Goal: Task Accomplishment & Management: Manage account settings

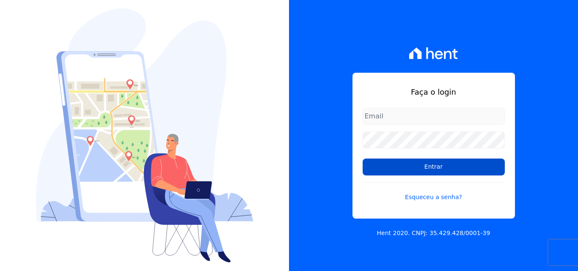
type input "[PERSON_NAME][EMAIL_ADDRESS][DOMAIN_NAME]"
click at [416, 166] on input "Entrar" at bounding box center [434, 167] width 142 height 17
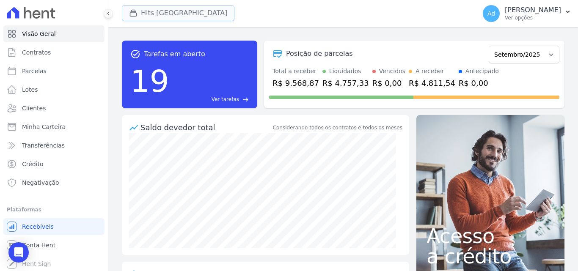
click at [185, 12] on button "Hits [GEOGRAPHIC_DATA]" at bounding box center [178, 13] width 113 height 16
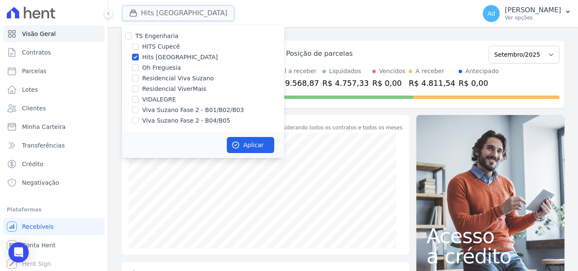
click at [194, 16] on button "Hits [GEOGRAPHIC_DATA]" at bounding box center [178, 13] width 113 height 16
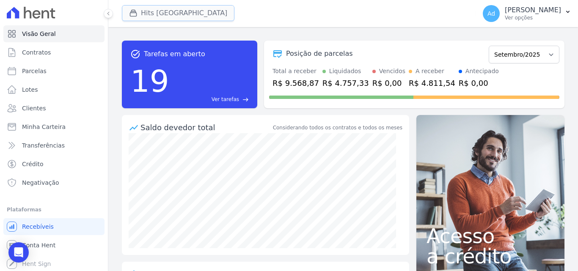
click at [194, 17] on button "Hits [GEOGRAPHIC_DATA]" at bounding box center [178, 13] width 113 height 16
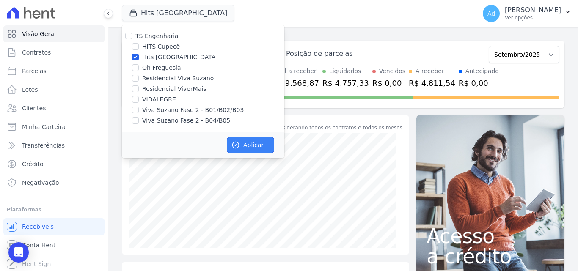
click at [245, 145] on button "Aplicar" at bounding box center [250, 145] width 47 height 16
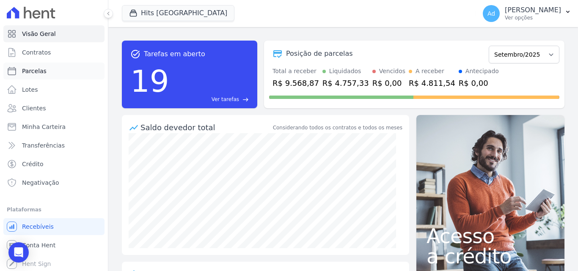
click at [57, 72] on link "Parcelas" at bounding box center [53, 71] width 101 height 17
select select
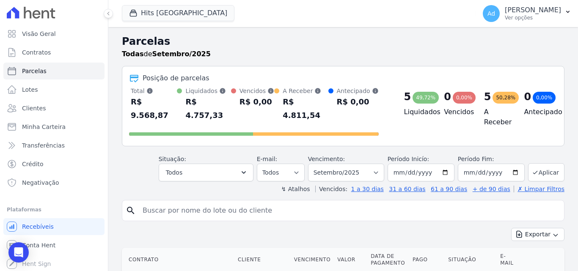
click at [243, 202] on input "search" at bounding box center [349, 210] width 423 height 17
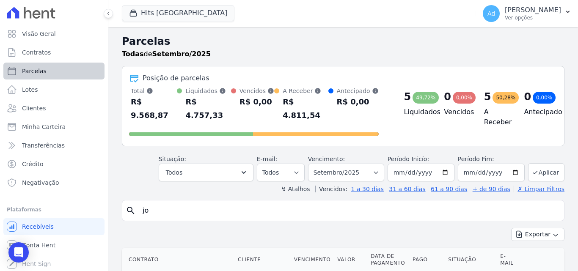
type input "j"
type input "103"
select select
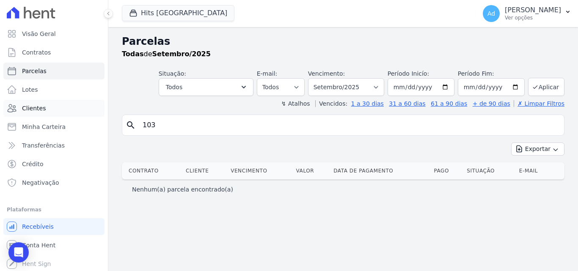
click at [41, 111] on span "Clientes" at bounding box center [34, 108] width 24 height 8
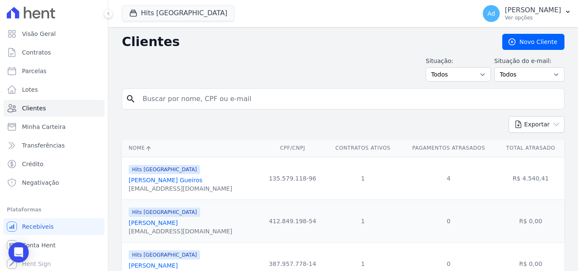
click at [209, 104] on input "search" at bounding box center [349, 99] width 423 height 17
type input "joa o victo"
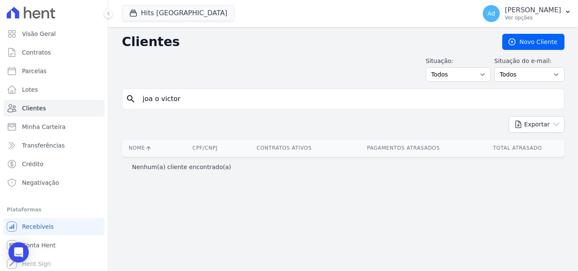
click at [209, 104] on input "joa o victor" at bounding box center [349, 99] width 423 height 17
type input "joao"
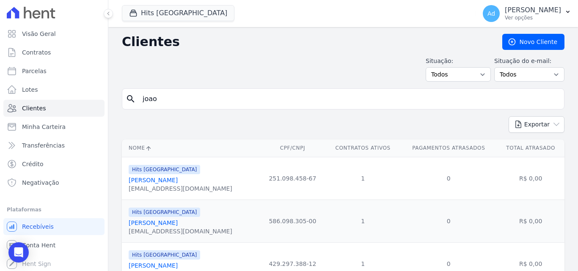
scroll to position [41, 0]
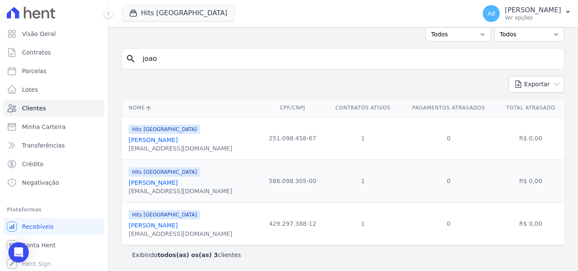
click at [178, 225] on link "[PERSON_NAME]" at bounding box center [153, 225] width 49 height 7
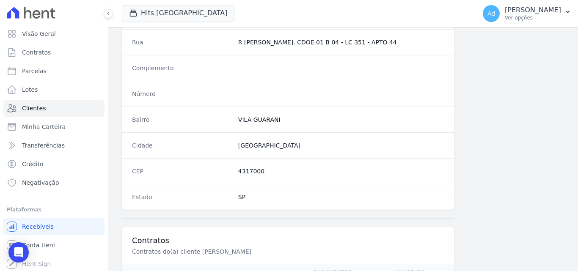
scroll to position [521, 0]
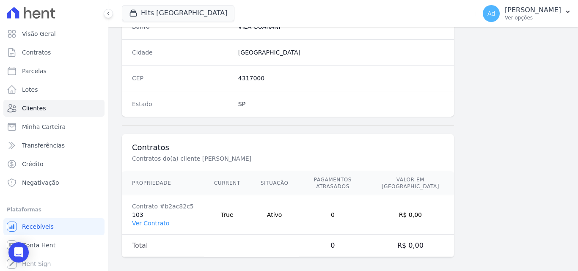
click at [150, 212] on td "Contrato #b2ac82c5 103 Ver Contrato" at bounding box center [163, 215] width 82 height 39
click at [154, 220] on link "Ver Contrato" at bounding box center [150, 223] width 37 height 7
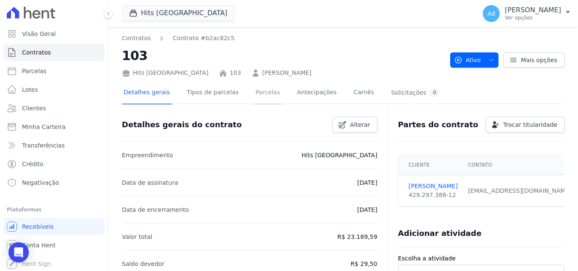
click at [257, 100] on link "Parcelas" at bounding box center [268, 93] width 28 height 22
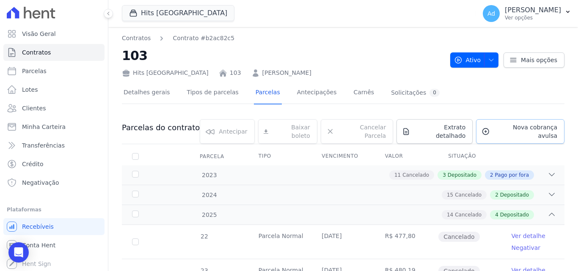
click at [510, 128] on span "Nova cobrança avulsa" at bounding box center [526, 131] width 64 height 17
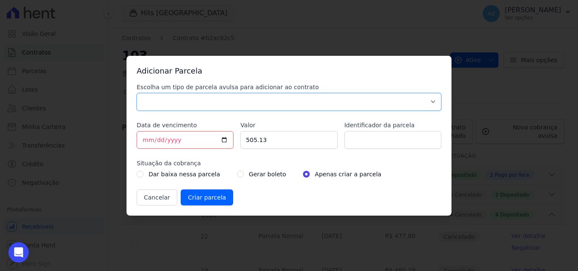
click at [284, 98] on select "Parcela Normal Sinal Caução Intercalada Chaves Pré Chaves Pós Chaves Taxas Quit…" at bounding box center [289, 102] width 305 height 18
select select "standard"
click at [137, 93] on select "Parcela Normal Sinal Caução Intercalada Chaves Pré Chaves Pós Chaves Taxas Quit…" at bounding box center [289, 102] width 305 height 18
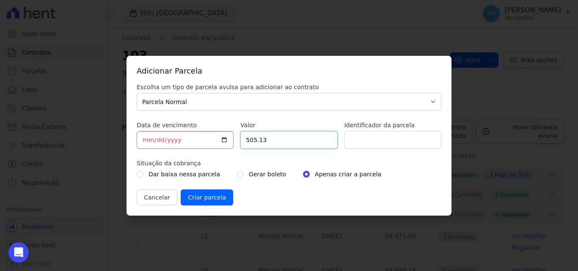
click at [288, 144] on input "505.13" at bounding box center [288, 140] width 97 height 18
type input "506.10"
click at [387, 139] on input "Identificador da parcela" at bounding box center [393, 140] width 97 height 18
type input "09/2025"
click at [215, 197] on input "Criar parcela" at bounding box center [207, 198] width 52 height 16
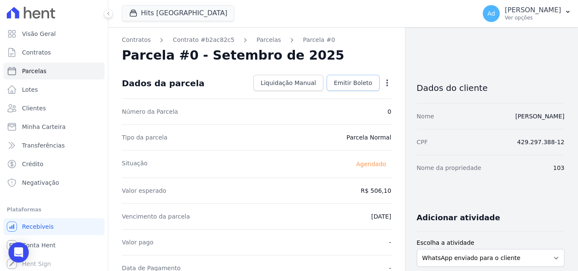
click at [349, 84] on span "Emitir Boleto" at bounding box center [353, 83] width 39 height 8
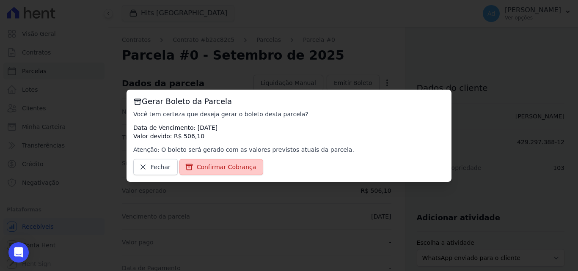
click at [211, 168] on span "Confirmar Cobrança" at bounding box center [227, 167] width 60 height 8
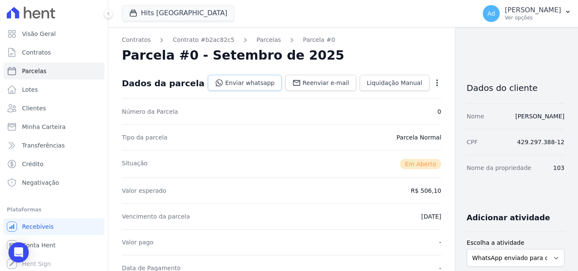
click at [218, 82] on link "Enviar whatsapp" at bounding box center [245, 83] width 74 height 16
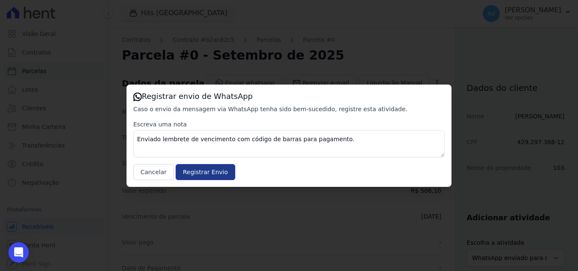
click at [197, 173] on input "Registrar Envio" at bounding box center [205, 172] width 59 height 16
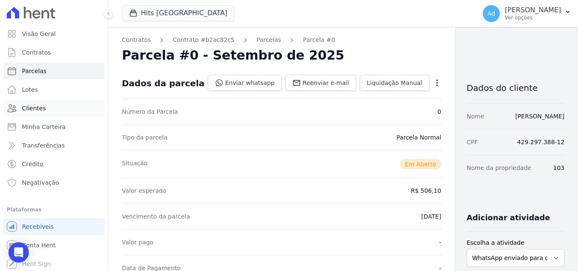
click at [48, 111] on link "Clientes" at bounding box center [53, 108] width 101 height 17
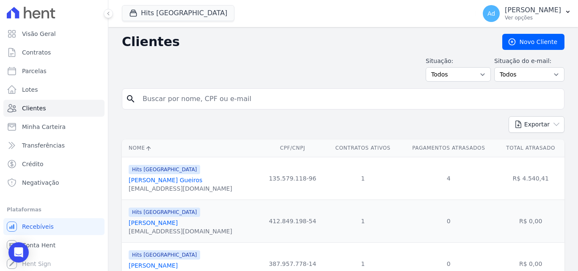
click at [188, 102] on input "search" at bounding box center [349, 99] width 423 height 17
type input "[PERSON_NAME]"
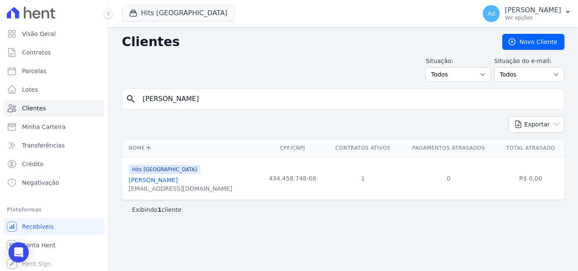
click at [178, 178] on link "[PERSON_NAME]" at bounding box center [153, 180] width 49 height 7
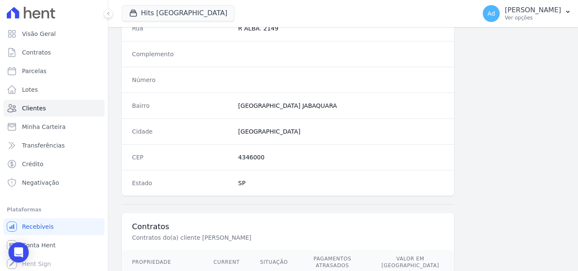
scroll to position [521, 0]
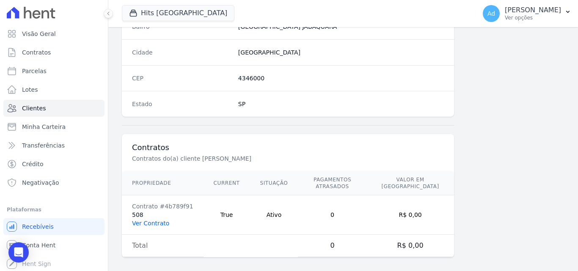
click at [147, 220] on link "Ver Contrato" at bounding box center [150, 223] width 37 height 7
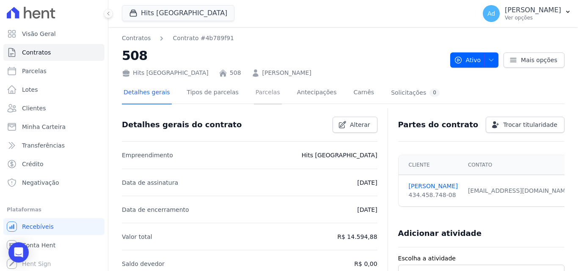
click at [259, 94] on link "Parcelas" at bounding box center [268, 93] width 28 height 22
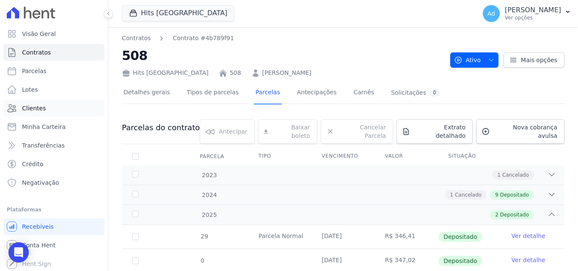
click at [40, 106] on span "Clientes" at bounding box center [34, 108] width 24 height 8
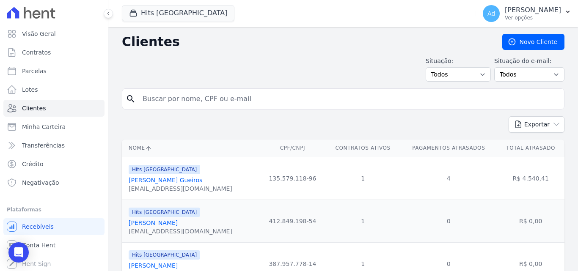
click at [217, 102] on input "search" at bounding box center [349, 99] width 423 height 17
type input "[PERSON_NAME]"
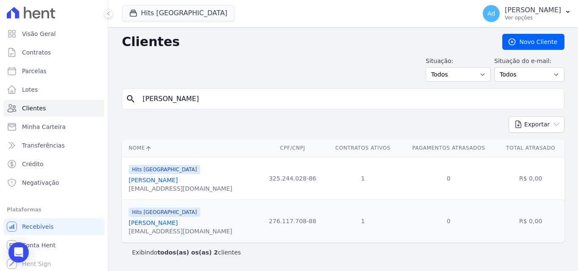
click at [178, 224] on link "[PERSON_NAME]" at bounding box center [153, 223] width 49 height 7
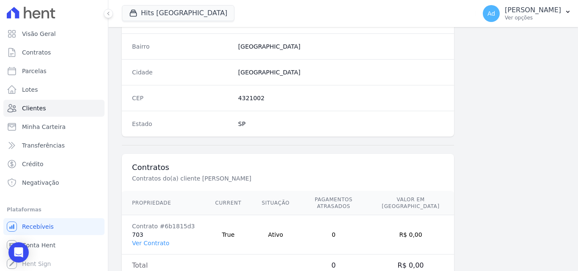
scroll to position [521, 0]
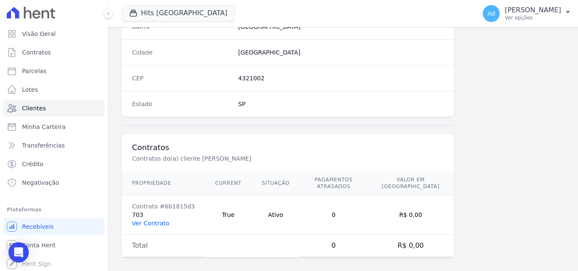
click at [157, 220] on link "Ver Contrato" at bounding box center [150, 223] width 37 height 7
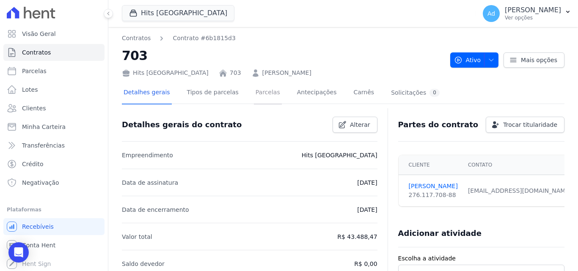
click at [256, 92] on link "Parcelas" at bounding box center [268, 93] width 28 height 22
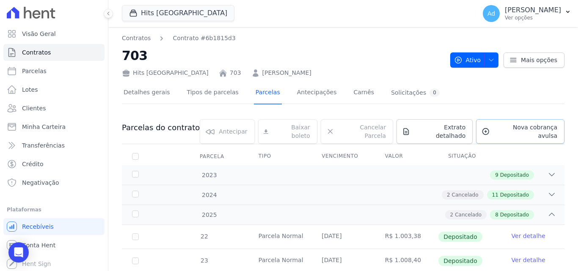
click at [508, 122] on link "Nova cobrança avulsa" at bounding box center [520, 131] width 88 height 25
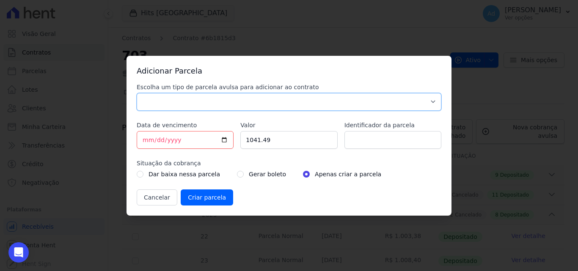
click at [234, 101] on select "Parcela Normal Sinal Caução Intercalada Chaves Pré Chaves Pós Chaves Taxas Quit…" at bounding box center [289, 102] width 305 height 18
select select "standard"
click at [137, 93] on select "Parcela Normal Sinal Caução Intercalada Chaves Pré Chaves Pós Chaves Taxas Quit…" at bounding box center [289, 102] width 305 height 18
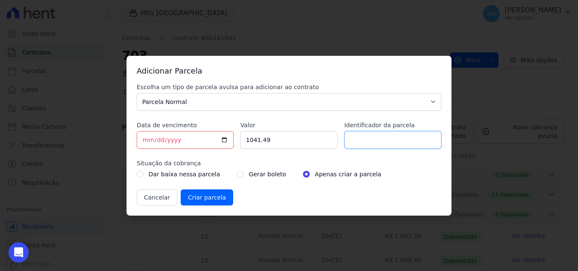
click at [419, 137] on input "Identificador da parcela" at bounding box center [393, 140] width 97 height 18
type input "09/2025"
click at [302, 143] on input "1041.49" at bounding box center [288, 140] width 97 height 18
type input "1043.32"
click at [208, 199] on input "Criar parcela" at bounding box center [207, 198] width 52 height 16
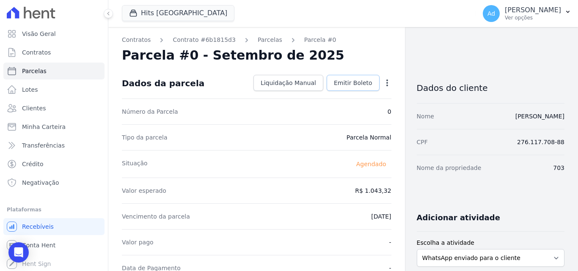
click at [343, 86] on span "Emitir Boleto" at bounding box center [353, 83] width 39 height 8
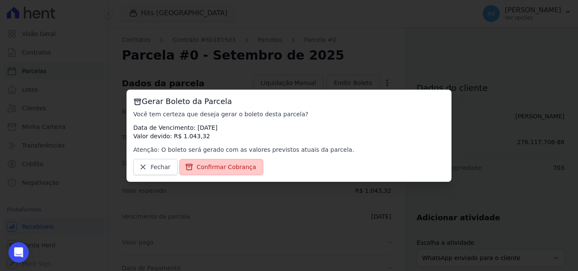
click at [206, 164] on span "Confirmar Cobrança" at bounding box center [227, 167] width 60 height 8
click at [221, 166] on span "Confirmar Cobrança" at bounding box center [227, 167] width 60 height 8
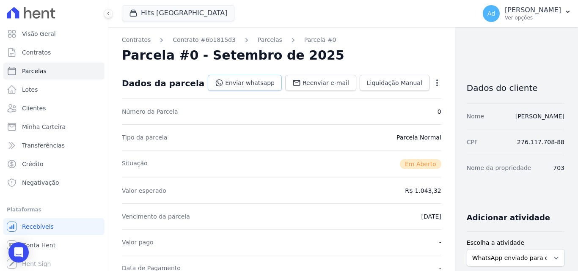
click at [245, 87] on link "Enviar whatsapp" at bounding box center [245, 83] width 74 height 16
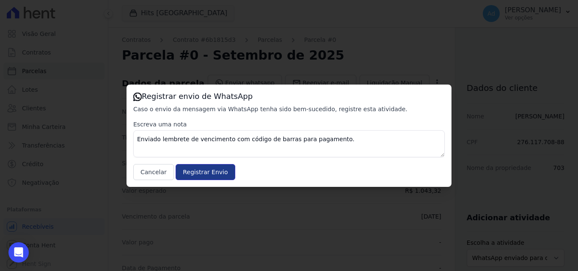
click at [195, 167] on input "Registrar Envio" at bounding box center [205, 172] width 59 height 16
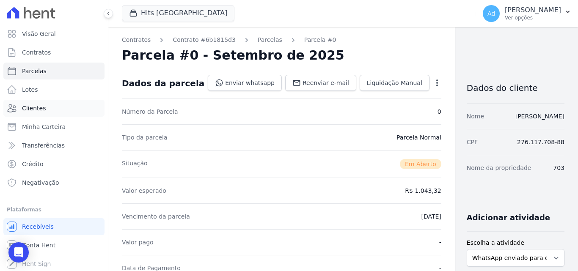
click at [40, 108] on span "Clientes" at bounding box center [34, 108] width 24 height 8
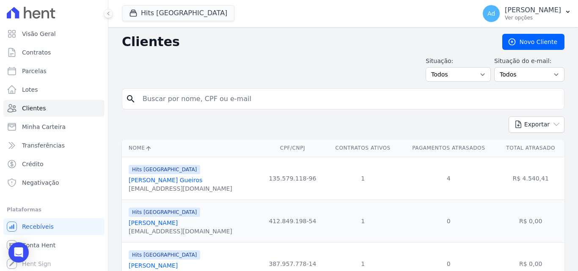
click at [191, 101] on input "search" at bounding box center [349, 99] width 423 height 17
type input "[PERSON_NAME] aparecida cavalcante"
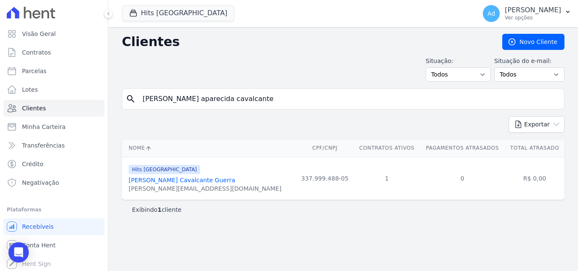
click at [218, 181] on link "[PERSON_NAME] Cavalcante Guerra" at bounding box center [182, 180] width 107 height 7
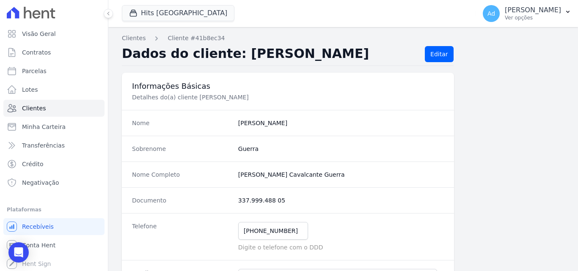
scroll to position [521, 0]
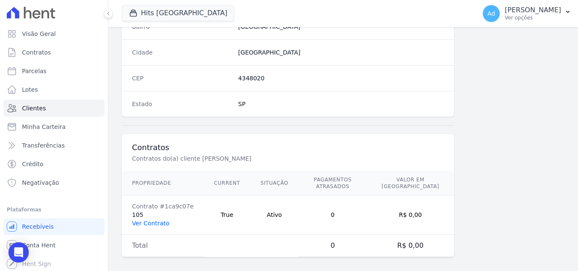
click at [143, 220] on link "Ver Contrato" at bounding box center [150, 223] width 37 height 7
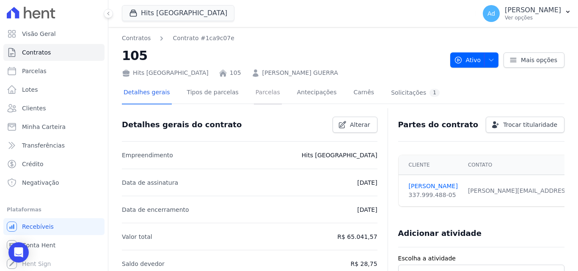
click at [259, 90] on link "Parcelas" at bounding box center [268, 93] width 28 height 22
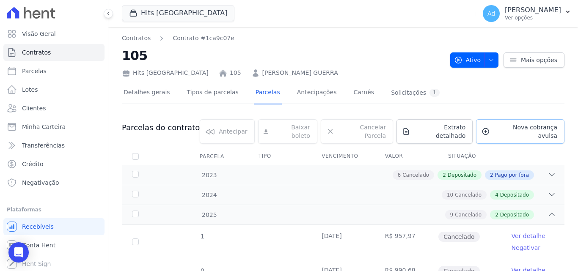
click at [511, 122] on link "Nova cobrança avulsa" at bounding box center [520, 131] width 88 height 25
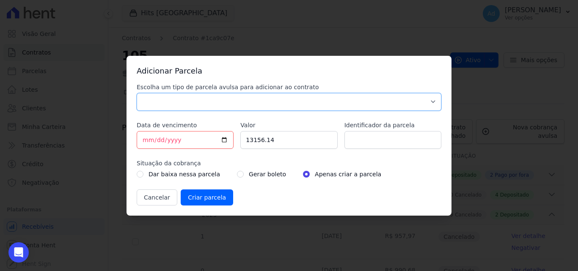
click at [178, 101] on select "Parcela Normal Sinal Caução Intercalada Chaves Pré Chaves Pós Chaves Taxas Quit…" at bounding box center [289, 102] width 305 height 18
select select "standard"
click at [137, 93] on select "Parcela Normal Sinal Caução Intercalada Chaves Pré Chaves Pós Chaves Taxas Quit…" at bounding box center [289, 102] width 305 height 18
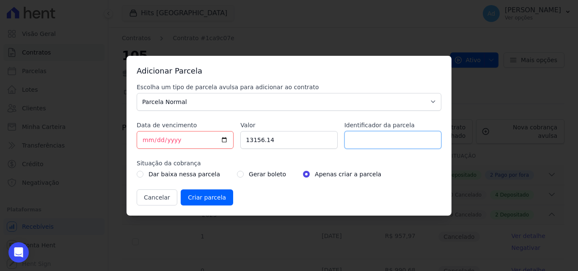
click at [370, 145] on input "Identificador da parcela" at bounding box center [393, 140] width 97 height 18
type input "09/2025"
click at [302, 139] on input "13156.14" at bounding box center [288, 140] width 97 height 18
click at [301, 139] on input "13156.14" at bounding box center [288, 140] width 97 height 18
click at [248, 138] on input "1000.37" at bounding box center [288, 140] width 97 height 18
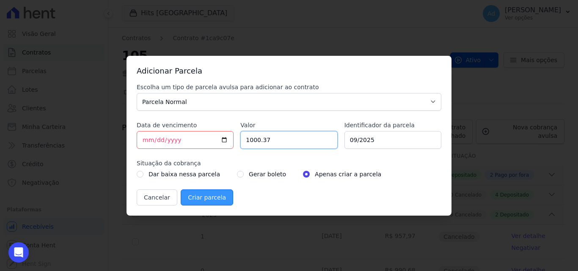
type input "1000.37"
click at [205, 200] on input "Criar parcela" at bounding box center [207, 198] width 52 height 16
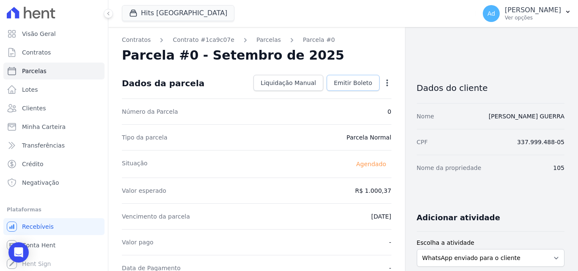
click at [343, 86] on span "Emitir Boleto" at bounding box center [353, 83] width 39 height 8
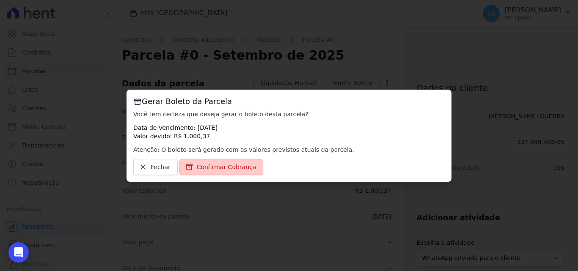
click at [215, 167] on span "Confirmar Cobrança" at bounding box center [227, 167] width 60 height 8
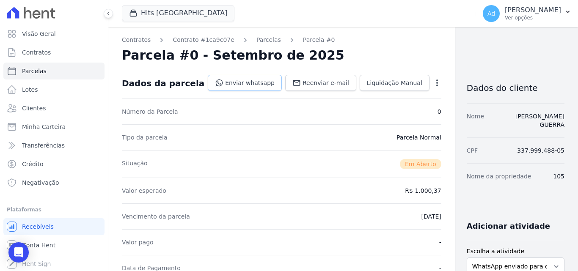
click at [230, 84] on link "Enviar whatsapp" at bounding box center [245, 83] width 74 height 16
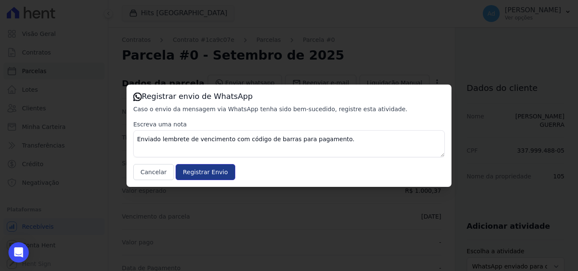
click at [207, 174] on input "Registrar Envio" at bounding box center [205, 172] width 59 height 16
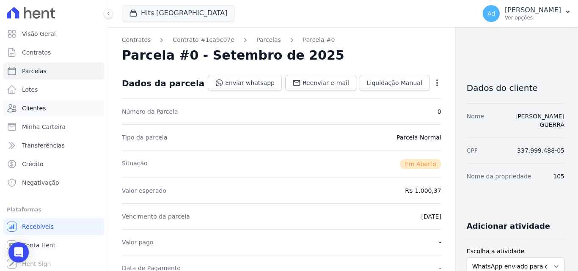
click at [41, 106] on span "Clientes" at bounding box center [34, 108] width 24 height 8
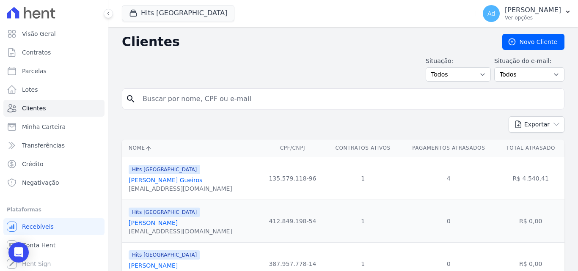
click at [181, 101] on input "search" at bounding box center [349, 99] width 423 height 17
type input "teresinha"
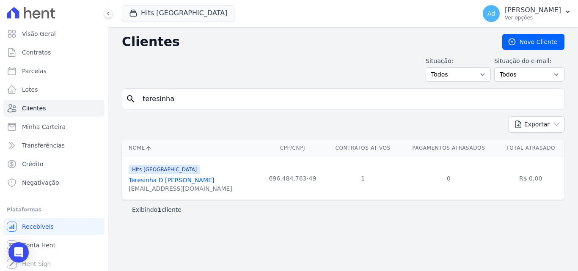
click at [176, 178] on link "Teresinha D [PERSON_NAME]" at bounding box center [172, 180] width 86 height 7
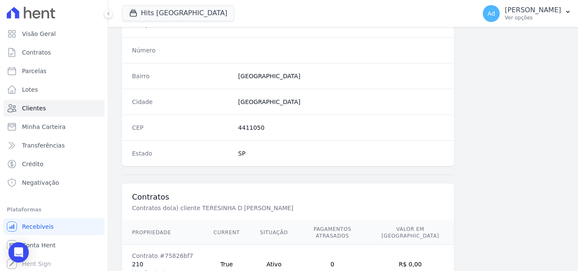
scroll to position [521, 0]
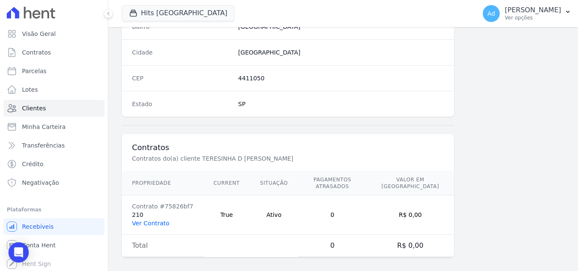
click at [148, 220] on link "Ver Contrato" at bounding box center [150, 223] width 37 height 7
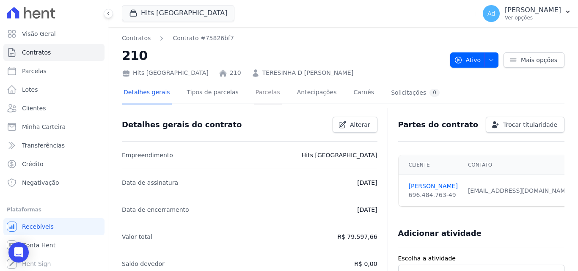
click at [263, 90] on link "Parcelas" at bounding box center [268, 93] width 28 height 22
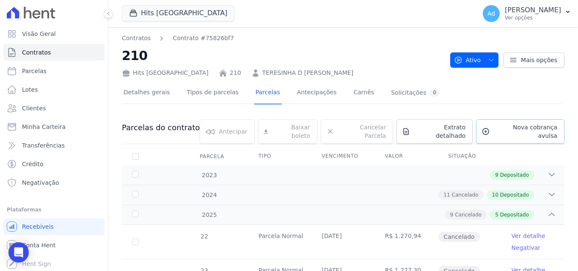
click at [501, 129] on span "Nova cobrança avulsa" at bounding box center [526, 131] width 64 height 17
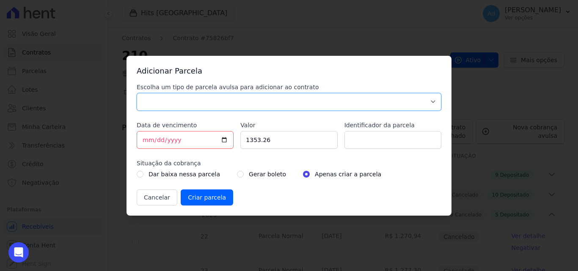
click at [207, 100] on select "Parcela Normal Sinal Caução Intercalada Chaves Pré Chaves Pós Chaves Taxas Quit…" at bounding box center [289, 102] width 305 height 18
select select "standard"
click at [137, 93] on select "Parcela Normal Sinal Caução Intercalada Chaves Pré Chaves Pós Chaves Taxas Quit…" at bounding box center [289, 102] width 305 height 18
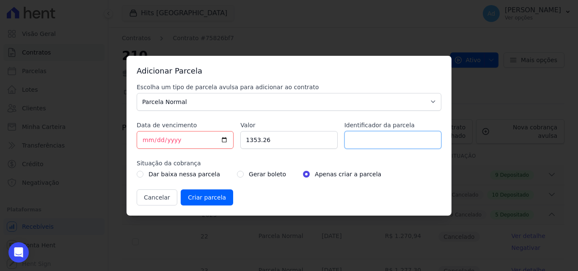
click at [363, 140] on input "Identificador da parcela" at bounding box center [393, 140] width 97 height 18
type input "09/2025"
click at [287, 145] on input "1353.26" at bounding box center [288, 140] width 97 height 18
type input "135600"
drag, startPoint x: 141, startPoint y: 134, endPoint x: 146, endPoint y: 136, distance: 5.5
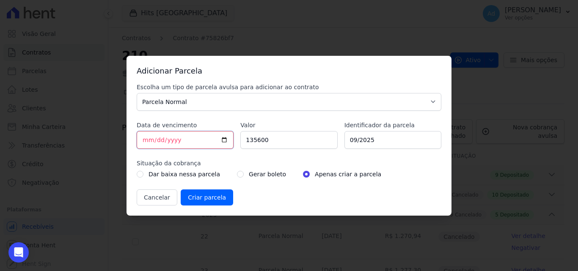
click at [145, 136] on input "[DATE]" at bounding box center [185, 140] width 97 height 18
type input "[DATE]"
click at [197, 194] on input "Criar parcela" at bounding box center [207, 198] width 52 height 16
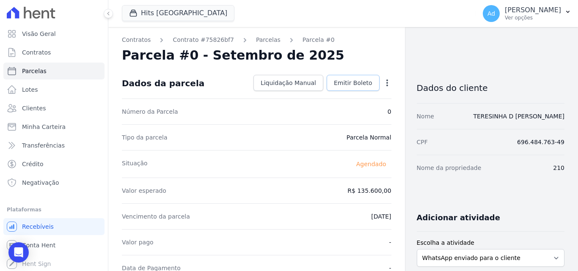
click at [348, 83] on span "Emitir Boleto" at bounding box center [353, 83] width 39 height 8
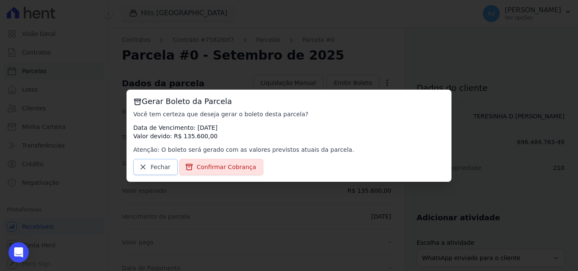
click at [163, 167] on span "Fechar" at bounding box center [161, 167] width 20 height 8
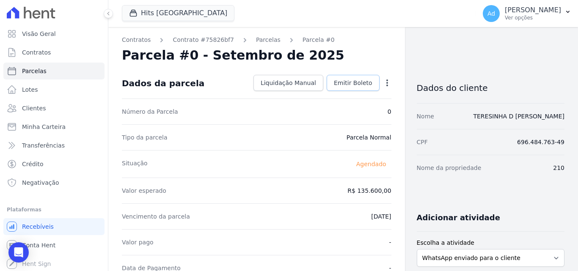
click at [346, 82] on span "Emitir Boleto" at bounding box center [353, 83] width 39 height 8
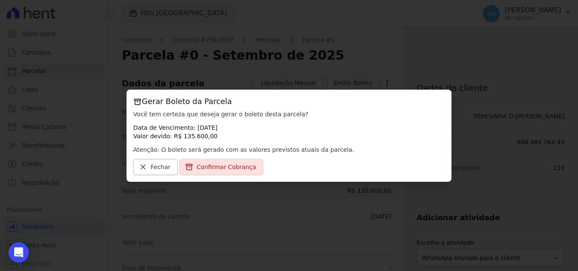
click at [153, 169] on span "Fechar" at bounding box center [161, 167] width 20 height 8
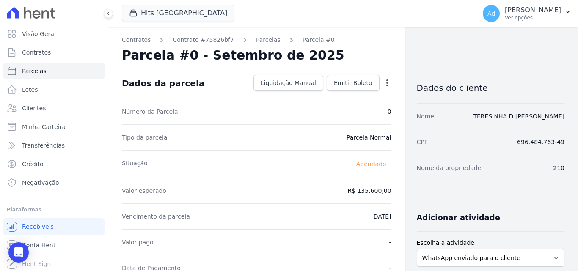
click at [383, 83] on icon "button" at bounding box center [387, 83] width 8 height 8
click at [366, 109] on link "Cancelar Parcela" at bounding box center [351, 109] width 75 height 15
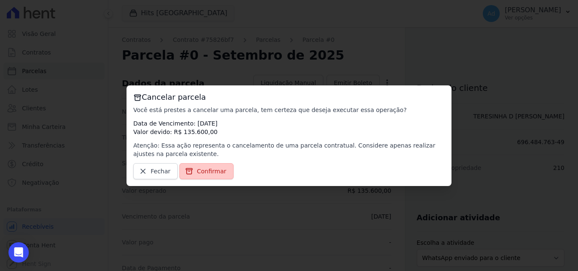
click at [212, 170] on span "Confirmar" at bounding box center [212, 171] width 30 height 8
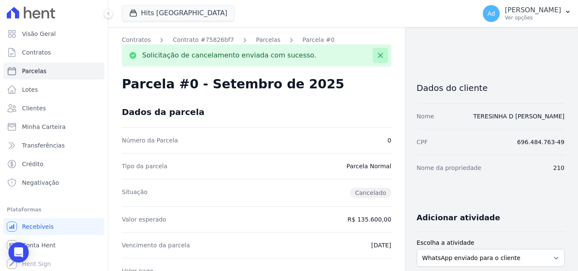
click at [378, 56] on icon at bounding box center [380, 55] width 5 height 5
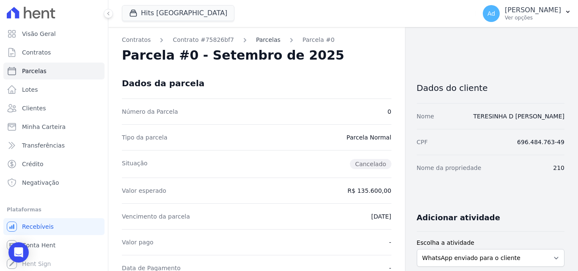
click at [258, 41] on link "Parcelas" at bounding box center [268, 40] width 25 height 9
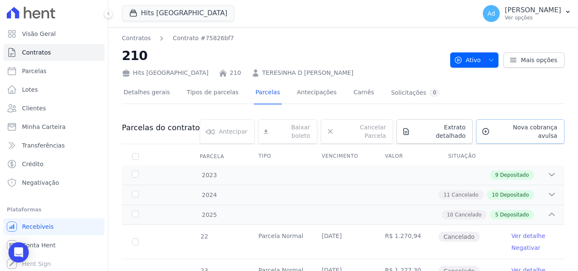
click at [519, 130] on span "Nova cobrança avulsa" at bounding box center [526, 131] width 64 height 17
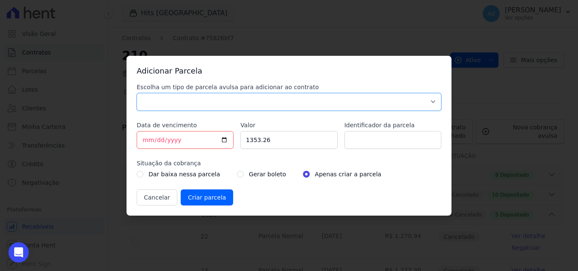
click at [183, 99] on select "Parcela Normal Sinal Caução Intercalada Chaves Pré Chaves Pós Chaves Taxas Quit…" at bounding box center [289, 102] width 305 height 18
select select "standard"
click at [137, 93] on select "Parcela Normal Sinal Caução Intercalada Chaves Pré Chaves Pós Chaves Taxas Quit…" at bounding box center [289, 102] width 305 height 18
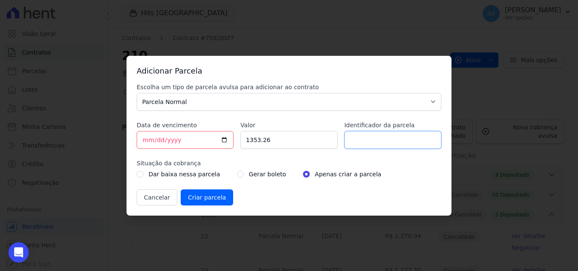
drag, startPoint x: 410, startPoint y: 139, endPoint x: 404, endPoint y: 139, distance: 5.9
click at [410, 139] on input "Identificador da parcela" at bounding box center [393, 140] width 97 height 18
type input "09/2025"
click at [301, 144] on input "1353.26" at bounding box center [288, 140] width 97 height 18
type input "1356.00"
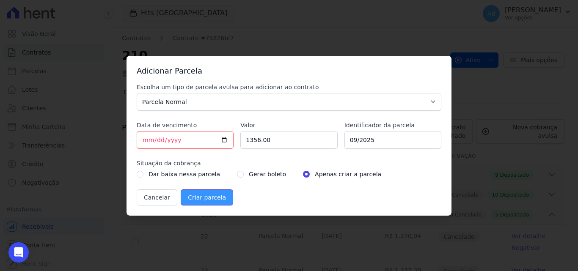
click at [217, 193] on input "Criar parcela" at bounding box center [207, 198] width 52 height 16
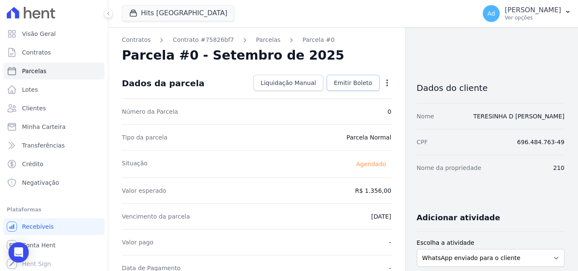
click at [359, 78] on link "Emitir Boleto" at bounding box center [353, 83] width 53 height 16
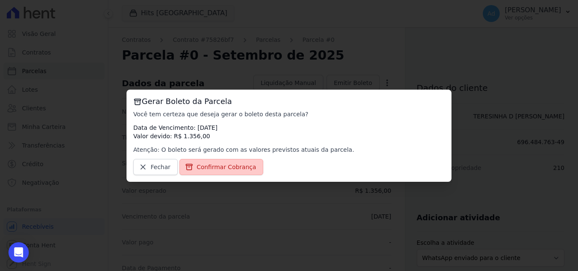
click at [214, 166] on span "Confirmar Cobrança" at bounding box center [227, 167] width 60 height 8
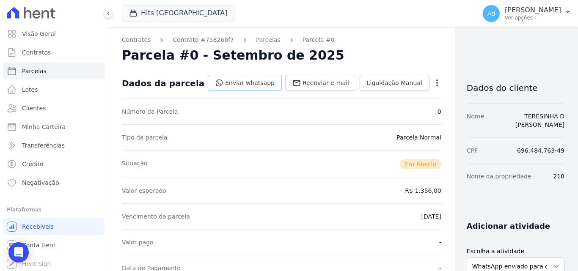
click at [220, 83] on link "Enviar whatsapp" at bounding box center [245, 83] width 74 height 16
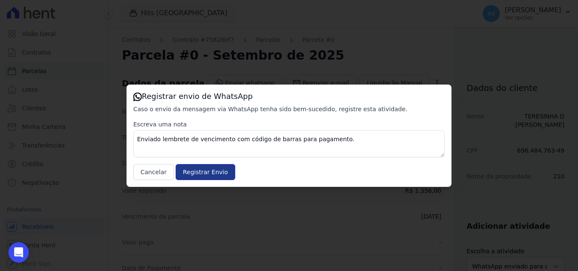
click at [199, 174] on input "Registrar Envio" at bounding box center [205, 172] width 59 height 16
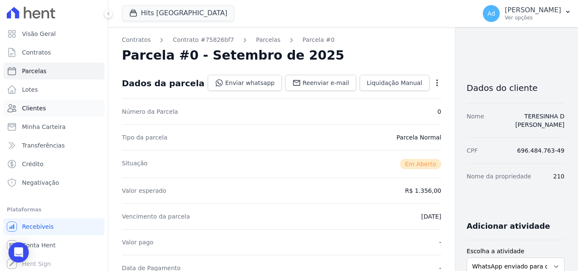
click at [44, 109] on link "Clientes" at bounding box center [53, 108] width 101 height 17
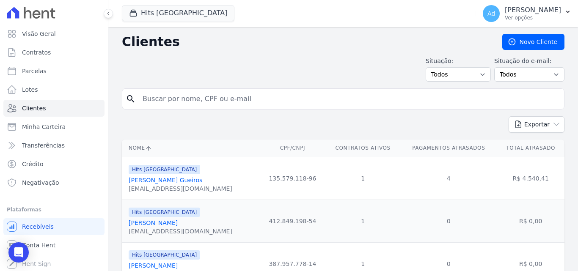
click at [170, 95] on input "search" at bounding box center [349, 99] width 423 height 17
type input "c"
type input "[PERSON_NAME]"
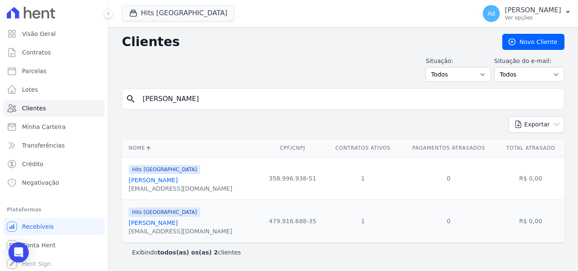
click at [174, 223] on link "[PERSON_NAME]" at bounding box center [153, 223] width 49 height 7
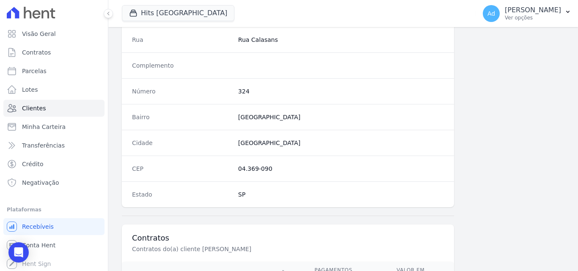
scroll to position [521, 0]
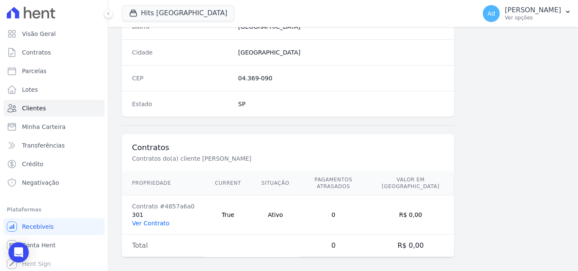
click at [152, 220] on link "Ver Contrato" at bounding box center [150, 223] width 37 height 7
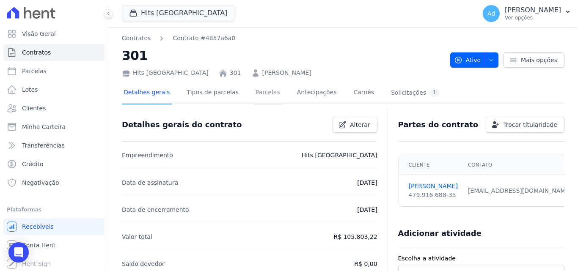
click at [258, 94] on link "Parcelas" at bounding box center [268, 93] width 28 height 22
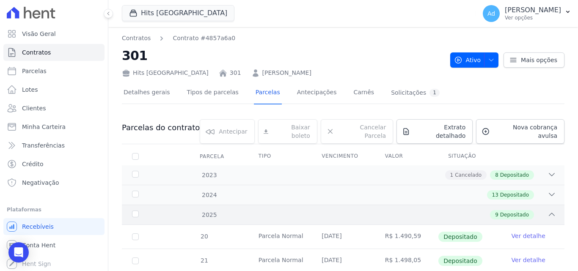
scroll to position [189, 0]
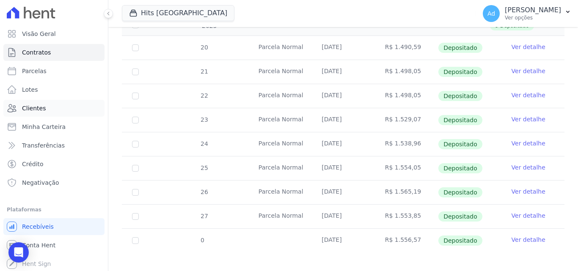
click at [41, 110] on span "Clientes" at bounding box center [34, 108] width 24 height 8
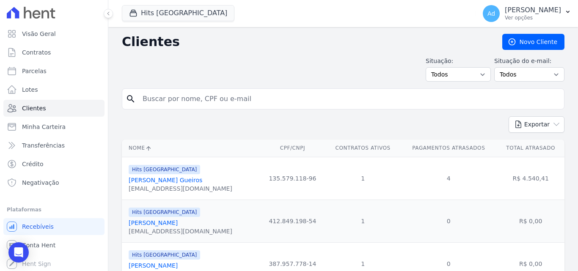
drag, startPoint x: 194, startPoint y: 95, endPoint x: 128, endPoint y: 95, distance: 66.5
click at [128, 95] on div "search" at bounding box center [343, 98] width 443 height 21
type input "[PERSON_NAME]"
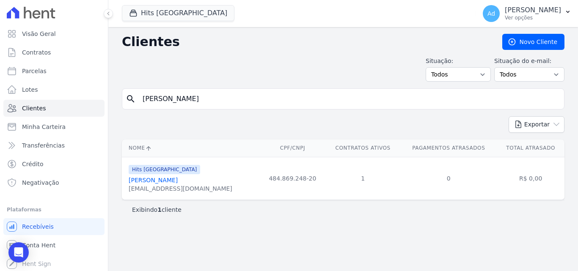
click at [178, 178] on link "[PERSON_NAME]" at bounding box center [153, 180] width 49 height 7
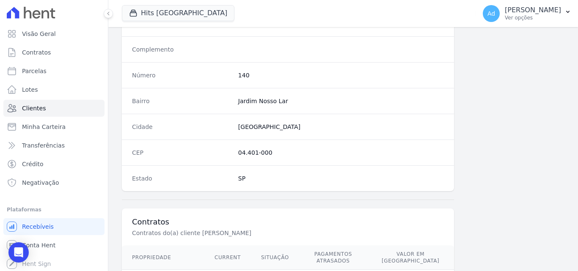
scroll to position [521, 0]
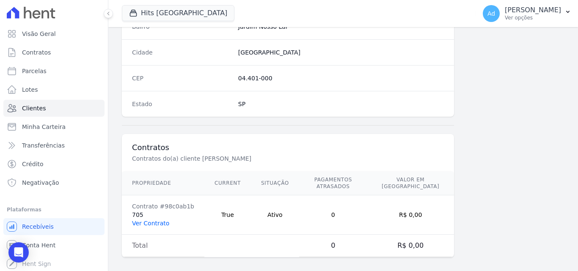
click at [157, 220] on link "Ver Contrato" at bounding box center [150, 223] width 37 height 7
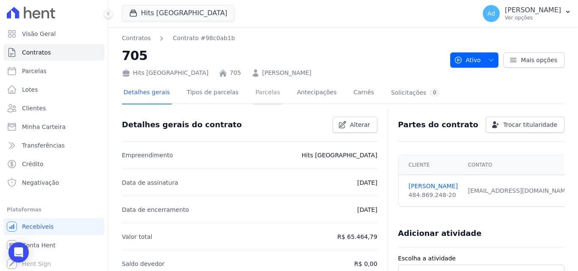
click at [256, 88] on link "Parcelas" at bounding box center [268, 93] width 28 height 22
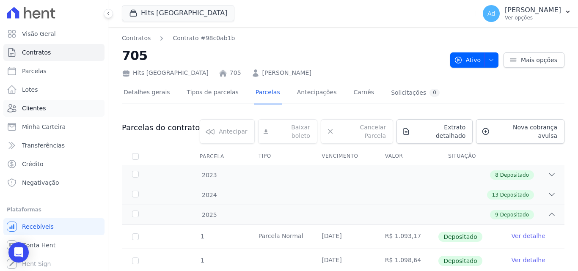
click at [47, 108] on link "Clientes" at bounding box center [53, 108] width 101 height 17
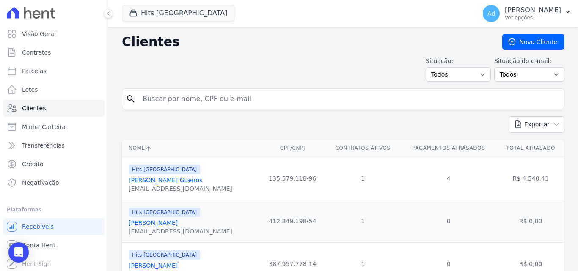
click at [147, 97] on input "search" at bounding box center [349, 99] width 423 height 17
type input "[PERSON_NAME]"
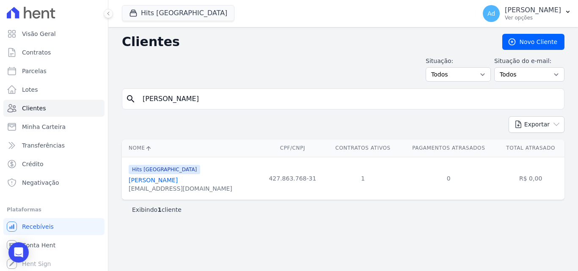
click at [174, 181] on link "[PERSON_NAME]" at bounding box center [153, 180] width 49 height 7
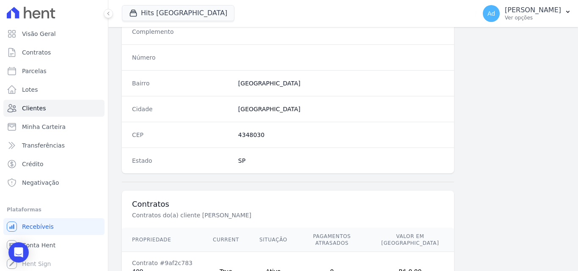
scroll to position [521, 0]
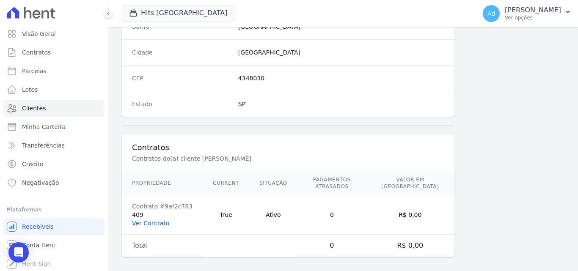
click at [139, 220] on link "Ver Contrato" at bounding box center [150, 223] width 37 height 7
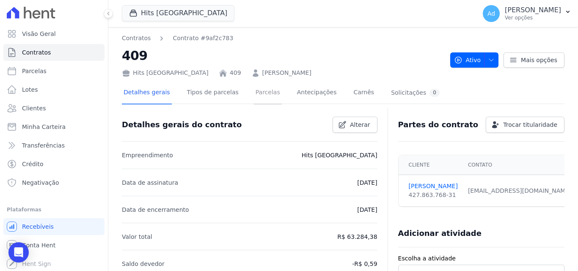
click at [254, 92] on link "Parcelas" at bounding box center [268, 93] width 28 height 22
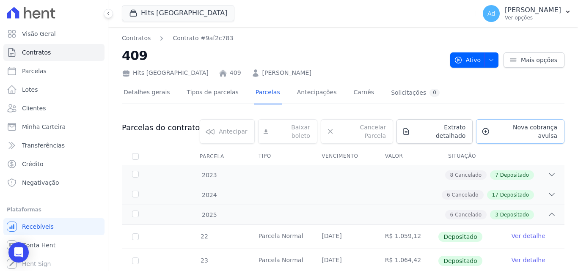
click at [526, 128] on span "Nova cobrança avulsa" at bounding box center [526, 131] width 64 height 17
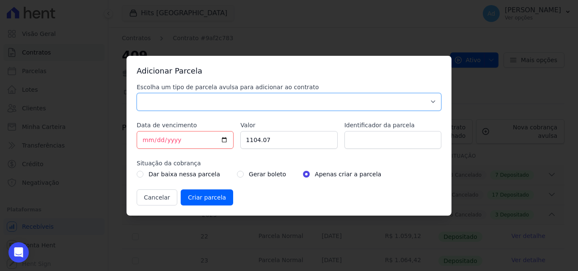
click at [160, 100] on select "Parcela Normal Sinal Caução Intercalada Chaves Pré Chaves Pós Chaves Taxas Quit…" at bounding box center [289, 102] width 305 height 18
select select "standard"
click at [137, 93] on select "Parcela Normal Sinal Caução Intercalada Chaves Pré Chaves Pós Chaves Taxas Quit…" at bounding box center [289, 102] width 305 height 18
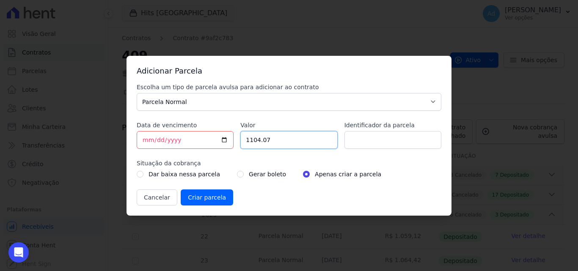
click at [290, 141] on input "1104.07" at bounding box center [288, 140] width 97 height 18
click at [149, 137] on input "[DATE]" at bounding box center [185, 140] width 97 height 18
type input "[DATE]"
click at [281, 142] on input "1104.07" at bounding box center [288, 140] width 97 height 18
type input "1106.00"
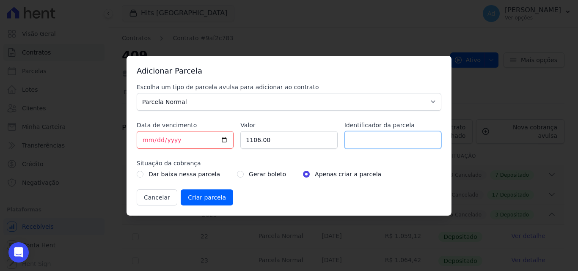
click at [355, 141] on input "Identificador da parcela" at bounding box center [393, 140] width 97 height 18
type input "09/2025"
click at [213, 199] on input "Criar parcela" at bounding box center [207, 198] width 52 height 16
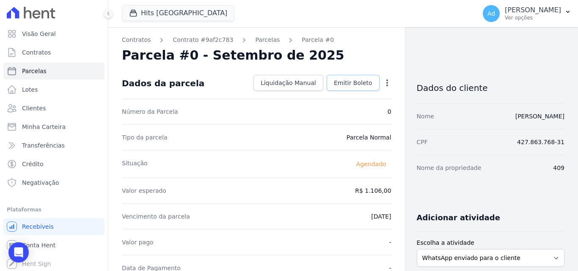
click at [357, 85] on span "Emitir Boleto" at bounding box center [353, 83] width 39 height 8
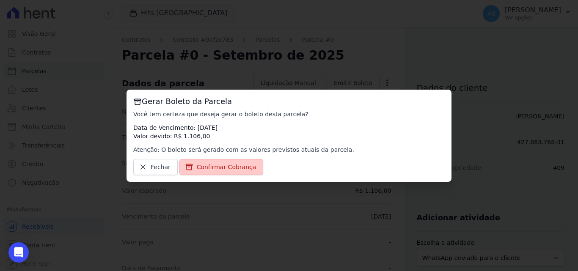
click at [206, 170] on span "Confirmar Cobrança" at bounding box center [227, 167] width 60 height 8
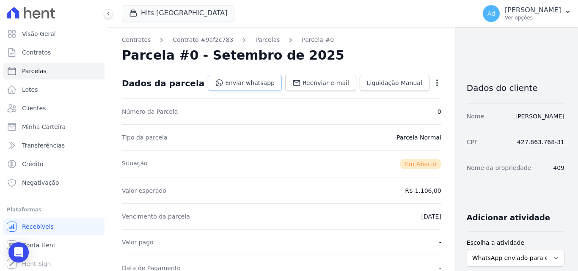
click at [225, 77] on link "Enviar whatsapp" at bounding box center [245, 83] width 74 height 16
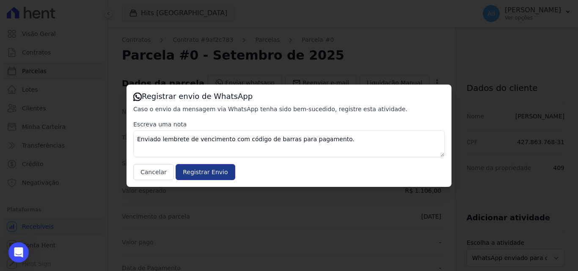
click at [206, 173] on input "Registrar Envio" at bounding box center [205, 172] width 59 height 16
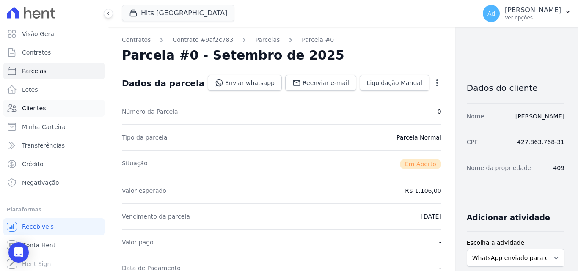
click at [42, 107] on span "Clientes" at bounding box center [34, 108] width 24 height 8
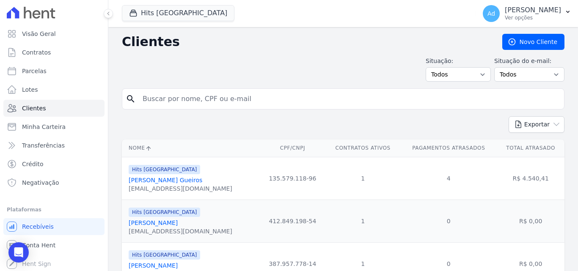
click at [163, 98] on input "search" at bounding box center [349, 99] width 423 height 17
type input "[PERSON_NAME]"
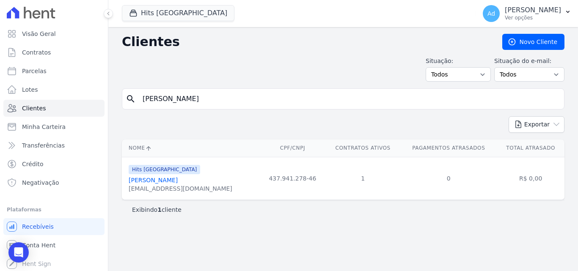
click at [152, 179] on link "[PERSON_NAME]" at bounding box center [153, 180] width 49 height 7
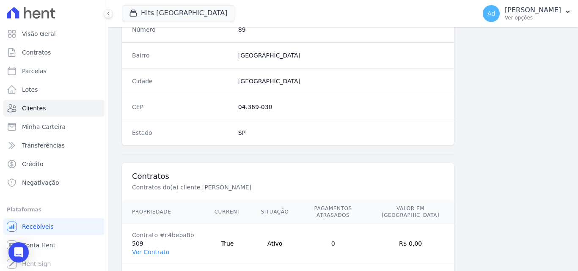
scroll to position [521, 0]
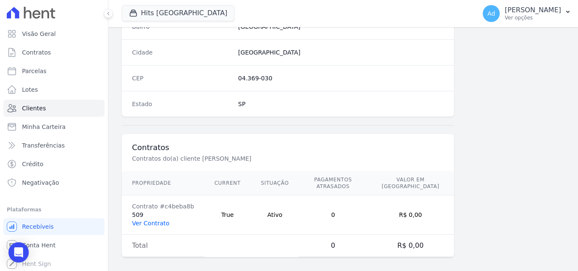
click at [159, 220] on link "Ver Contrato" at bounding box center [150, 223] width 37 height 7
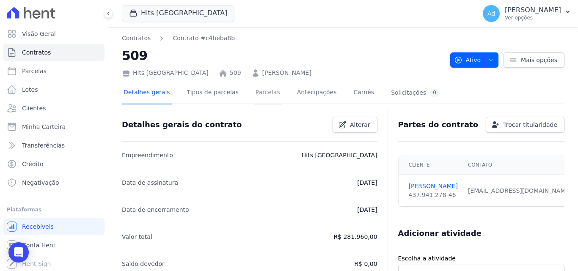
click at [254, 92] on link "Parcelas" at bounding box center [268, 93] width 28 height 22
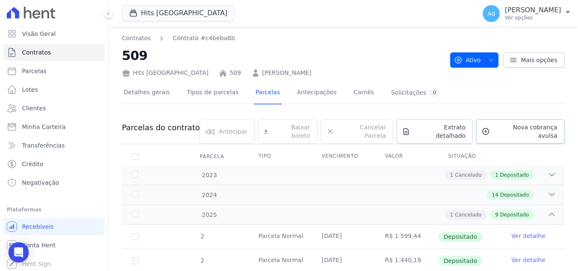
click at [509, 127] on span "Nova cobrança avulsa" at bounding box center [526, 131] width 64 height 17
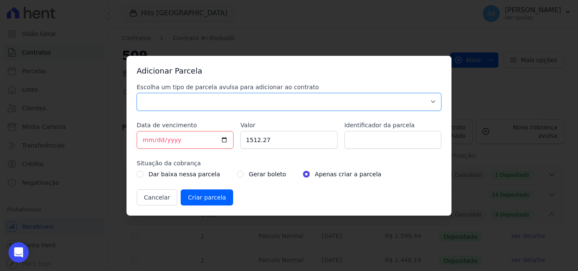
click at [197, 100] on select "Parcela Normal Sinal Caução Intercalada Chaves Pré Chaves Pós Chaves Taxas Quit…" at bounding box center [289, 102] width 305 height 18
select select "standard"
click at [137, 93] on select "Parcela Normal Sinal Caução Intercalada Chaves Pré Chaves Pós Chaves Taxas Quit…" at bounding box center [289, 102] width 305 height 18
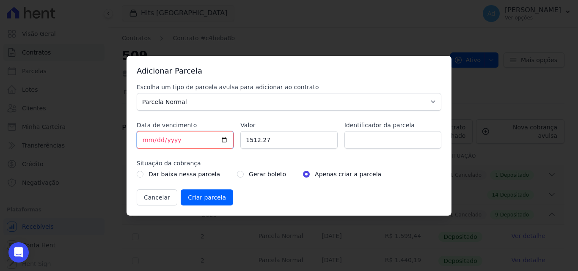
click at [146, 141] on input "[DATE]" at bounding box center [185, 140] width 97 height 18
type input "[DATE]"
type input "1503.94"
type input "09/2025"
click at [206, 195] on input "Criar parcela" at bounding box center [207, 198] width 52 height 16
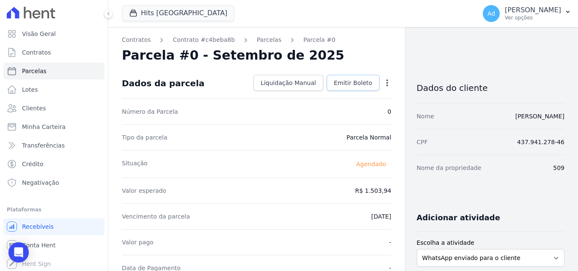
click at [349, 84] on span "Emitir Boleto" at bounding box center [353, 83] width 39 height 8
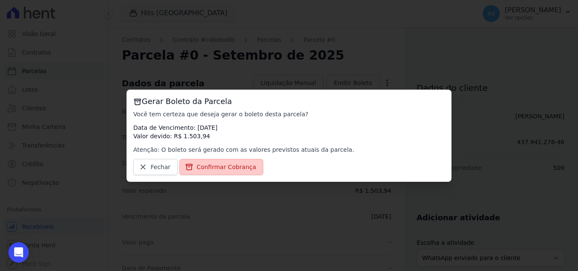
click at [220, 168] on span "Confirmar Cobrança" at bounding box center [227, 167] width 60 height 8
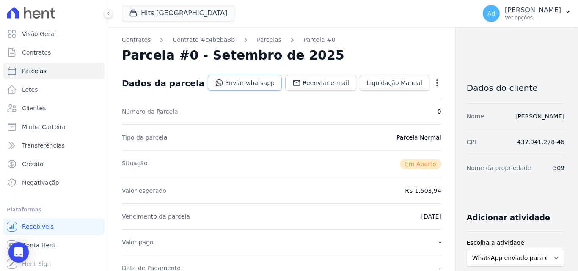
click at [230, 86] on link "Enviar whatsapp" at bounding box center [245, 83] width 74 height 16
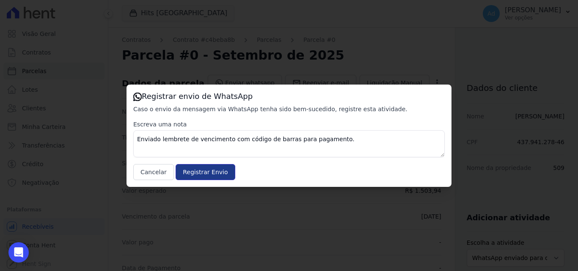
click at [213, 169] on input "Registrar Envio" at bounding box center [205, 172] width 59 height 16
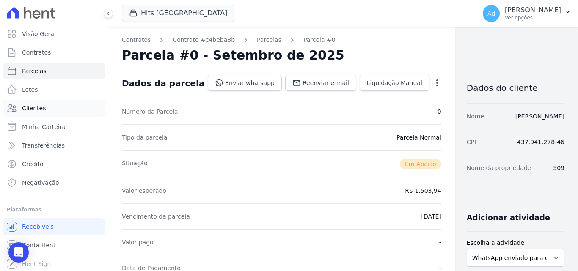
click at [40, 108] on span "Clientes" at bounding box center [34, 108] width 24 height 8
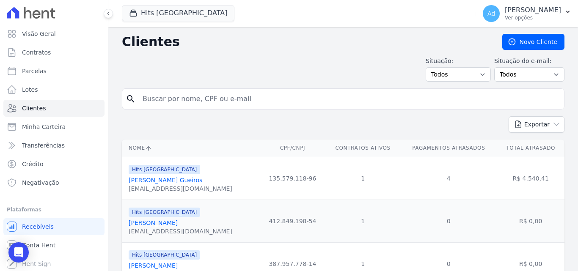
click at [182, 101] on input "search" at bounding box center [349, 99] width 423 height 17
type input "[PERSON_NAME]"
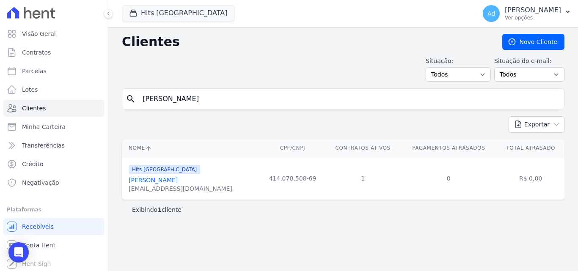
click at [158, 180] on link "[PERSON_NAME]" at bounding box center [153, 180] width 49 height 7
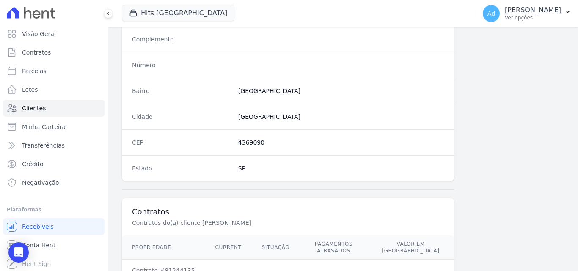
scroll to position [521, 0]
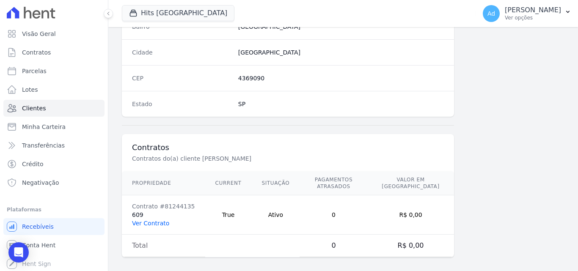
click at [158, 220] on link "Ver Contrato" at bounding box center [150, 223] width 37 height 7
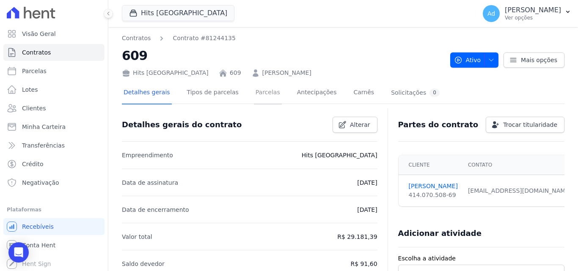
click at [254, 92] on link "Parcelas" at bounding box center [268, 93] width 28 height 22
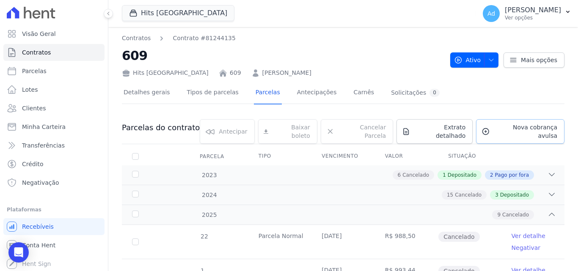
click at [518, 129] on span "Nova cobrança avulsa" at bounding box center [526, 131] width 64 height 17
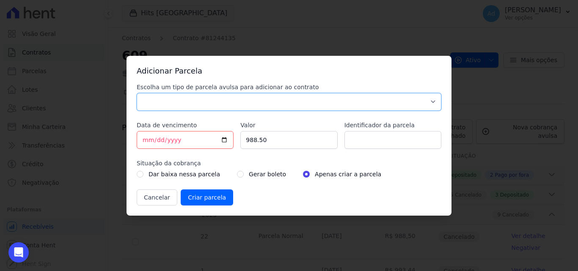
click at [186, 99] on select "Parcela Normal Sinal Caução Intercalada Chaves Pré Chaves Pós Chaves Taxas Quit…" at bounding box center [289, 102] width 305 height 18
select select "standard"
click at [137, 93] on select "Parcela Normal Sinal Caução Intercalada Chaves Pré Chaves Pós Chaves Taxas Quit…" at bounding box center [289, 102] width 305 height 18
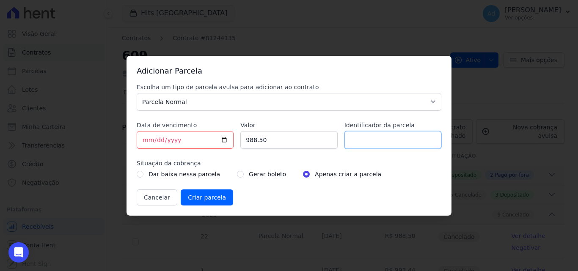
click at [376, 141] on input "Identificador da parcela" at bounding box center [393, 140] width 97 height 18
type input "09/2025"
click at [150, 138] on input "[DATE]" at bounding box center [185, 140] width 97 height 18
type input "[DATE]"
drag, startPoint x: 258, startPoint y: 141, endPoint x: 294, endPoint y: 136, distance: 36.3
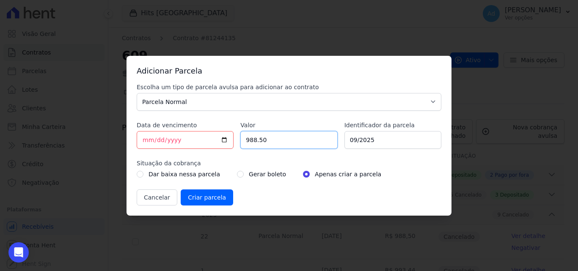
click at [261, 141] on input "988.50" at bounding box center [288, 140] width 97 height 18
click at [267, 135] on input "988.50" at bounding box center [288, 140] width 97 height 18
type input "9"
type input "1032.25"
click at [207, 196] on input "Criar parcela" at bounding box center [207, 198] width 52 height 16
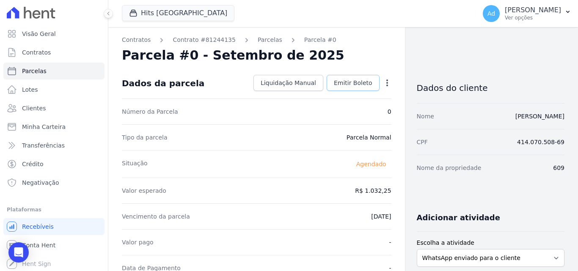
click at [350, 83] on span "Emitir Boleto" at bounding box center [353, 83] width 39 height 8
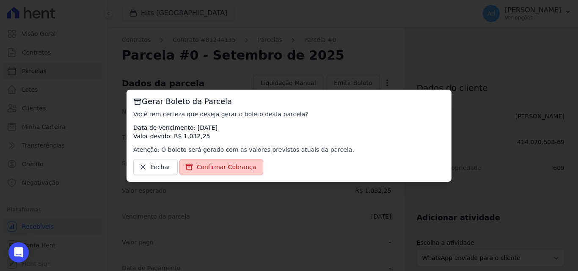
click at [227, 166] on span "Confirmar Cobrança" at bounding box center [227, 167] width 60 height 8
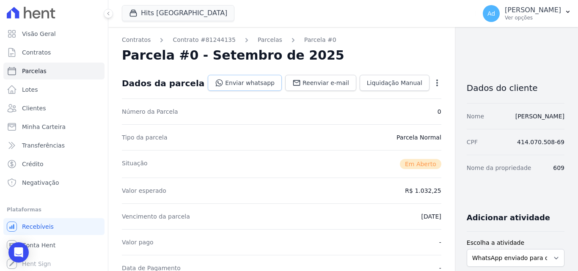
click at [241, 86] on link "Enviar whatsapp" at bounding box center [245, 83] width 74 height 16
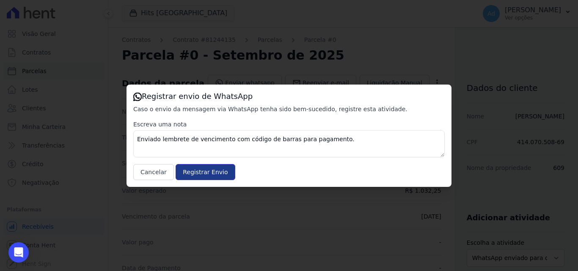
click at [217, 174] on input "Registrar Envio" at bounding box center [205, 172] width 59 height 16
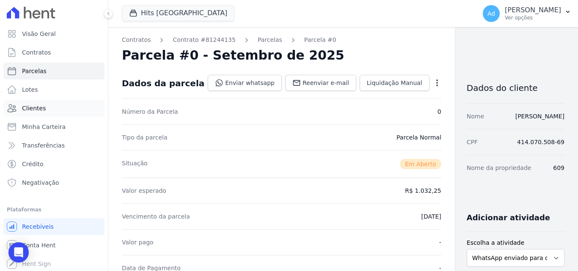
click at [40, 111] on span "Clientes" at bounding box center [34, 108] width 24 height 8
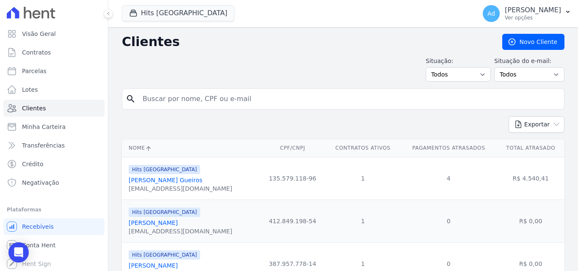
click at [163, 90] on div "search" at bounding box center [343, 98] width 443 height 21
click at [166, 99] on input "search" at bounding box center [349, 99] width 423 height 17
type input "carolline"
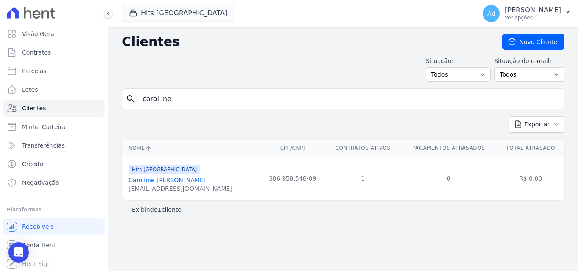
click at [190, 180] on link "Carolline [PERSON_NAME]" at bounding box center [167, 180] width 77 height 7
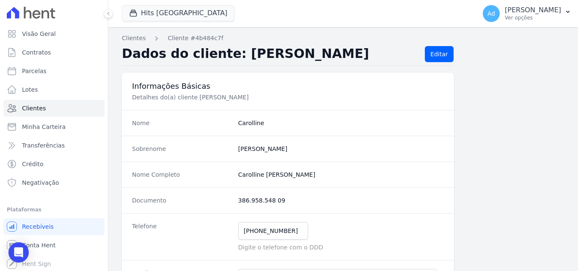
scroll to position [521, 0]
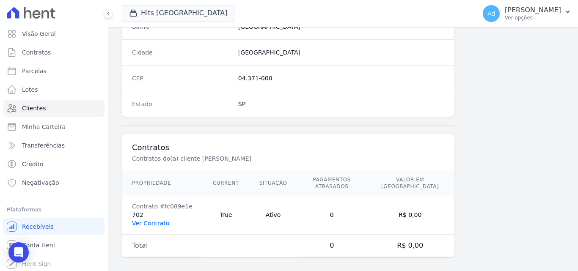
click at [155, 220] on link "Ver Contrato" at bounding box center [150, 223] width 37 height 7
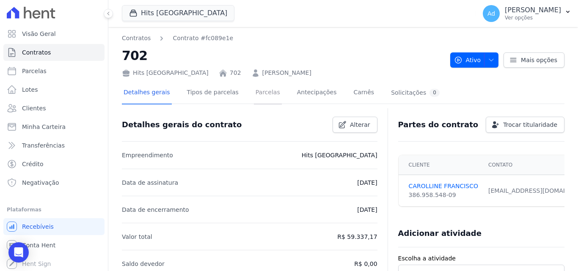
click at [254, 91] on link "Parcelas" at bounding box center [268, 93] width 28 height 22
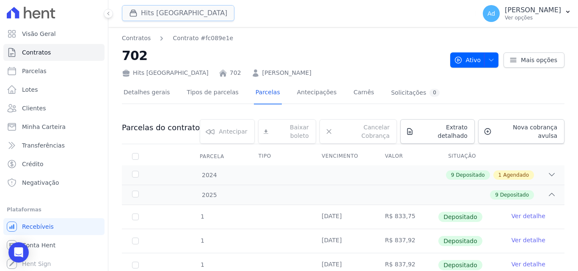
click at [196, 15] on button "Hits [GEOGRAPHIC_DATA]" at bounding box center [178, 13] width 113 height 16
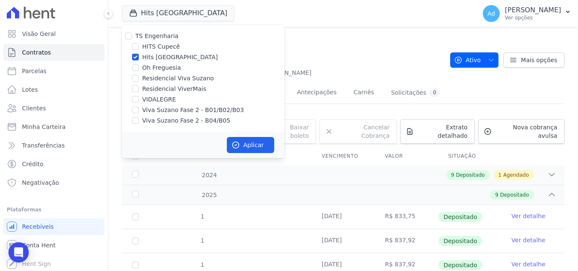
click at [141, 78] on div "Residencial Viva Suzano" at bounding box center [203, 78] width 163 height 9
click at [139, 77] on div "Residencial Viva Suzano" at bounding box center [203, 78] width 163 height 9
click at [137, 77] on input "Residencial Viva Suzano" at bounding box center [135, 78] width 7 height 7
checkbox input "true"
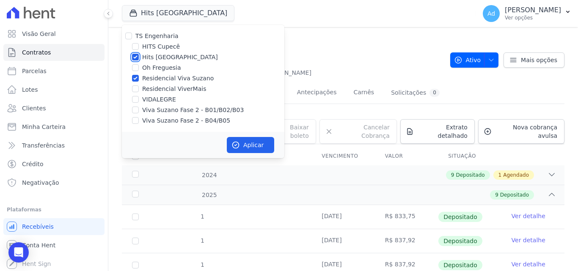
drag, startPoint x: 132, startPoint y: 59, endPoint x: 135, endPoint y: 66, distance: 8.2
click at [132, 58] on input "Hits [GEOGRAPHIC_DATA]" at bounding box center [135, 57] width 7 height 7
checkbox input "false"
drag, startPoint x: 135, startPoint y: 110, endPoint x: 138, endPoint y: 122, distance: 12.2
click at [135, 111] on input "Viva Suzano Fase 2 - B01/B02/B03" at bounding box center [135, 110] width 7 height 7
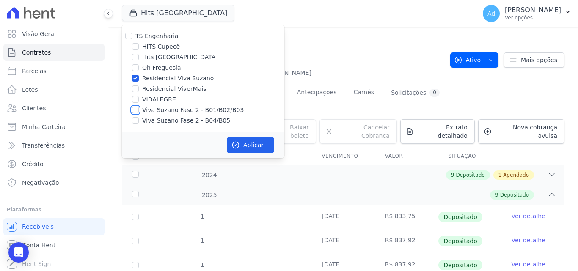
checkbox input "true"
click at [136, 122] on input "Viva Suzano Fase 2 - B04/B05" at bounding box center [135, 120] width 7 height 7
checkbox input "true"
click at [254, 143] on button "Aplicar" at bounding box center [250, 145] width 47 height 16
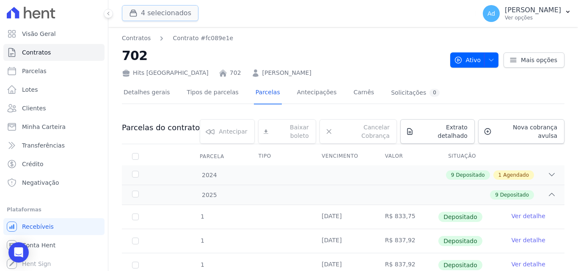
click at [155, 14] on button "4 selecionados" at bounding box center [160, 13] width 77 height 16
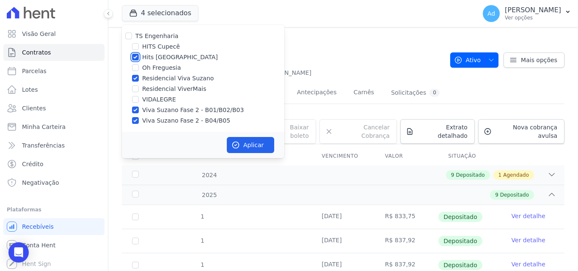
click at [138, 57] on input "Hits [GEOGRAPHIC_DATA]" at bounding box center [135, 57] width 7 height 7
checkbox input "false"
click at [251, 145] on button "Aplicar" at bounding box center [250, 145] width 47 height 16
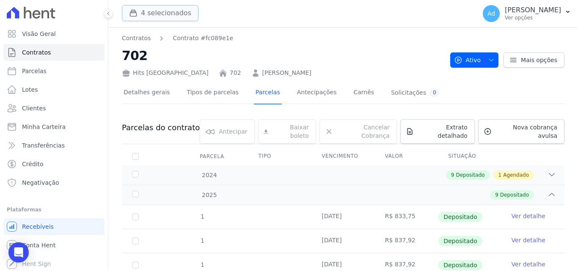
click at [158, 14] on button "4 selecionados" at bounding box center [160, 13] width 77 height 16
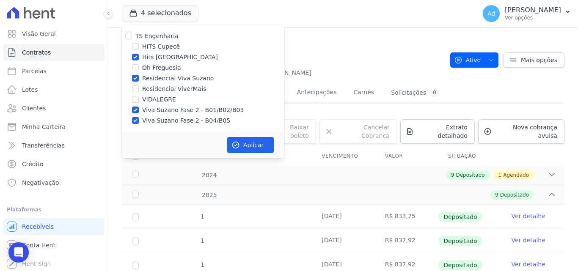
click at [171, 60] on label "Hits [GEOGRAPHIC_DATA]" at bounding box center [180, 57] width 76 height 9
click at [139, 60] on input "Hits [GEOGRAPHIC_DATA]" at bounding box center [135, 57] width 7 height 7
checkbox input "false"
click at [245, 144] on button "Aplicar" at bounding box center [250, 145] width 47 height 16
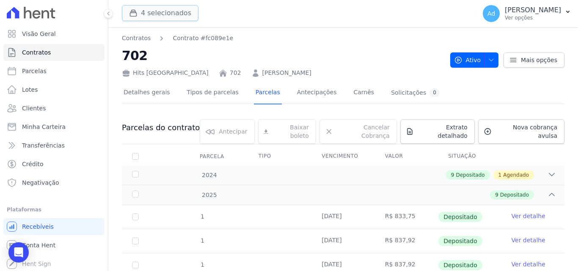
click at [157, 11] on button "4 selecionados" at bounding box center [160, 13] width 77 height 16
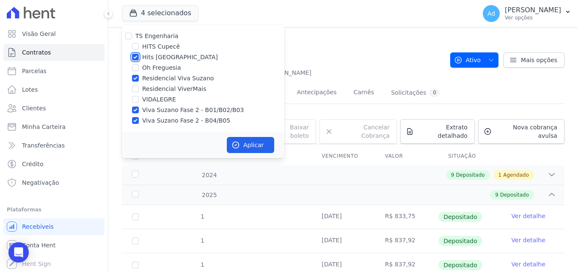
click at [134, 58] on input "Hits [GEOGRAPHIC_DATA]" at bounding box center [135, 57] width 7 height 7
checkbox input "false"
click at [137, 78] on input "Residencial Viva Suzano" at bounding box center [135, 78] width 7 height 7
click at [136, 78] on input "Residencial Viva Suzano" at bounding box center [135, 78] width 7 height 7
checkbox input "true"
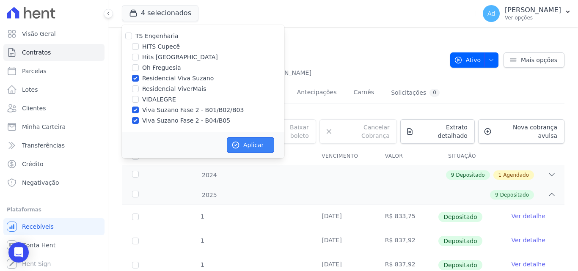
click at [240, 145] on button "Aplicar" at bounding box center [250, 145] width 47 height 16
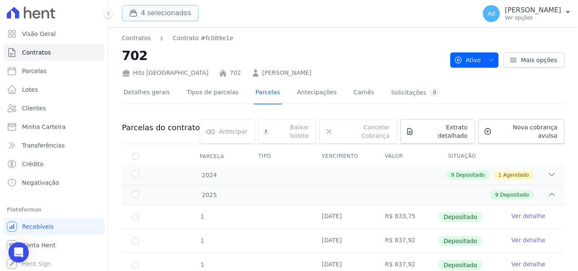
click at [170, 8] on button "4 selecionados" at bounding box center [160, 13] width 77 height 16
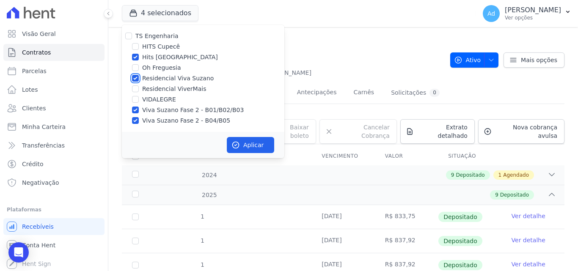
click at [138, 80] on input "Residencial Viva Suzano" at bounding box center [135, 78] width 7 height 7
checkbox input "false"
click at [133, 53] on div at bounding box center [135, 57] width 7 height 8
drag, startPoint x: 134, startPoint y: 52, endPoint x: 144, endPoint y: 89, distance: 38.5
click at [135, 54] on div "TS Engenharia HITS Cupecê Hits [GEOGRAPHIC_DATA] Oh Freguesia Residencial Viva …" at bounding box center [203, 78] width 163 height 107
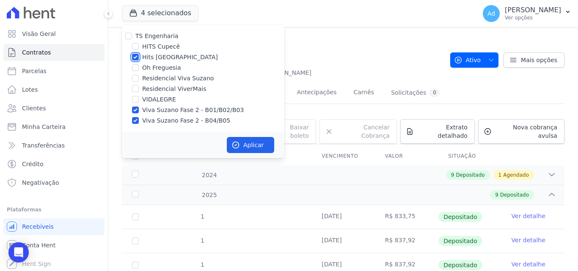
drag, startPoint x: 135, startPoint y: 57, endPoint x: 136, endPoint y: 52, distance: 5.2
click at [135, 57] on input "Hits [GEOGRAPHIC_DATA]" at bounding box center [135, 57] width 7 height 7
checkbox input "false"
click at [137, 47] on input "HITS Cupecê" at bounding box center [135, 46] width 7 height 7
click at [137, 52] on div "TS Engenharia HITS Cupecê Hits [GEOGRAPHIC_DATA] Oh Freguesia Residencial Viva …" at bounding box center [203, 78] width 163 height 107
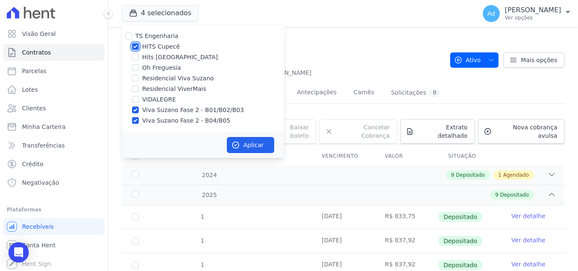
click at [136, 44] on input "HITS Cupecê" at bounding box center [135, 46] width 7 height 7
checkbox input "false"
click at [135, 81] on input "Residencial Viva Suzano" at bounding box center [135, 78] width 7 height 7
checkbox input "true"
click at [235, 144] on icon "button" at bounding box center [236, 145] width 8 height 8
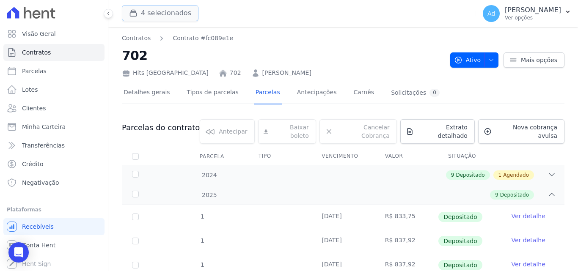
click at [183, 11] on button "4 selecionados" at bounding box center [160, 13] width 77 height 16
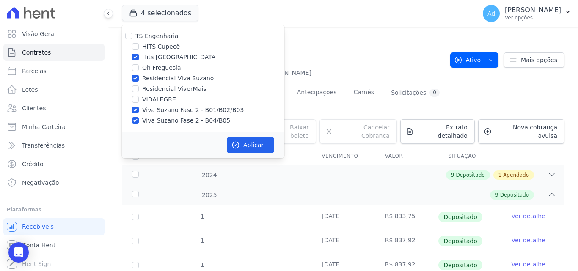
click at [135, 61] on div at bounding box center [135, 57] width 7 height 8
click at [135, 60] on input "Hits [GEOGRAPHIC_DATA]" at bounding box center [135, 57] width 7 height 7
checkbox input "false"
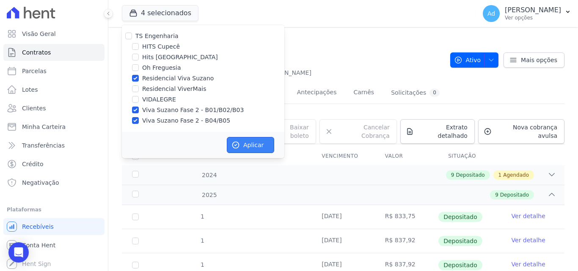
click at [251, 147] on button "Aplicar" at bounding box center [250, 145] width 47 height 16
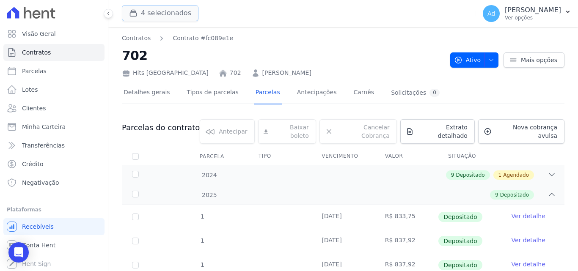
click at [174, 12] on button "4 selecionados" at bounding box center [160, 13] width 77 height 16
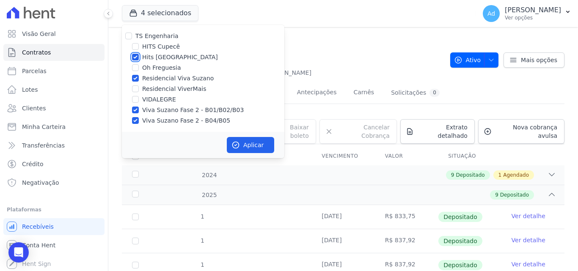
drag, startPoint x: 134, startPoint y: 56, endPoint x: 134, endPoint y: 62, distance: 6.4
click at [134, 57] on input "Hits [GEOGRAPHIC_DATA]" at bounding box center [135, 57] width 7 height 7
checkbox input "false"
click at [243, 144] on button "Aplicar" at bounding box center [250, 145] width 47 height 16
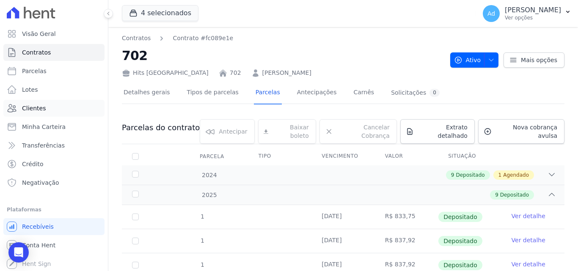
click at [49, 106] on link "Clientes" at bounding box center [53, 108] width 101 height 17
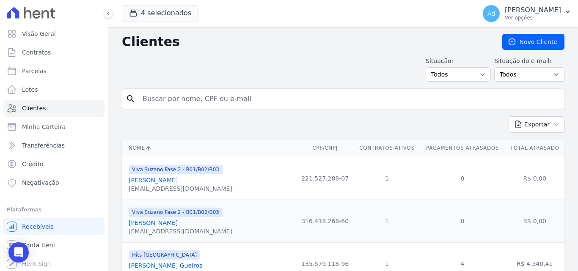
click at [183, 97] on input "search" at bounding box center [349, 99] width 423 height 17
type input "[PERSON_NAME]"
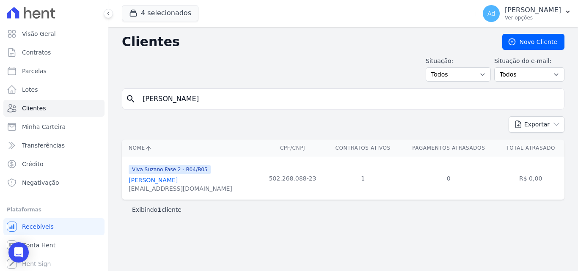
click at [178, 181] on link "[PERSON_NAME]" at bounding box center [153, 180] width 49 height 7
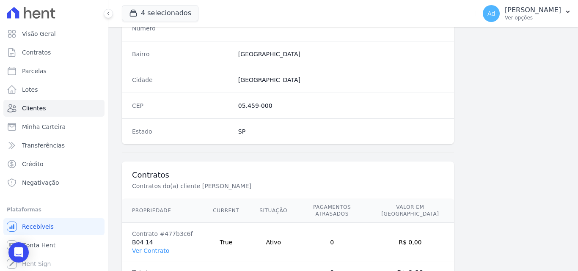
scroll to position [521, 0]
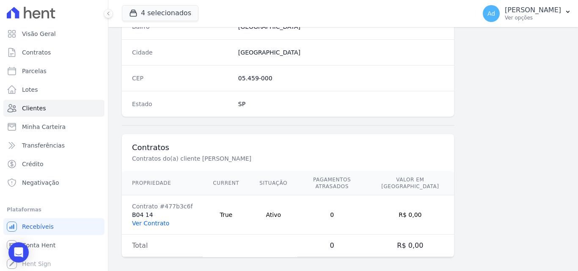
click at [156, 220] on link "Ver Contrato" at bounding box center [150, 223] width 37 height 7
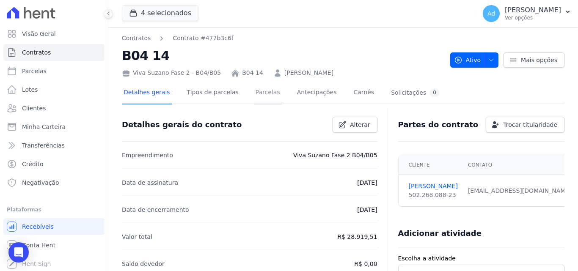
click at [257, 92] on link "Parcelas" at bounding box center [268, 93] width 28 height 22
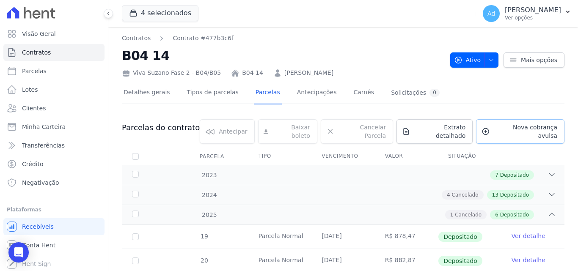
click at [508, 130] on span "Nova cobrança avulsa" at bounding box center [526, 131] width 64 height 17
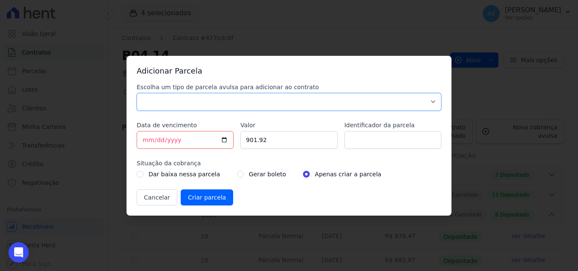
click at [187, 101] on select "Parcela Normal Sinal Caução Intercalada Chaves Pré Chaves Pós Chaves Taxas Quit…" at bounding box center [289, 102] width 305 height 18
select select "standard"
click at [137, 93] on select "Parcela Normal Sinal Caução Intercalada Chaves Pré Chaves Pós Chaves Taxas Quit…" at bounding box center [289, 102] width 305 height 18
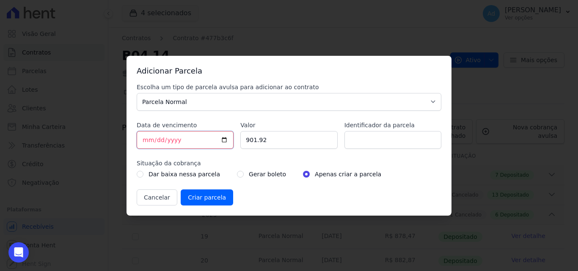
click at [148, 139] on input "[DATE]" at bounding box center [185, 140] width 97 height 18
type input "[DATE]"
click at [293, 141] on input "901.92" at bounding box center [288, 140] width 97 height 18
type input "9"
type input "1051.58"
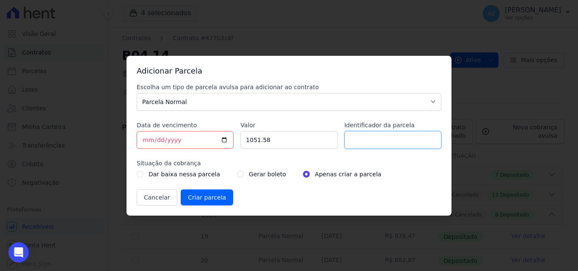
click at [356, 138] on input "Identificador da parcela" at bounding box center [393, 140] width 97 height 18
type input "09/2025"
click at [209, 201] on input "Criar parcela" at bounding box center [207, 198] width 52 height 16
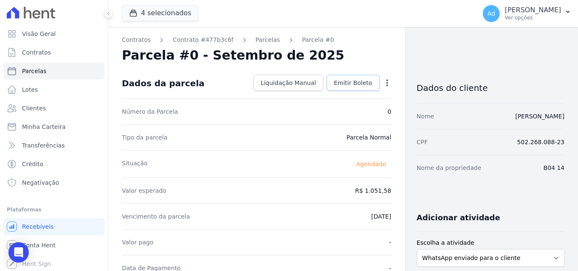
click at [342, 83] on span "Emitir Boleto" at bounding box center [353, 83] width 39 height 8
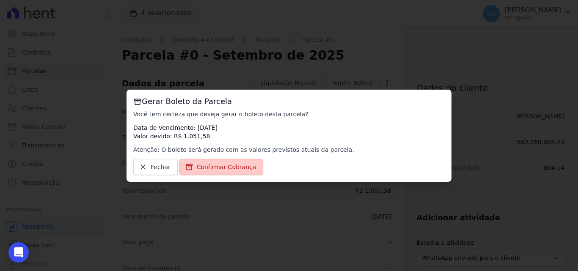
click at [222, 165] on span "Confirmar Cobrança" at bounding box center [227, 167] width 60 height 8
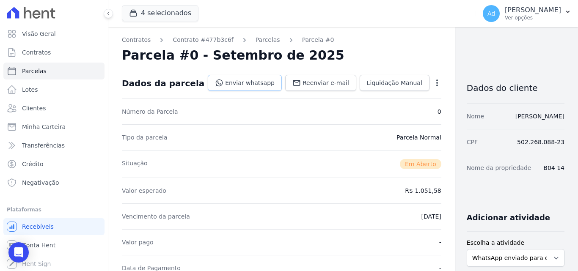
click at [235, 83] on link "Enviar whatsapp" at bounding box center [245, 83] width 74 height 16
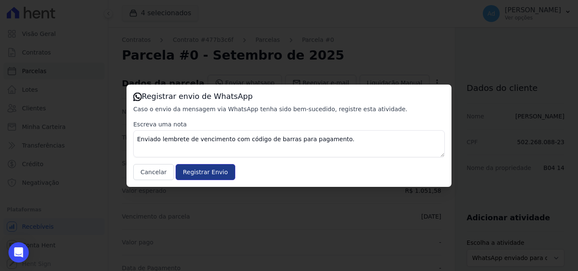
click at [194, 172] on input "Registrar Envio" at bounding box center [205, 172] width 59 height 16
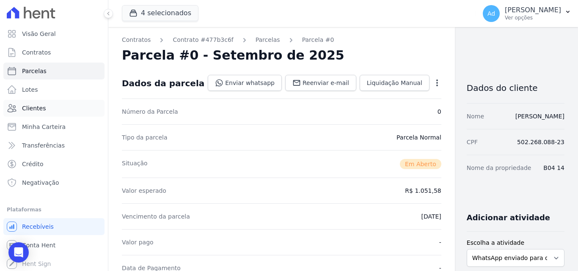
click at [59, 105] on link "Clientes" at bounding box center [53, 108] width 101 height 17
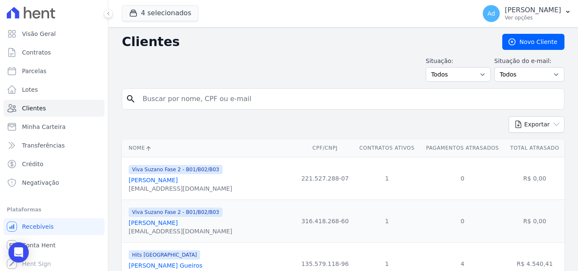
click at [191, 99] on input "search" at bounding box center [349, 99] width 423 height 17
type input "[PERSON_NAME]"
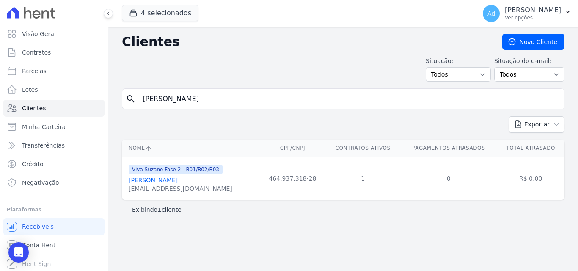
click at [178, 182] on link "[PERSON_NAME]" at bounding box center [153, 180] width 49 height 7
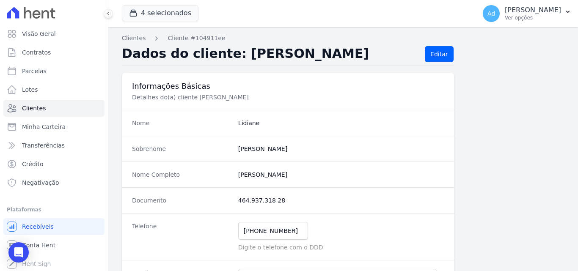
scroll to position [521, 0]
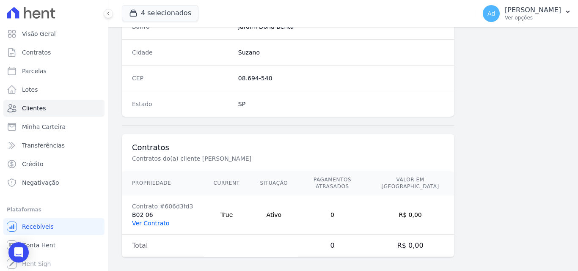
click at [163, 220] on link "Ver Contrato" at bounding box center [150, 223] width 37 height 7
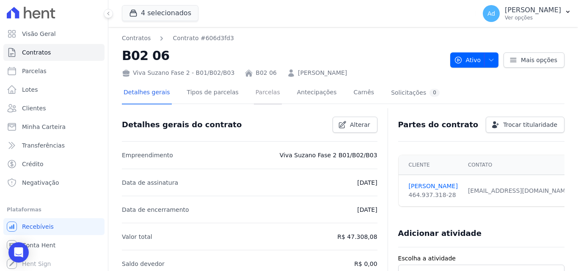
click at [260, 93] on link "Parcelas" at bounding box center [268, 93] width 28 height 22
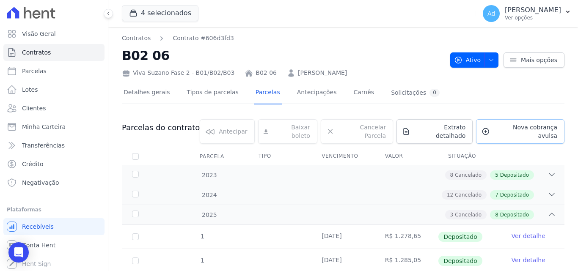
click at [507, 130] on span "Nova cobrança avulsa" at bounding box center [526, 131] width 64 height 17
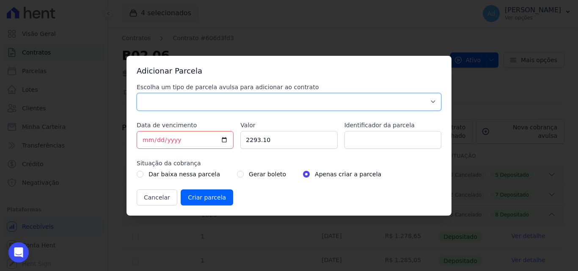
click at [186, 104] on select "Parcela Normal Sinal Caução Intercalada Chaves Pré Chaves Pós Chaves Taxas Quit…" at bounding box center [289, 102] width 305 height 18
select select "standard"
click at [137, 93] on select "Parcela Normal Sinal Caução Intercalada Chaves Pré Chaves Pós Chaves Taxas Quit…" at bounding box center [289, 102] width 305 height 18
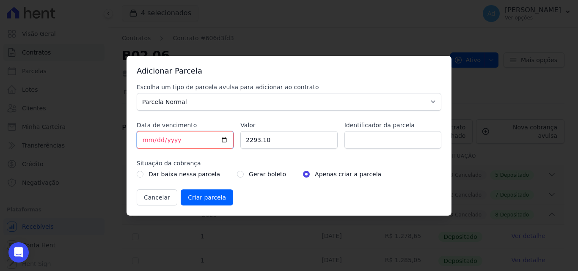
click at [146, 141] on input "[DATE]" at bounding box center [185, 140] width 97 height 18
type input "[DATE]"
type input "1341.60"
click at [364, 141] on input "09" at bounding box center [393, 140] width 97 height 18
type input "09/2025"
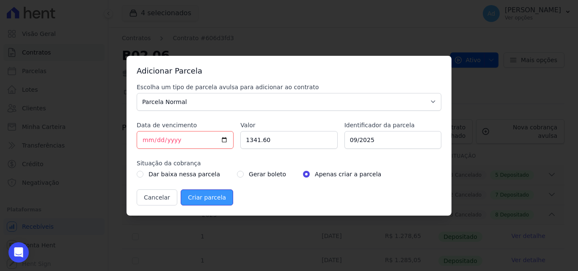
click at [199, 196] on input "Criar parcela" at bounding box center [207, 198] width 52 height 16
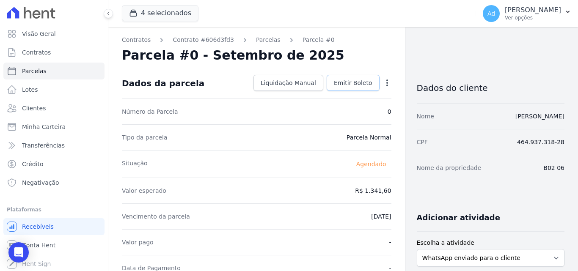
click at [359, 86] on span "Emitir Boleto" at bounding box center [353, 83] width 39 height 8
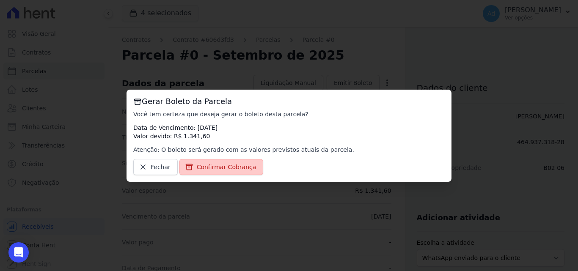
click at [215, 169] on span "Confirmar Cobrança" at bounding box center [227, 167] width 60 height 8
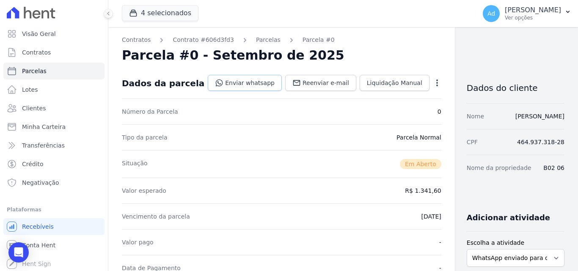
click at [234, 77] on link "Enviar whatsapp" at bounding box center [245, 83] width 74 height 16
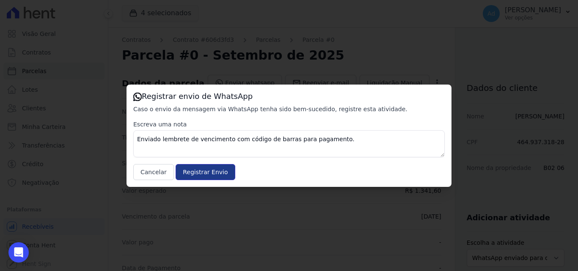
click at [207, 170] on input "Registrar Envio" at bounding box center [205, 172] width 59 height 16
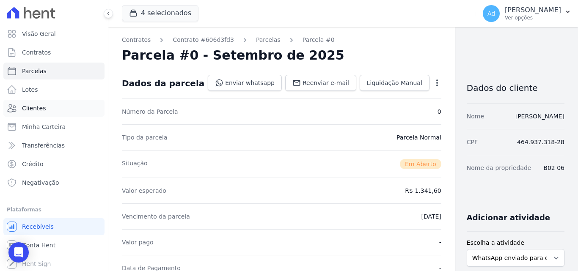
click at [44, 108] on link "Clientes" at bounding box center [53, 108] width 101 height 17
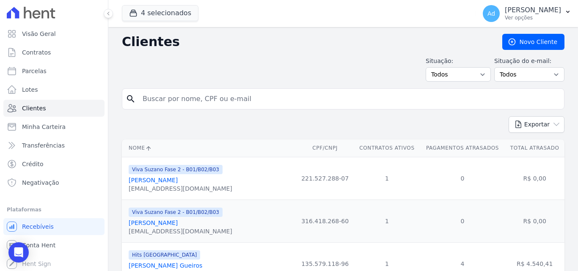
click at [153, 97] on input "search" at bounding box center [349, 99] width 423 height 17
type input "[PERSON_NAME]"
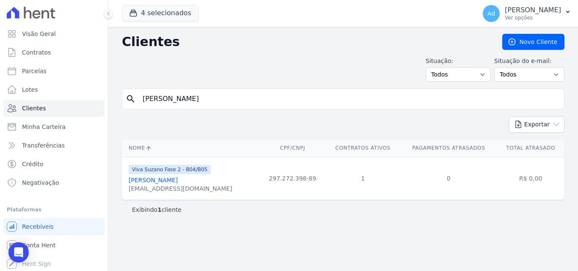
click at [170, 182] on link "[PERSON_NAME]" at bounding box center [153, 180] width 49 height 7
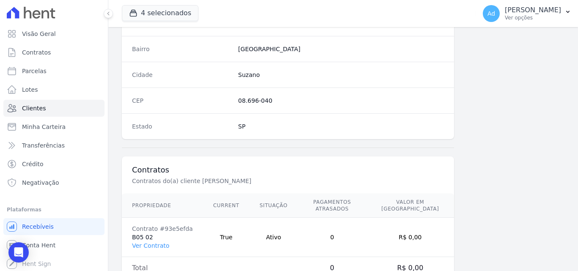
scroll to position [521, 0]
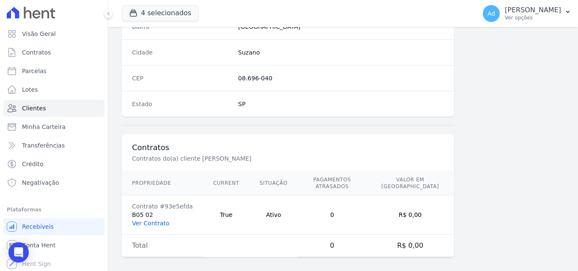
click at [144, 220] on link "Ver Contrato" at bounding box center [150, 223] width 37 height 7
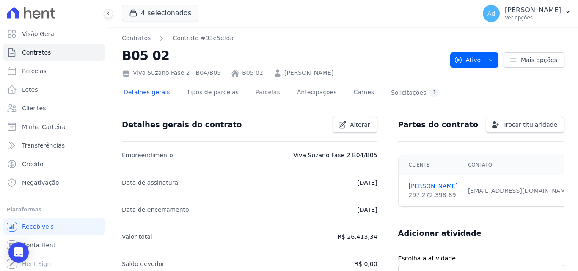
click at [257, 91] on link "Parcelas" at bounding box center [268, 93] width 28 height 22
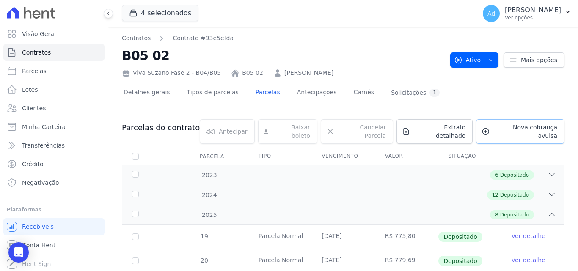
click at [527, 127] on span "Nova cobrança avulsa" at bounding box center [526, 131] width 64 height 17
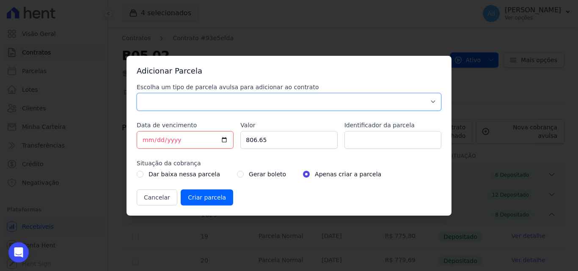
click at [214, 102] on select "Parcela Normal Sinal Caução Intercalada Chaves Pré Chaves Pós Chaves Taxas Quit…" at bounding box center [289, 102] width 305 height 18
select select "standard"
click at [137, 93] on select "Parcela Normal Sinal Caução Intercalada Chaves Pré Chaves Pós Chaves Taxas Quit…" at bounding box center [289, 102] width 305 height 18
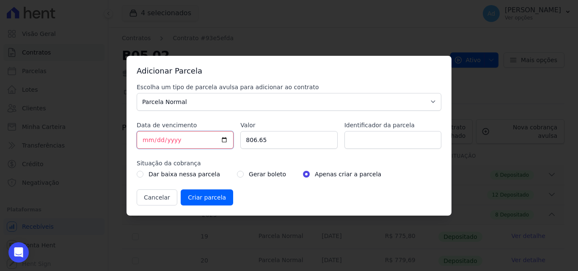
click at [149, 141] on input "[DATE]" at bounding box center [185, 140] width 97 height 18
type input "[DATE]"
click at [263, 145] on input "806.65" at bounding box center [288, 140] width 97 height 18
click at [373, 143] on input "Identificador da parcela" at bounding box center [393, 140] width 97 height 18
type input "09/2025"
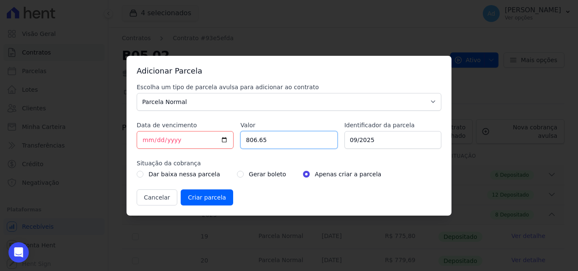
click at [296, 144] on input "806.65" at bounding box center [288, 140] width 97 height 18
type input "814.00"
click at [198, 192] on input "Criar parcela" at bounding box center [207, 198] width 52 height 16
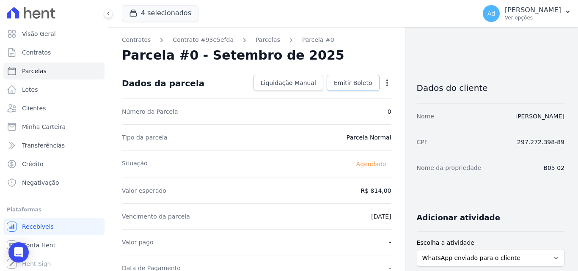
click at [344, 84] on span "Emitir Boleto" at bounding box center [353, 83] width 39 height 8
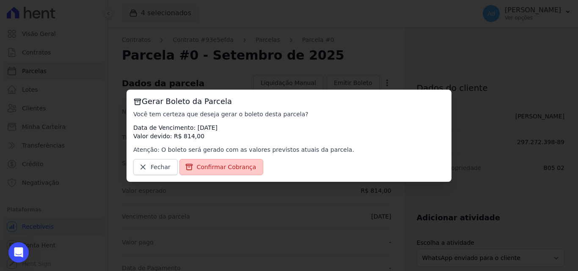
click at [225, 165] on span "Confirmar Cobrança" at bounding box center [227, 167] width 60 height 8
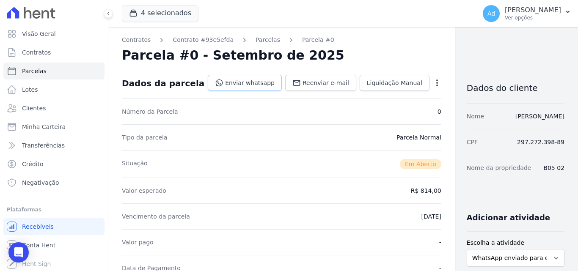
click at [228, 77] on link "Enviar whatsapp" at bounding box center [245, 83] width 74 height 16
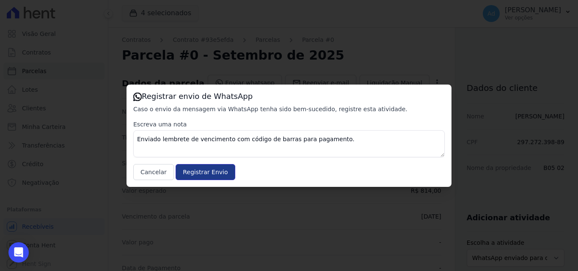
click at [180, 173] on input "Registrar Envio" at bounding box center [205, 172] width 59 height 16
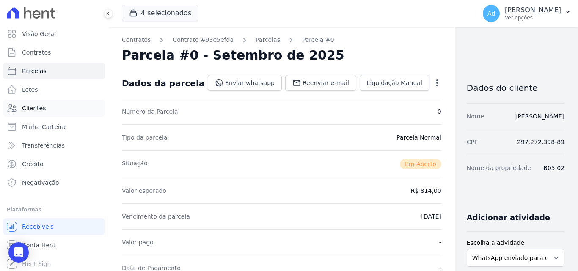
click at [50, 110] on link "Clientes" at bounding box center [53, 108] width 101 height 17
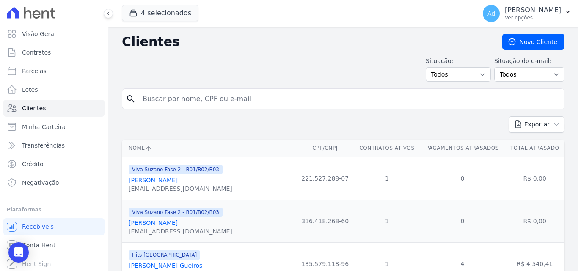
click at [204, 104] on input "search" at bounding box center [349, 99] width 423 height 17
type input "[PERSON_NAME]"
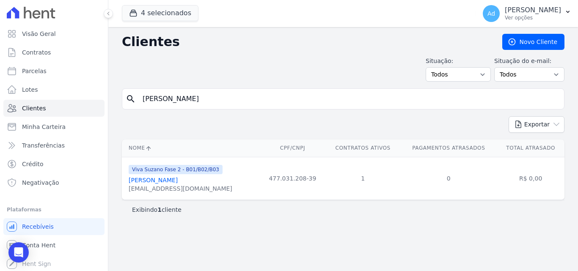
click at [169, 181] on link "[PERSON_NAME]" at bounding box center [153, 180] width 49 height 7
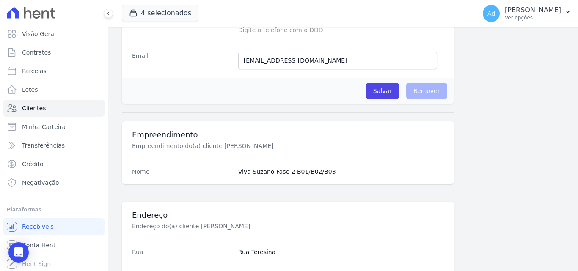
scroll to position [521, 0]
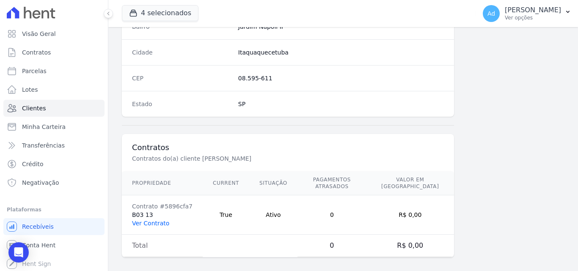
click at [152, 220] on link "Ver Contrato" at bounding box center [150, 223] width 37 height 7
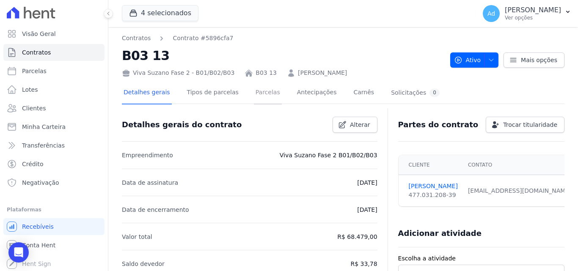
click at [257, 92] on link "Parcelas" at bounding box center [268, 93] width 28 height 22
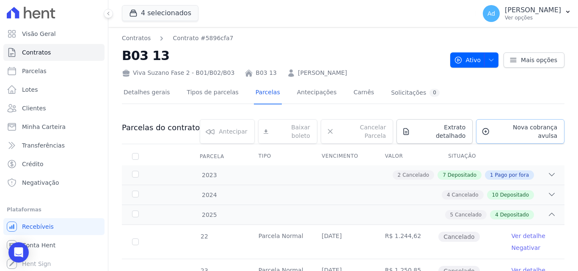
click at [521, 129] on span "Nova cobrança avulsa" at bounding box center [526, 131] width 64 height 17
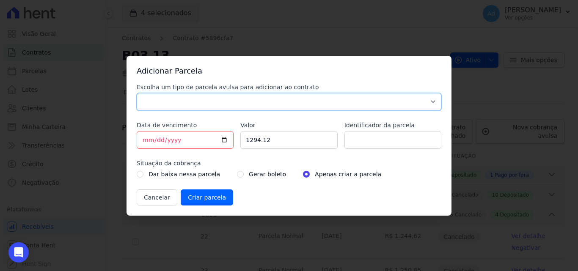
click at [185, 101] on select "Parcela Normal Sinal Caução Intercalada Chaves Pré Chaves Pós Chaves Taxas Quit…" at bounding box center [289, 102] width 305 height 18
select select "standard"
click at [137, 93] on select "Parcela Normal Sinal Caução Intercalada Chaves Pré Chaves Pós Chaves Taxas Quit…" at bounding box center [289, 102] width 305 height 18
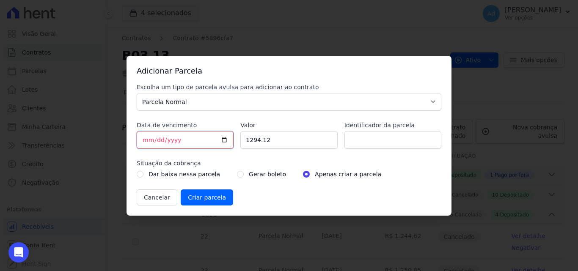
click at [146, 138] on input "[DATE]" at bounding box center [185, 140] width 97 height 18
type input "[DATE]"
click at [215, 146] on input "[DATE]" at bounding box center [185, 140] width 97 height 18
click at [197, 143] on input "[DATE]" at bounding box center [185, 140] width 97 height 18
drag, startPoint x: 177, startPoint y: 141, endPoint x: 166, endPoint y: 141, distance: 11.4
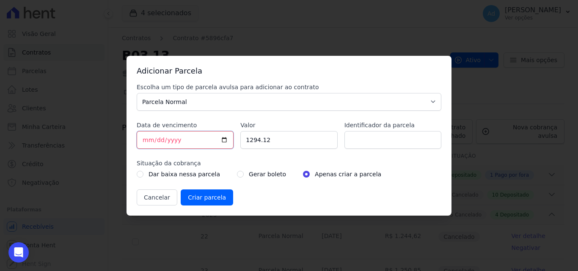
click at [177, 141] on input "[DATE]" at bounding box center [185, 140] width 97 height 18
click at [156, 141] on input "[DATE]" at bounding box center [185, 140] width 97 height 18
drag, startPoint x: 261, startPoint y: 140, endPoint x: 298, endPoint y: 140, distance: 37.3
click at [261, 140] on input "1294.12" at bounding box center [288, 140] width 97 height 18
drag, startPoint x: 272, startPoint y: 139, endPoint x: 196, endPoint y: 139, distance: 76.2
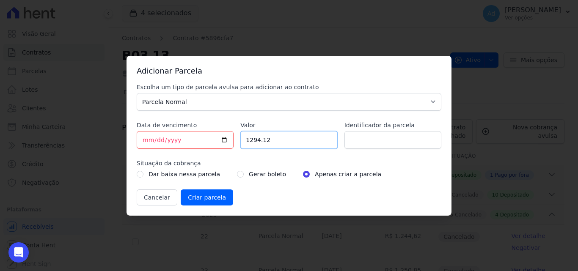
click at [196, 139] on div "Escolha um tipo de parcela avulsa para adicionar ao contrato Parcela Normal Sin…" at bounding box center [289, 144] width 305 height 123
type input "1305.90"
click at [359, 144] on input "Identificador da parcela" at bounding box center [393, 140] width 97 height 18
type input "09/2025"
click at [202, 195] on input "Criar parcela" at bounding box center [207, 198] width 52 height 16
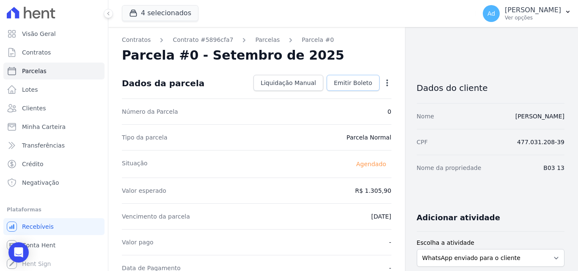
click at [352, 85] on span "Emitir Boleto" at bounding box center [353, 83] width 39 height 8
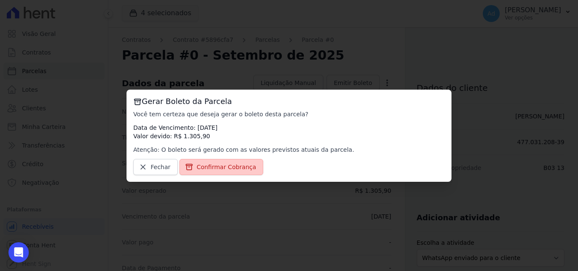
click at [209, 166] on span "Confirmar Cobrança" at bounding box center [227, 167] width 60 height 8
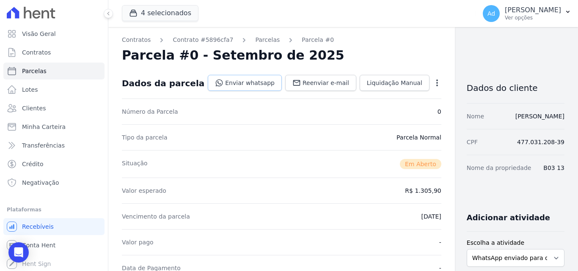
click at [246, 81] on link "Enviar whatsapp" at bounding box center [245, 83] width 74 height 16
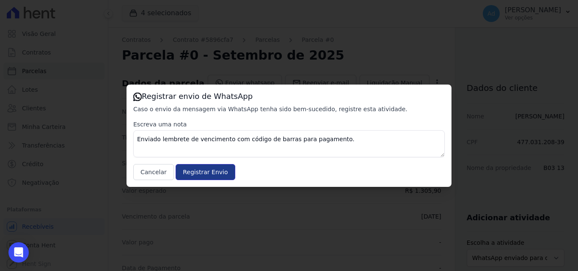
click at [192, 171] on input "Registrar Envio" at bounding box center [205, 172] width 59 height 16
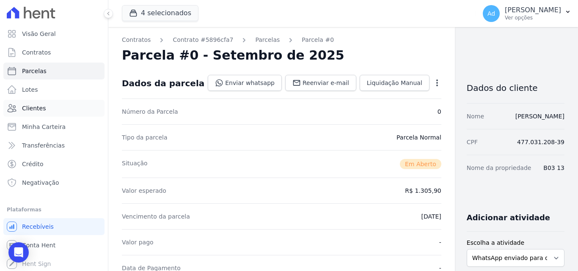
click at [41, 102] on link "Clientes" at bounding box center [53, 108] width 101 height 17
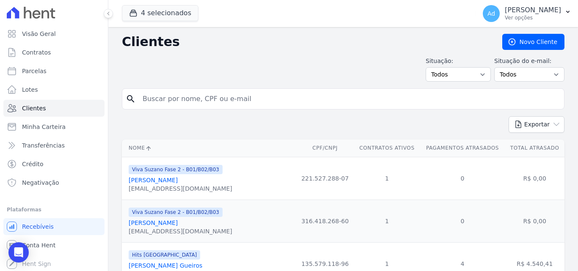
click at [183, 103] on input "search" at bounding box center [349, 99] width 423 height 17
type input "sidnei"
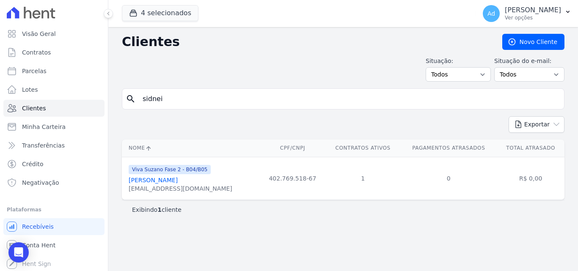
click at [178, 181] on link "[PERSON_NAME]" at bounding box center [153, 180] width 49 height 7
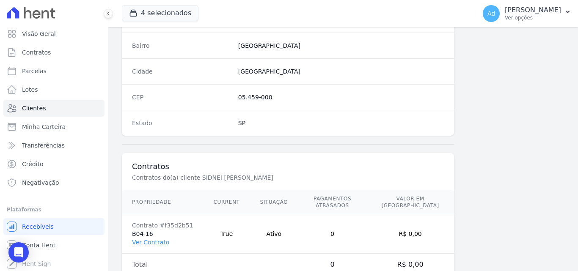
scroll to position [521, 0]
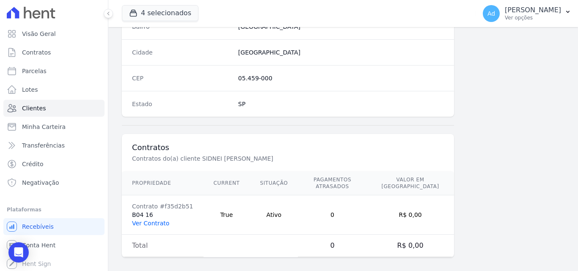
click at [143, 220] on link "Ver Contrato" at bounding box center [150, 223] width 37 height 7
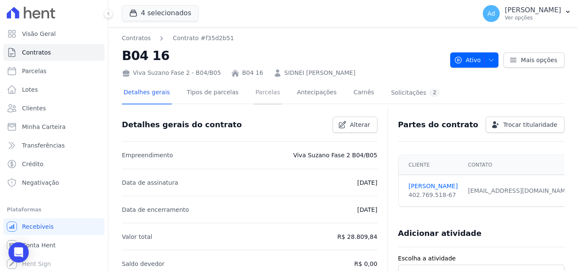
click at [254, 93] on link "Parcelas" at bounding box center [268, 93] width 28 height 22
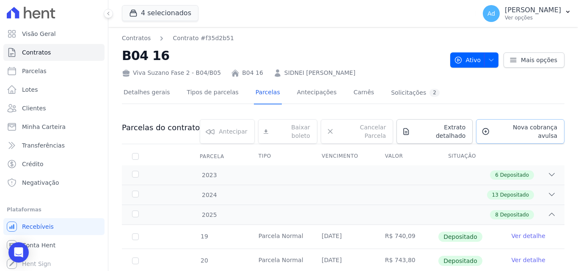
click at [520, 129] on span "Nova cobrança avulsa" at bounding box center [526, 131] width 64 height 17
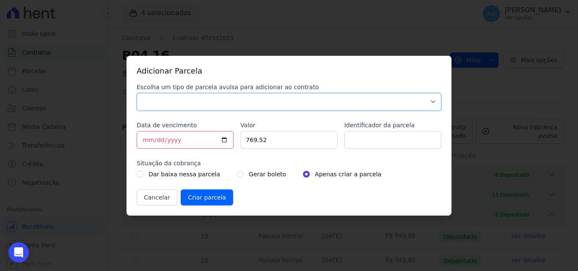
click at [162, 99] on select "Parcela Normal Sinal Caução Intercalada Chaves Pré Chaves Pós Chaves Taxas Quit…" at bounding box center [289, 102] width 305 height 18
select select "standard"
click at [137, 93] on select "Parcela Normal Sinal Caução Intercalada Chaves Pré Chaves Pós Chaves Taxas Quit…" at bounding box center [289, 102] width 305 height 18
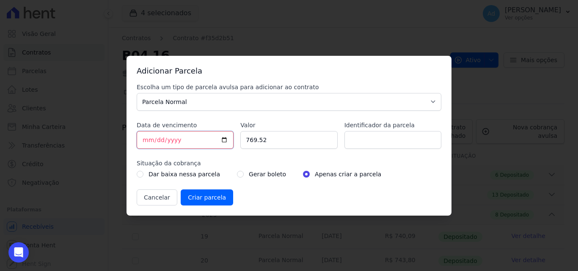
click at [148, 141] on input "[DATE]" at bounding box center [185, 140] width 97 height 18
type input "[DATE]"
click at [271, 139] on input "769.52" at bounding box center [288, 140] width 97 height 18
drag, startPoint x: 267, startPoint y: 138, endPoint x: 233, endPoint y: 138, distance: 33.9
click at [233, 138] on div "Escolha um tipo de parcela avulsa para adicionar ao contrato Parcela Normal Sin…" at bounding box center [289, 144] width 305 height 123
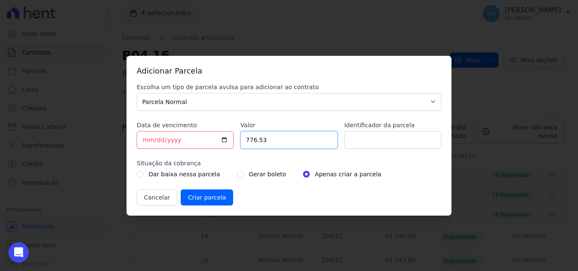
type input "776.53"
type input "09/2025"
click at [215, 198] on input "Criar parcela" at bounding box center [207, 198] width 52 height 16
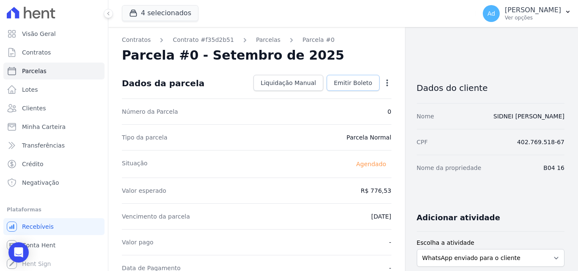
click at [346, 86] on span "Emitir Boleto" at bounding box center [353, 83] width 39 height 8
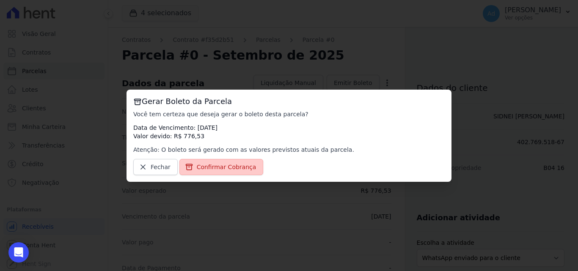
click at [240, 169] on span "Confirmar Cobrança" at bounding box center [227, 167] width 60 height 8
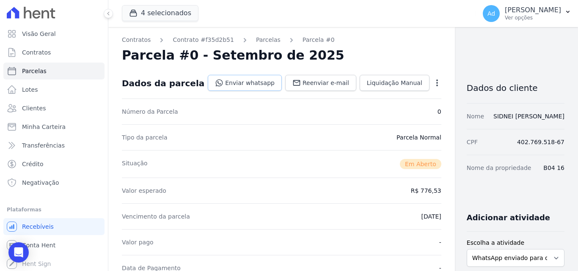
click at [244, 81] on link "Enviar whatsapp" at bounding box center [245, 83] width 74 height 16
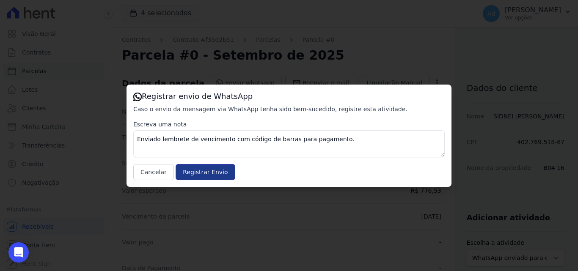
click at [207, 174] on input "Registrar Envio" at bounding box center [205, 172] width 59 height 16
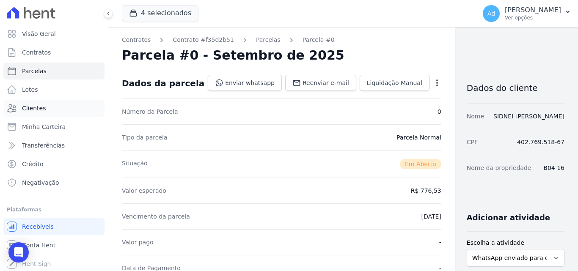
click at [53, 111] on link "Clientes" at bounding box center [53, 108] width 101 height 17
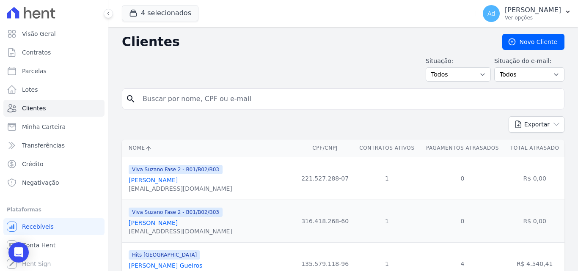
click at [201, 103] on input "search" at bounding box center [349, 99] width 423 height 17
type input "[PERSON_NAME]"
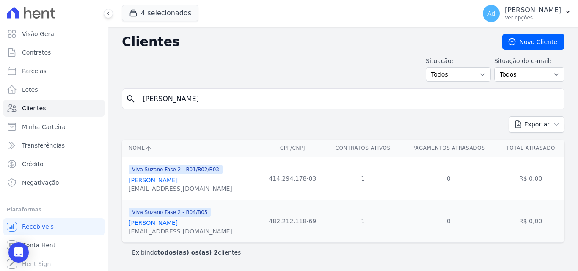
click at [178, 184] on link "[PERSON_NAME]" at bounding box center [153, 180] width 49 height 7
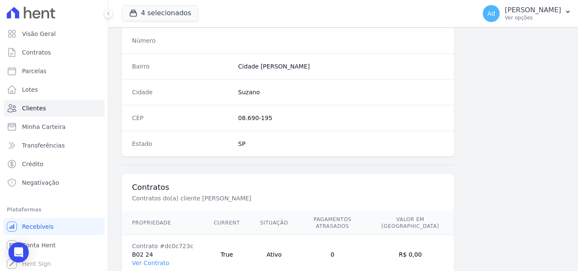
scroll to position [521, 0]
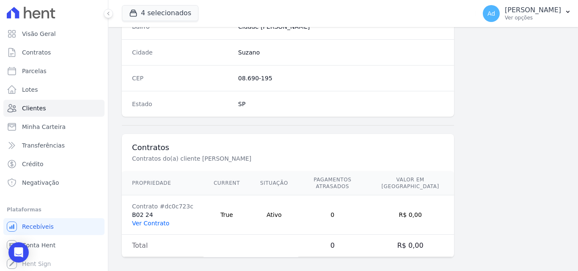
click at [153, 220] on link "Ver Contrato" at bounding box center [150, 223] width 37 height 7
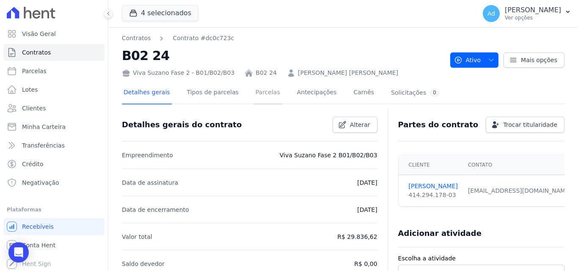
click at [254, 94] on link "Parcelas" at bounding box center [268, 93] width 28 height 22
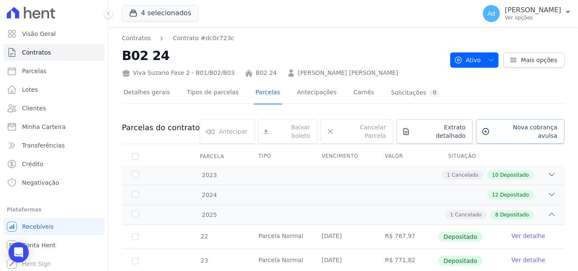
click at [520, 127] on span "Nova cobrança avulsa" at bounding box center [526, 131] width 64 height 17
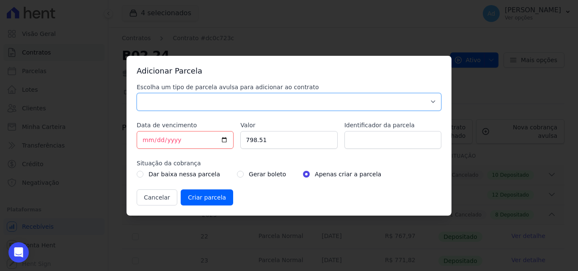
click at [167, 105] on select "Parcela Normal Sinal Caução Intercalada Chaves Pré Chaves Pós Chaves Taxas Quit…" at bounding box center [289, 102] width 305 height 18
select select "standard"
click at [137, 93] on select "Parcela Normal Sinal Caução Intercalada Chaves Pré Chaves Pós Chaves Taxas Quit…" at bounding box center [289, 102] width 305 height 18
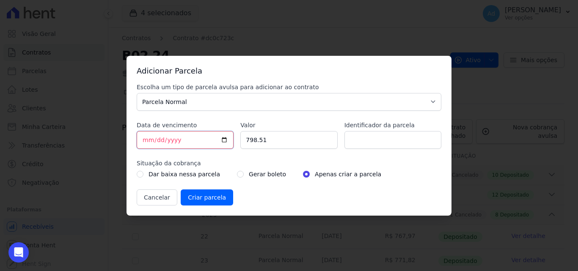
click at [144, 142] on input "[DATE]" at bounding box center [185, 140] width 97 height 18
type input "[DATE]"
type input "805.78"
type input "09/2025"
click at [189, 196] on input "Criar parcela" at bounding box center [207, 198] width 52 height 16
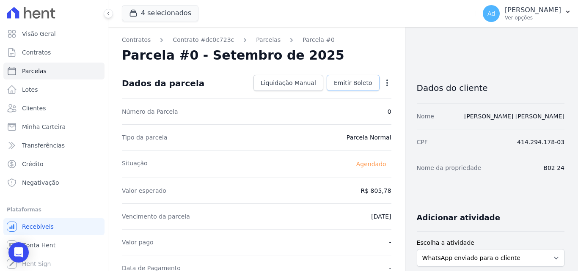
click at [343, 80] on span "Emitir Boleto" at bounding box center [353, 83] width 39 height 8
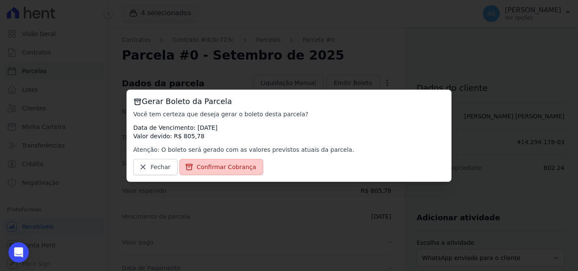
click at [236, 165] on span "Confirmar Cobrança" at bounding box center [227, 167] width 60 height 8
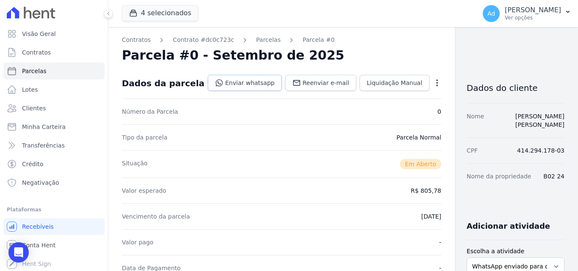
click at [230, 85] on link "Enviar whatsapp" at bounding box center [245, 83] width 74 height 16
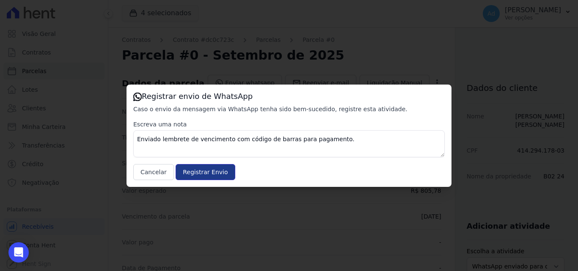
click at [201, 169] on input "Registrar Envio" at bounding box center [205, 172] width 59 height 16
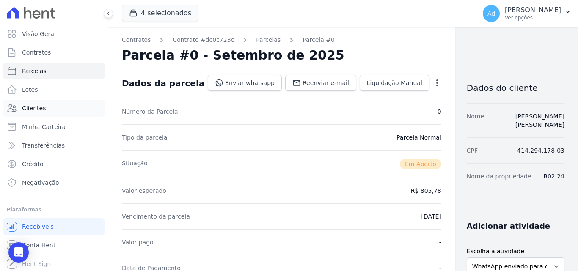
click at [42, 102] on link "Clientes" at bounding box center [53, 108] width 101 height 17
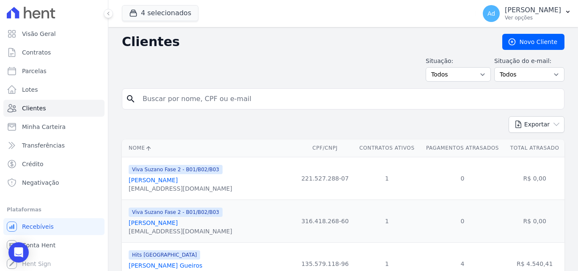
click at [204, 101] on input "search" at bounding box center [349, 99] width 423 height 17
type input "[PERSON_NAME]"
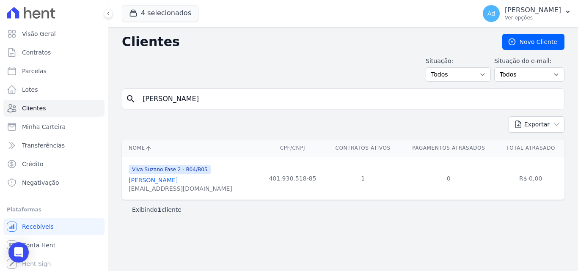
click at [150, 179] on link "[PERSON_NAME]" at bounding box center [153, 180] width 49 height 7
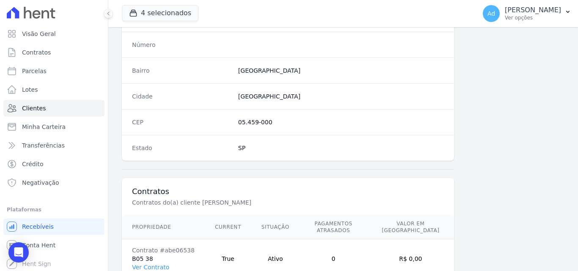
scroll to position [521, 0]
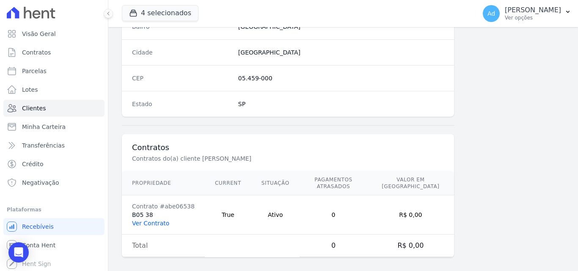
click at [152, 220] on link "Ver Contrato" at bounding box center [150, 223] width 37 height 7
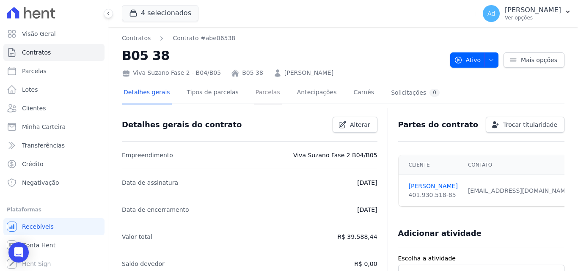
click at [257, 94] on link "Parcelas" at bounding box center [268, 93] width 28 height 22
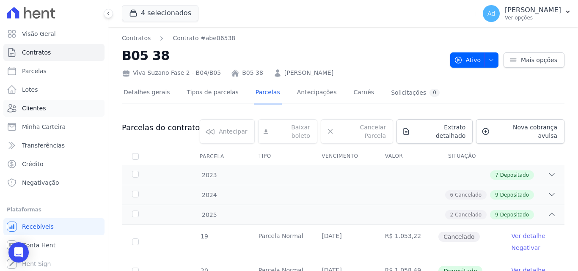
click at [43, 111] on span "Clientes" at bounding box center [34, 108] width 24 height 8
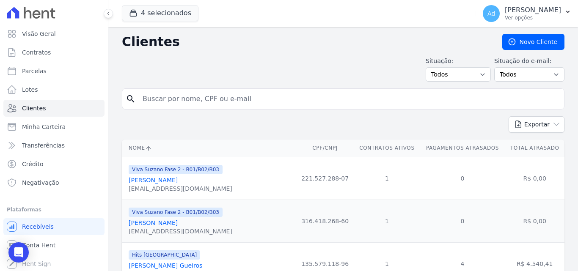
click at [171, 99] on input "search" at bounding box center [349, 99] width 423 height 17
type input "[PERSON_NAME]"
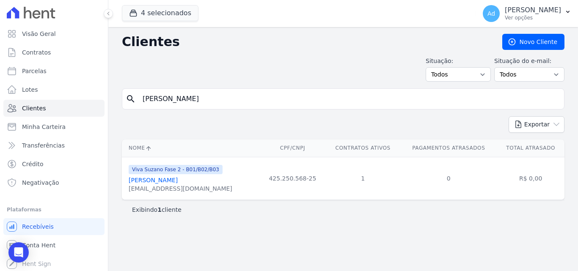
click at [178, 178] on link "[PERSON_NAME]" at bounding box center [153, 180] width 49 height 7
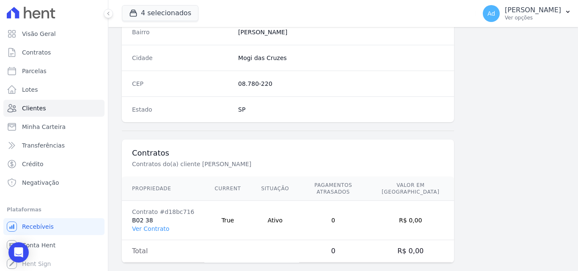
scroll to position [521, 0]
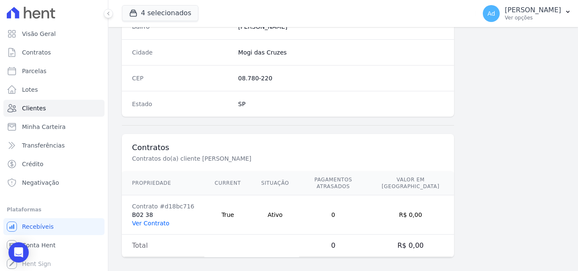
click at [154, 220] on link "Ver Contrato" at bounding box center [150, 223] width 37 height 7
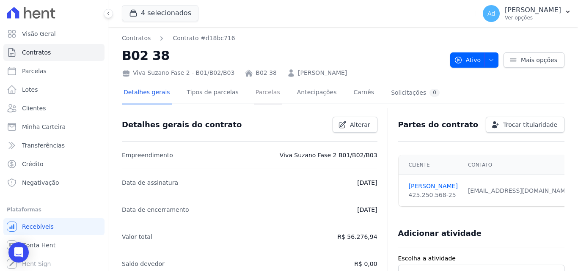
click at [256, 90] on link "Parcelas" at bounding box center [268, 93] width 28 height 22
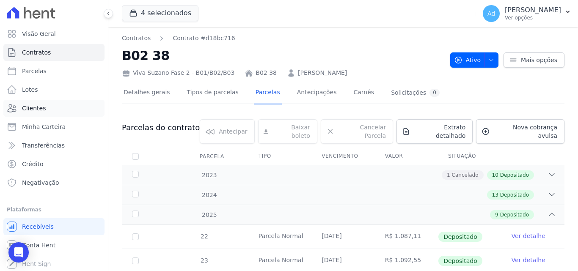
click at [47, 108] on link "Clientes" at bounding box center [53, 108] width 101 height 17
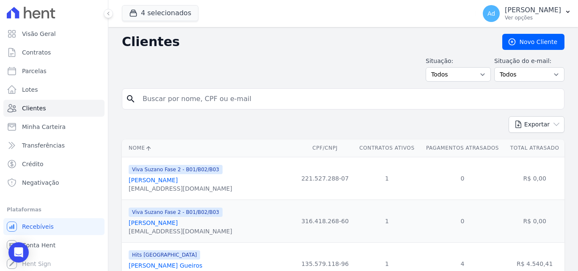
click at [195, 101] on input "search" at bounding box center [349, 99] width 423 height 17
type input "[PERSON_NAME]"
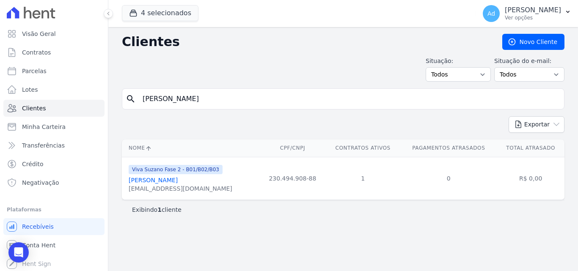
click at [177, 179] on link "[PERSON_NAME]" at bounding box center [153, 180] width 49 height 7
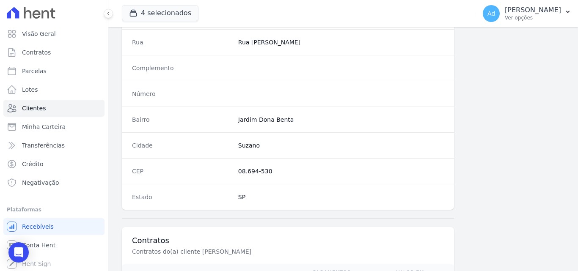
scroll to position [521, 0]
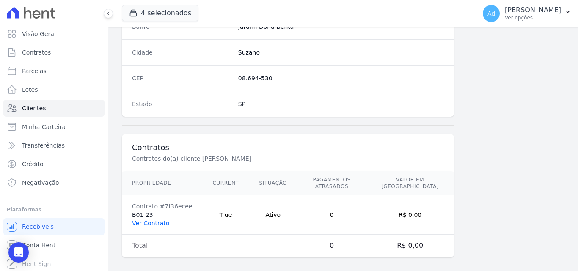
click at [153, 220] on link "Ver Contrato" at bounding box center [150, 223] width 37 height 7
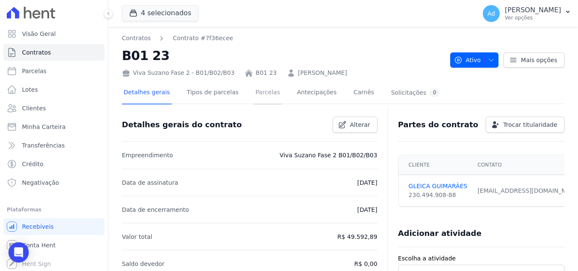
click at [262, 91] on link "Parcelas" at bounding box center [268, 93] width 28 height 22
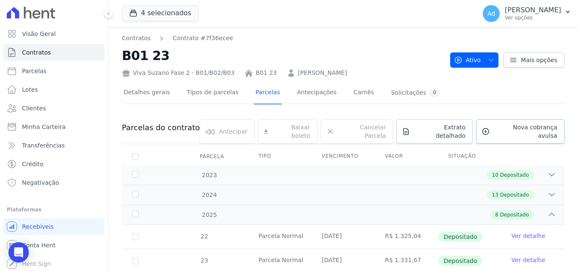
click at [526, 128] on span "Nova cobrança avulsa" at bounding box center [526, 131] width 64 height 17
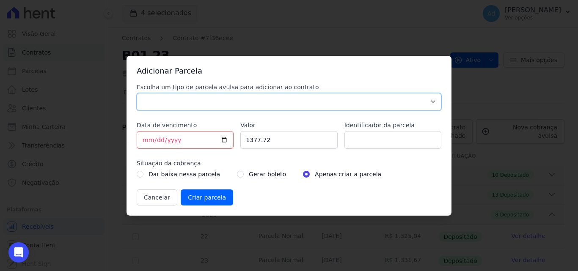
click at [178, 102] on select "Parcela Normal Sinal Caução Intercalada Chaves Pré Chaves Pós Chaves Taxas Quit…" at bounding box center [289, 102] width 305 height 18
select select "standard"
click at [137, 93] on select "Parcela Normal Sinal Caução Intercalada Chaves Pré Chaves Pós Chaves Taxas Quit…" at bounding box center [289, 102] width 305 height 18
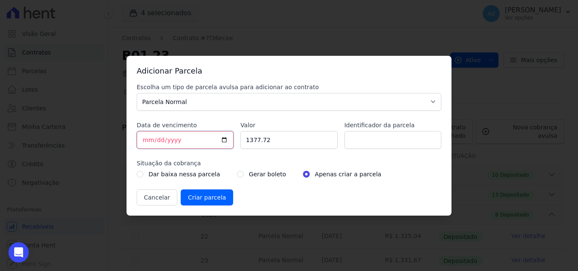
click at [147, 139] on input "[DATE]" at bounding box center [185, 140] width 97 height 18
type input "[DATE]"
click at [265, 139] on input "1377.72" at bounding box center [288, 140] width 97 height 18
drag, startPoint x: 273, startPoint y: 139, endPoint x: 238, endPoint y: 140, distance: 36.0
click at [238, 140] on div "Escolha um tipo de parcela avulsa para adicionar ao contrato Parcela Normal Sin…" at bounding box center [289, 144] width 305 height 123
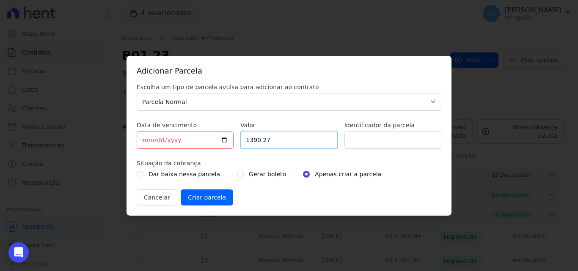
type input "1390.27"
click at [354, 138] on input "Identificador da parcela" at bounding box center [393, 140] width 97 height 18
type input "09/2025"
click at [200, 194] on input "Criar parcela" at bounding box center [207, 198] width 52 height 16
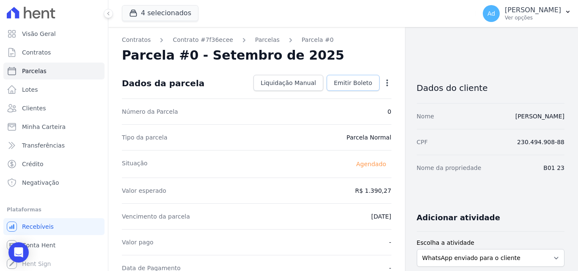
click at [357, 87] on span "Emitir Boleto" at bounding box center [353, 83] width 39 height 8
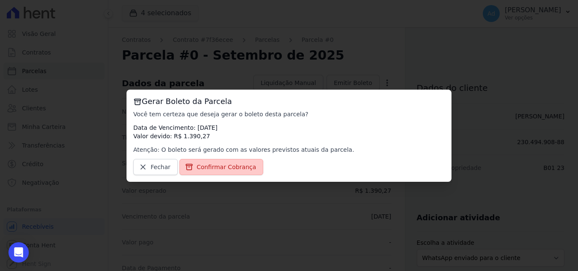
click at [219, 167] on span "Confirmar Cobrança" at bounding box center [227, 167] width 60 height 8
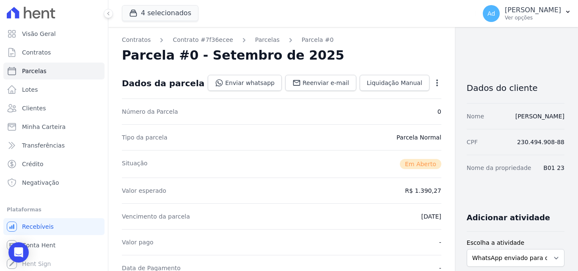
click at [221, 167] on div "Situação Em [GEOGRAPHIC_DATA]" at bounding box center [282, 164] width 320 height 28
click at [237, 84] on link "Enviar whatsapp" at bounding box center [245, 83] width 74 height 16
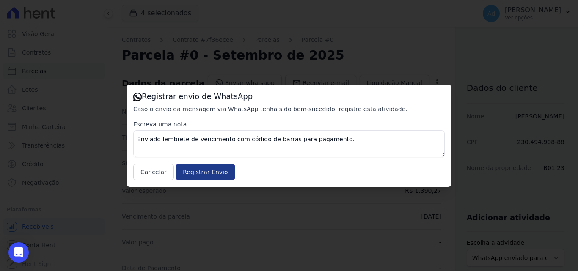
click at [202, 173] on input "Registrar Envio" at bounding box center [205, 172] width 59 height 16
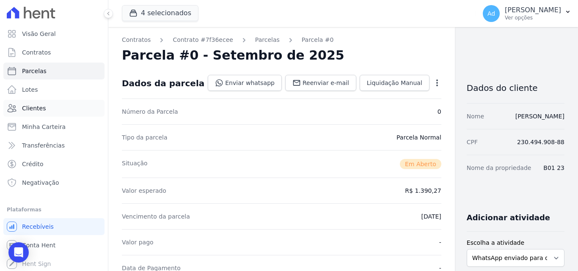
click at [40, 108] on span "Clientes" at bounding box center [34, 108] width 24 height 8
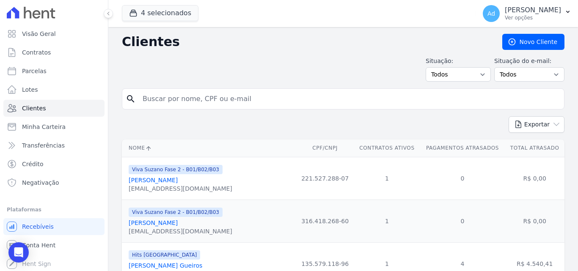
click at [191, 100] on input "search" at bounding box center [349, 99] width 423 height 17
type input "[PERSON_NAME]"
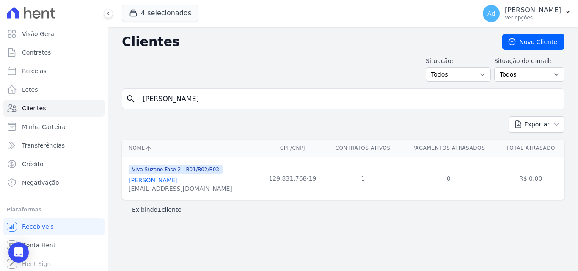
click at [154, 181] on link "[PERSON_NAME]" at bounding box center [153, 180] width 49 height 7
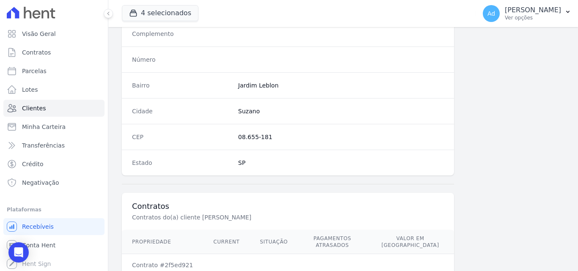
scroll to position [521, 0]
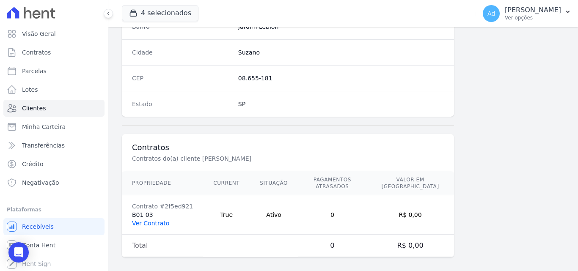
click at [155, 220] on link "Ver Contrato" at bounding box center [150, 223] width 37 height 7
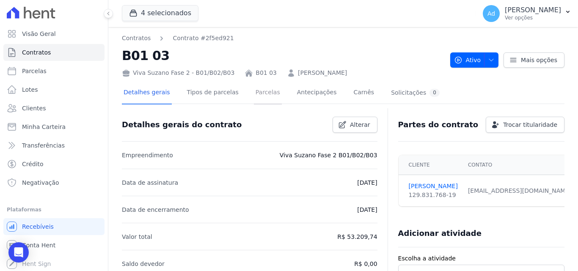
click at [257, 92] on link "Parcelas" at bounding box center [268, 93] width 28 height 22
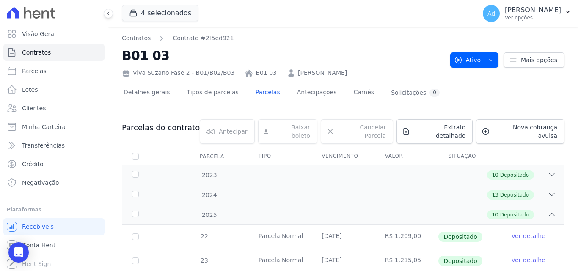
scroll to position [213, 0]
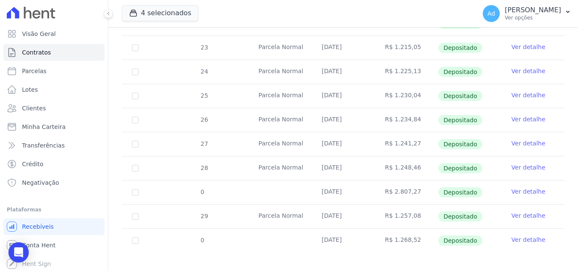
click at [517, 236] on link "Ver detalhe" at bounding box center [529, 240] width 34 height 8
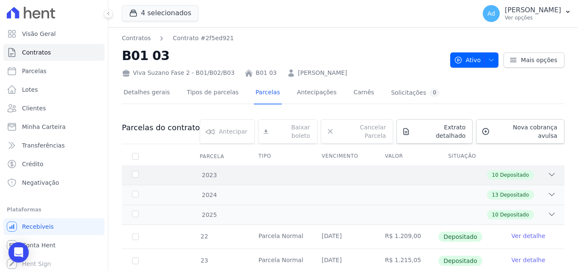
scroll to position [213, 0]
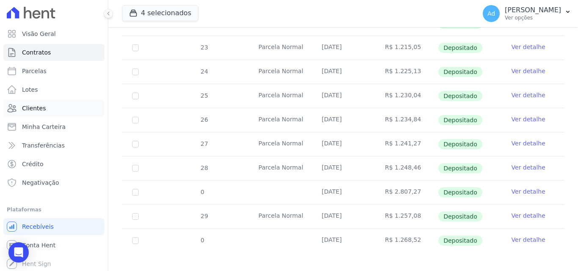
click at [49, 105] on link "Clientes" at bounding box center [53, 108] width 101 height 17
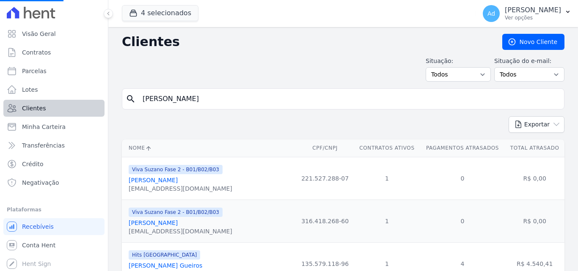
drag, startPoint x: 134, startPoint y: 103, endPoint x: 66, endPoint y: 102, distance: 68.6
click at [66, 102] on div "Visão Geral Contratos [GEOGRAPHIC_DATA] Lotes Clientes Minha Carteira Transferê…" at bounding box center [289, 135] width 578 height 271
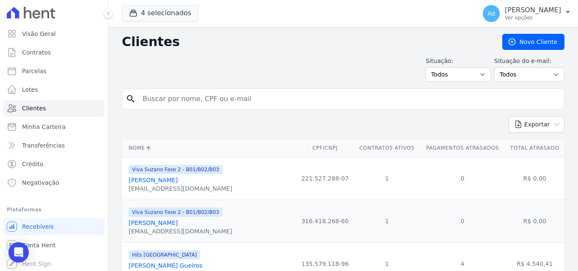
click at [175, 98] on input "search" at bounding box center [349, 99] width 423 height 17
type input "[PERSON_NAME]"
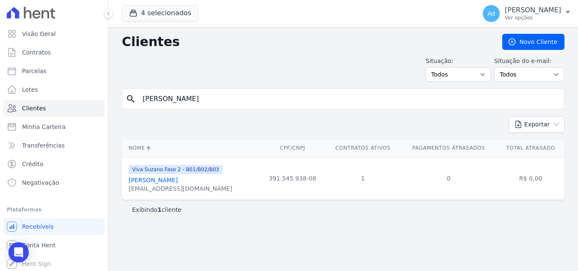
click at [174, 180] on link "[PERSON_NAME]" at bounding box center [153, 180] width 49 height 7
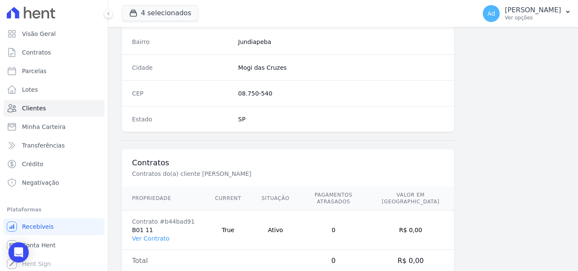
scroll to position [521, 0]
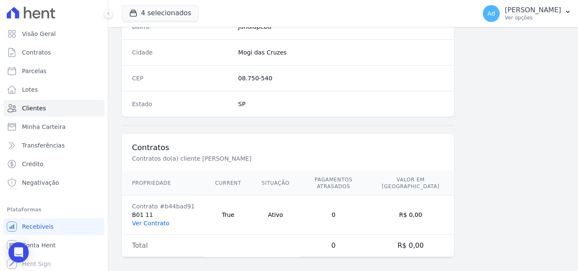
click at [157, 220] on link "Ver Contrato" at bounding box center [150, 223] width 37 height 7
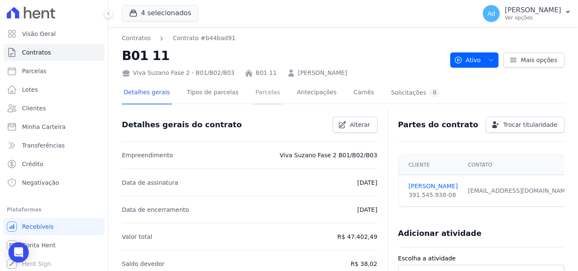
click at [257, 92] on link "Parcelas" at bounding box center [268, 93] width 28 height 22
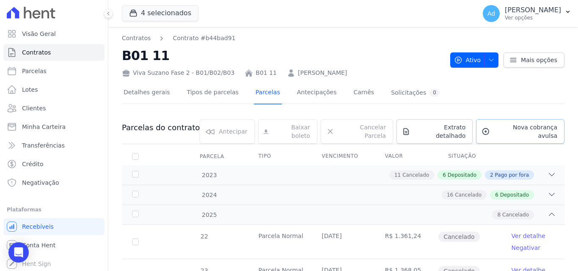
click at [522, 125] on span "Nova cobrança avulsa" at bounding box center [526, 131] width 64 height 17
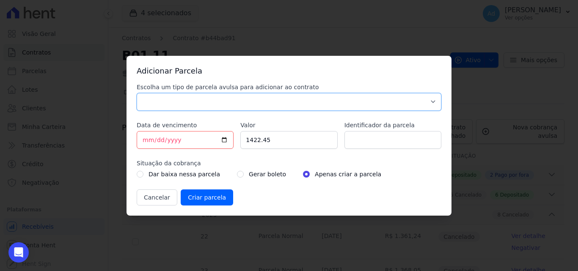
click at [162, 100] on select "Parcela Normal Sinal Caução Intercalada Chaves Pré Chaves Pós Chaves Taxas Quit…" at bounding box center [289, 102] width 305 height 18
select select "standard"
click at [137, 93] on select "Parcela Normal Sinal Caução Intercalada Chaves Pré Chaves Pós Chaves Taxas Quit…" at bounding box center [289, 102] width 305 height 18
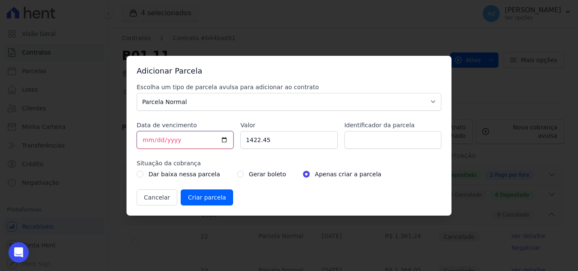
click at [147, 140] on input "[DATE]" at bounding box center [185, 140] width 97 height 18
type input "[DATE]"
drag, startPoint x: 294, startPoint y: 138, endPoint x: 235, endPoint y: 137, distance: 59.3
click at [235, 137] on div "Escolha um tipo de parcela avulsa para adicionar ao contrato Parcela Normal Sin…" at bounding box center [289, 144] width 305 height 123
type input "1435.40"
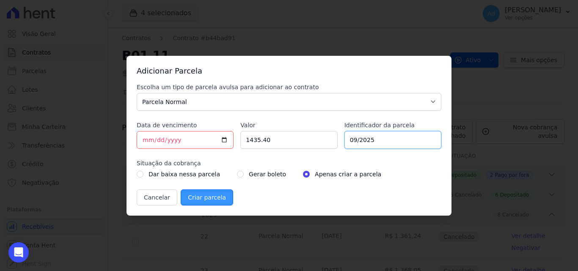
type input "09/2025"
click at [209, 197] on input "Criar parcela" at bounding box center [207, 198] width 52 height 16
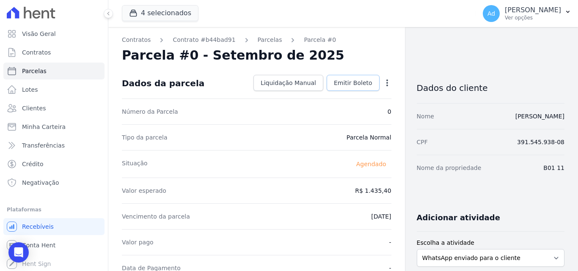
click at [340, 83] on span "Emitir Boleto" at bounding box center [353, 83] width 39 height 8
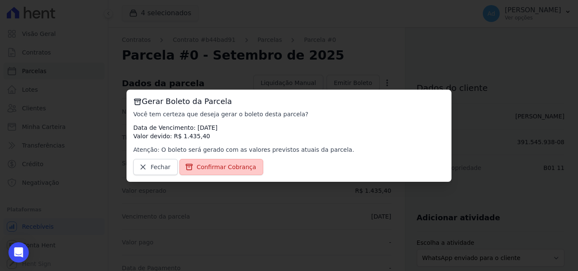
click at [226, 169] on span "Confirmar Cobrança" at bounding box center [227, 167] width 60 height 8
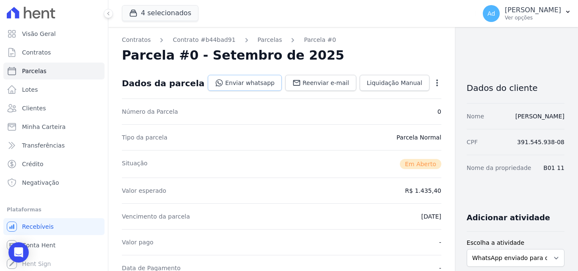
click at [218, 83] on link "Enviar whatsapp" at bounding box center [245, 83] width 74 height 16
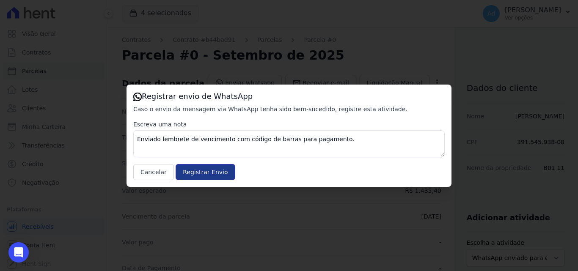
click at [210, 167] on input "Registrar Envio" at bounding box center [205, 172] width 59 height 16
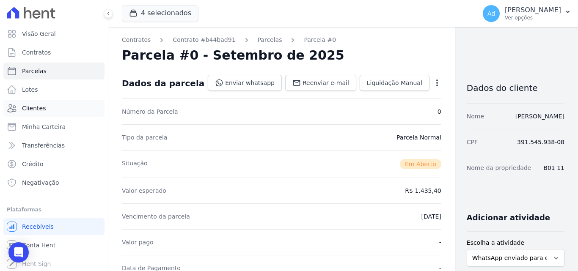
click at [47, 109] on link "Clientes" at bounding box center [53, 108] width 101 height 17
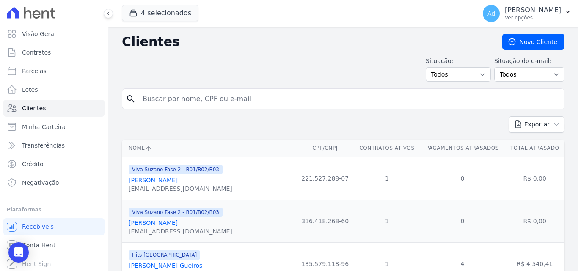
click at [185, 94] on input "search" at bounding box center [349, 99] width 423 height 17
type input "[PERSON_NAME] aparecida luz"
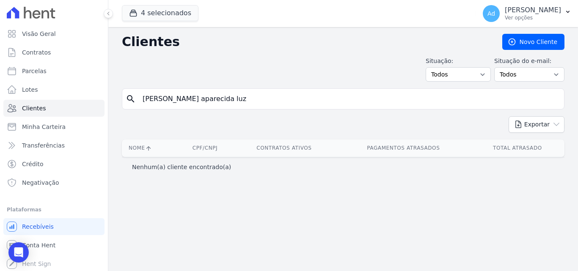
drag, startPoint x: 228, startPoint y: 104, endPoint x: 128, endPoint y: 99, distance: 100.4
click at [128, 99] on div "search [PERSON_NAME] aparecida luz" at bounding box center [343, 98] width 443 height 21
type input "[PERSON_NAME]"
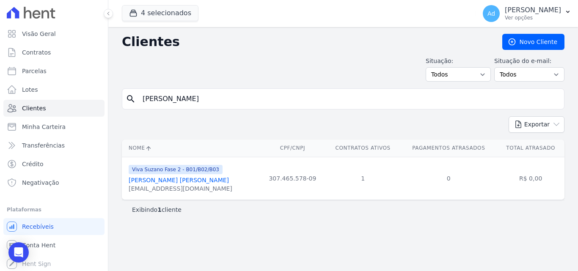
click at [170, 179] on link "[PERSON_NAME] [PERSON_NAME]" at bounding box center [179, 180] width 100 height 7
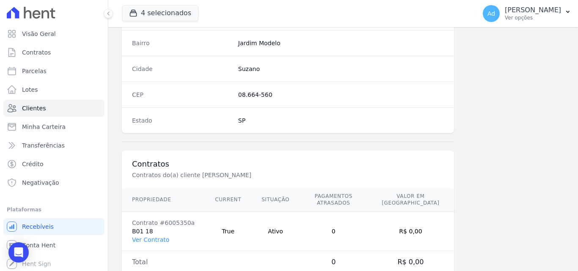
scroll to position [521, 0]
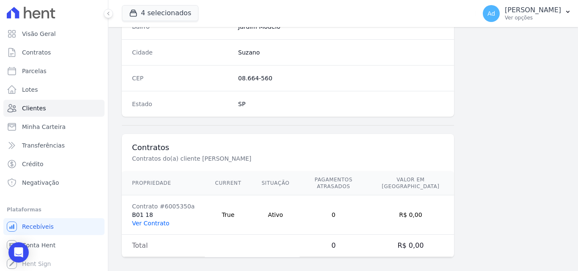
click at [155, 220] on link "Ver Contrato" at bounding box center [150, 223] width 37 height 7
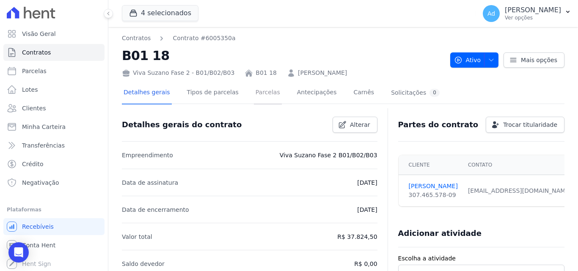
click at [262, 90] on link "Parcelas" at bounding box center [268, 93] width 28 height 22
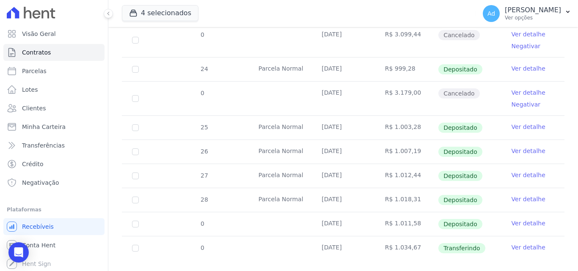
scroll to position [258, 0]
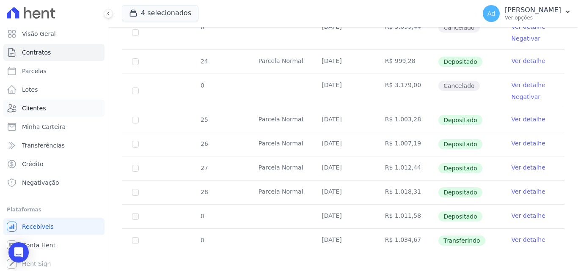
click at [46, 110] on link "Clientes" at bounding box center [53, 108] width 101 height 17
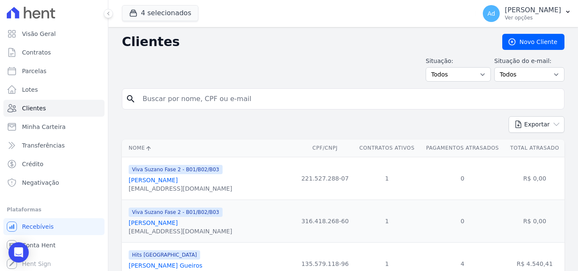
click at [239, 100] on input "search" at bounding box center [349, 99] width 423 height 17
type input "[PERSON_NAME]"
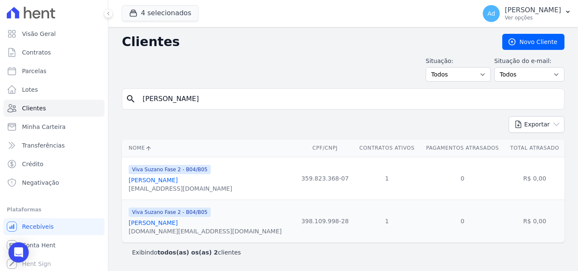
click at [178, 181] on link "[PERSON_NAME]" at bounding box center [153, 180] width 49 height 7
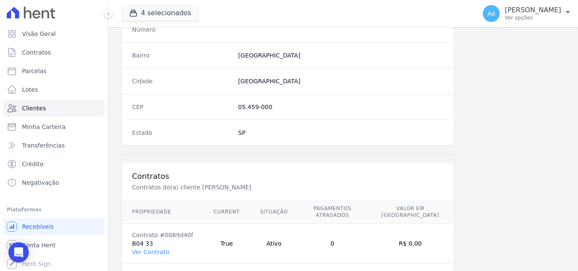
scroll to position [521, 0]
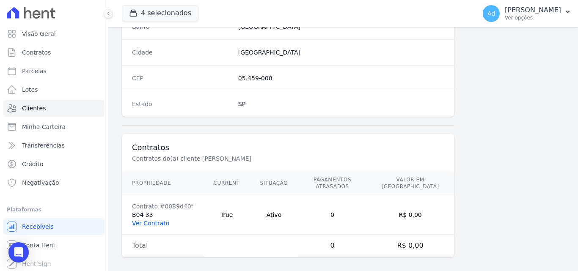
click at [150, 220] on link "Ver Contrato" at bounding box center [150, 223] width 37 height 7
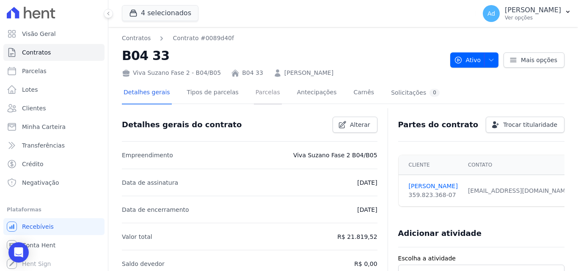
click at [256, 92] on link "Parcelas" at bounding box center [268, 93] width 28 height 22
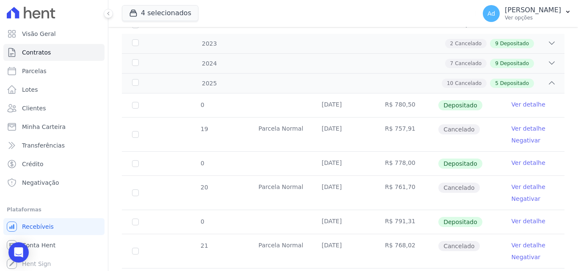
scroll to position [8, 0]
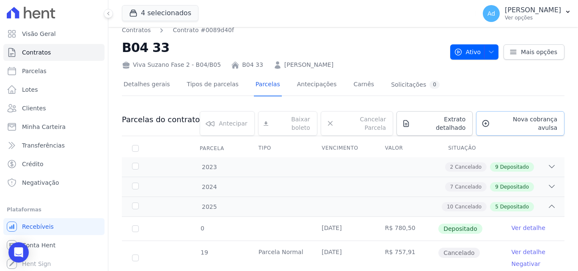
click at [522, 123] on span "Nova cobrança avulsa" at bounding box center [526, 123] width 64 height 17
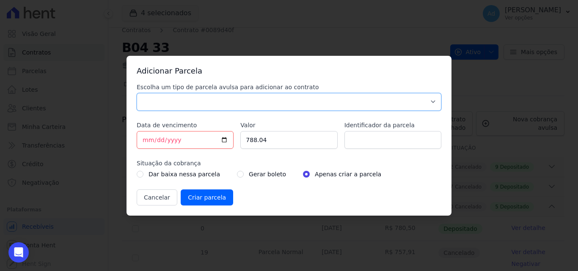
click at [165, 103] on select "Parcela Normal Sinal Caução Intercalada Chaves Pré Chaves Pós Chaves Taxas Quit…" at bounding box center [289, 102] width 305 height 18
select select "standard"
click at [137, 93] on select "Parcela Normal Sinal Caução Intercalada Chaves Pré Chaves Pós Chaves Taxas Quit…" at bounding box center [289, 102] width 305 height 18
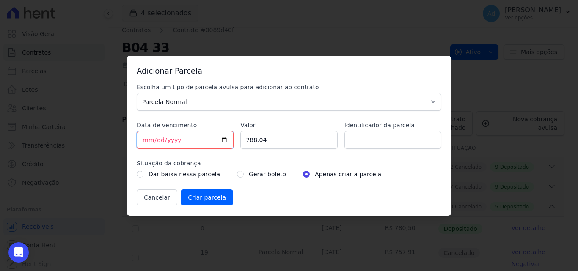
click at [185, 141] on input "[DATE]" at bounding box center [185, 140] width 97 height 18
type input "[DATE]"
click at [202, 135] on input "[DATE]" at bounding box center [185, 140] width 97 height 18
click at [280, 134] on input "788.04" at bounding box center [288, 140] width 97 height 18
click at [373, 145] on input "Identificador da parcela" at bounding box center [393, 140] width 97 height 18
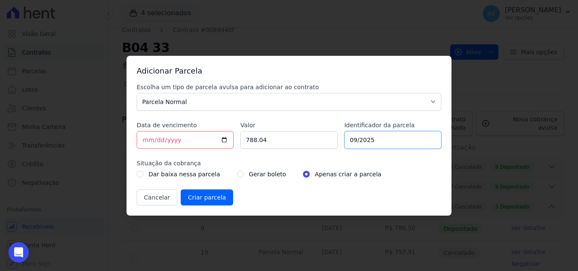
type input "09/2025"
click at [266, 141] on input "788.04" at bounding box center [288, 140] width 97 height 18
drag, startPoint x: 262, startPoint y: 139, endPoint x: 237, endPoint y: 139, distance: 25.0
click at [237, 139] on div "Escolha um tipo de parcela avulsa para adicionar ao contrato Parcela Normal Sin…" at bounding box center [289, 144] width 305 height 123
type input "795.22"
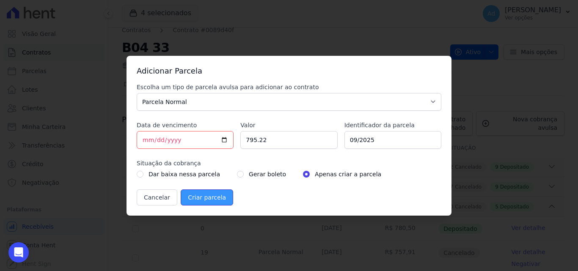
click at [198, 198] on input "Criar parcela" at bounding box center [207, 198] width 52 height 16
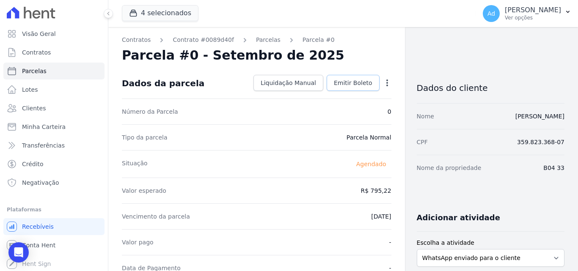
click at [349, 83] on span "Emitir Boleto" at bounding box center [353, 83] width 39 height 8
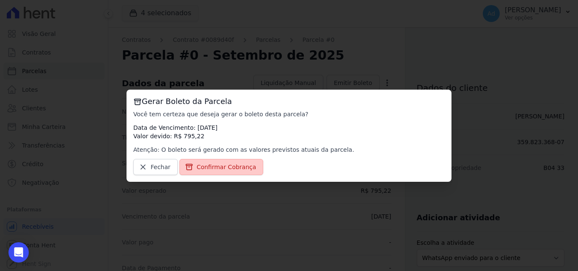
click at [212, 163] on span "Confirmar Cobrança" at bounding box center [227, 167] width 60 height 8
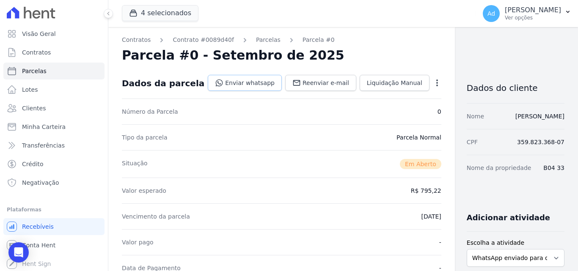
click at [220, 83] on link "Enviar whatsapp" at bounding box center [245, 83] width 74 height 16
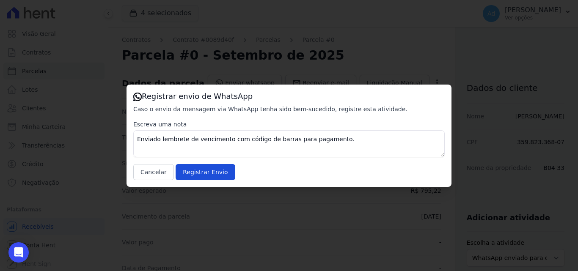
click at [202, 163] on div "Escreva uma nota Enviado lembrete de vencimento com código de barras para pagam…" at bounding box center [289, 150] width 312 height 60
click at [205, 175] on input "Registrar Envio" at bounding box center [205, 172] width 59 height 16
click at [190, 176] on input "Registrar Envio" at bounding box center [205, 172] width 59 height 16
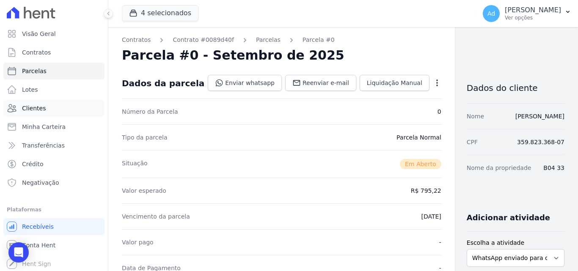
click at [36, 109] on span "Clientes" at bounding box center [34, 108] width 24 height 8
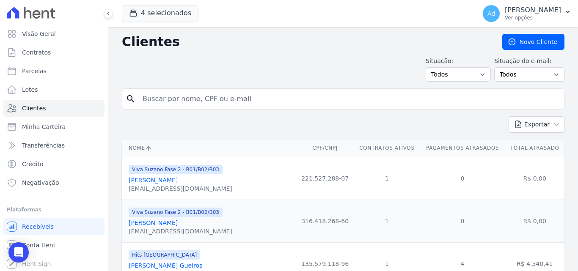
click at [159, 96] on input "search" at bounding box center [349, 99] width 423 height 17
type input "[PERSON_NAME]"
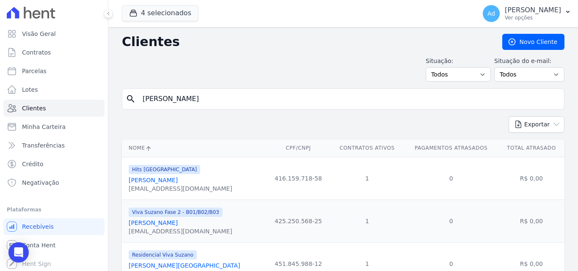
scroll to position [83, 0]
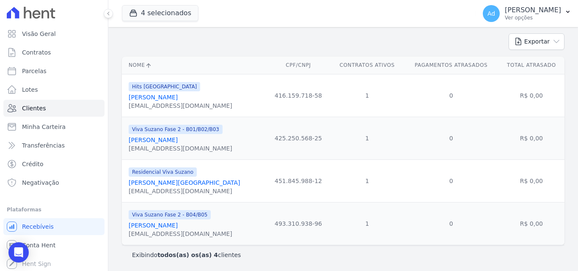
click at [178, 226] on link "[PERSON_NAME]" at bounding box center [153, 225] width 49 height 7
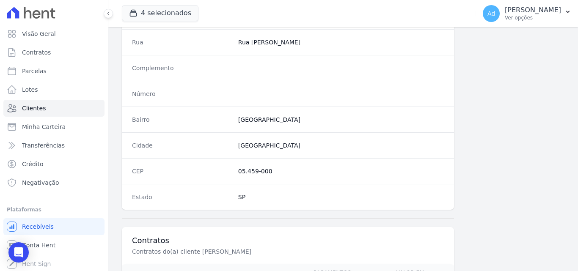
scroll to position [521, 0]
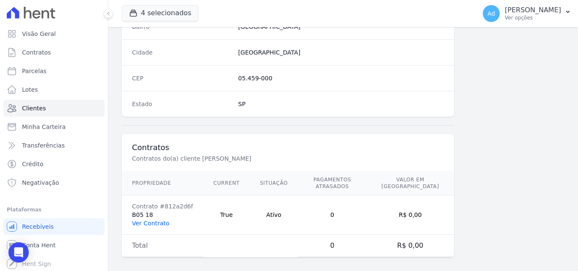
click at [155, 220] on link "Ver Contrato" at bounding box center [150, 223] width 37 height 7
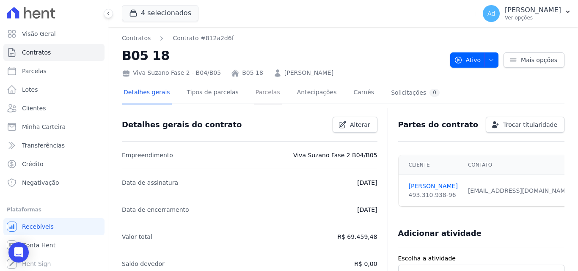
click at [256, 97] on link "Parcelas" at bounding box center [268, 93] width 28 height 22
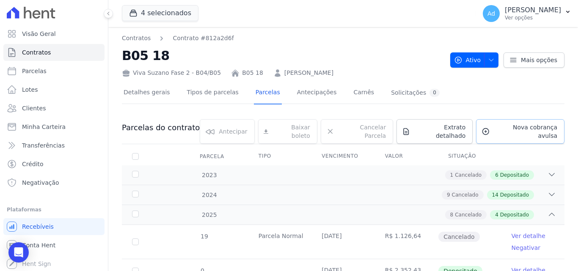
click at [511, 130] on span "Nova cobrança avulsa" at bounding box center [526, 131] width 64 height 17
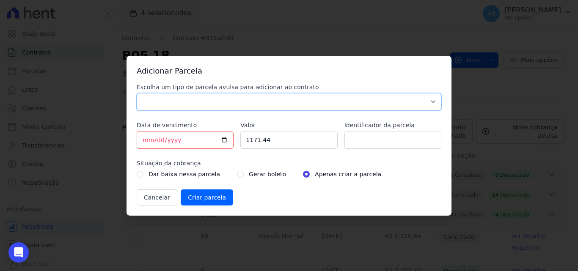
click at [172, 100] on select "Parcela Normal Sinal Caução Intercalada Chaves Pré Chaves Pós Chaves Taxas Quit…" at bounding box center [289, 102] width 305 height 18
select select "standard"
click at [137, 93] on select "Parcela Normal Sinal Caução Intercalada Chaves Pré Chaves Pós Chaves Taxas Quit…" at bounding box center [289, 102] width 305 height 18
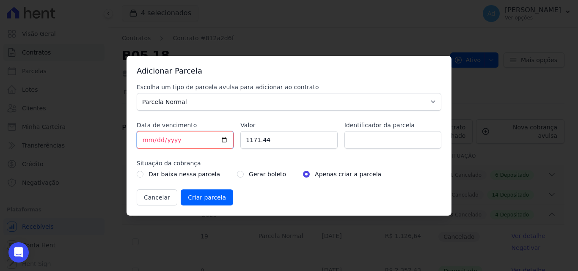
click at [145, 140] on input "[DATE]" at bounding box center [185, 140] width 97 height 18
type input "[DATE]"
type input "1182.11"
type input "09/2025"
click at [198, 198] on input "Criar parcela" at bounding box center [207, 198] width 52 height 16
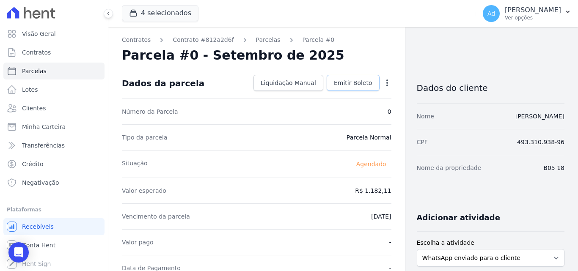
click at [345, 83] on span "Emitir Boleto" at bounding box center [353, 83] width 39 height 8
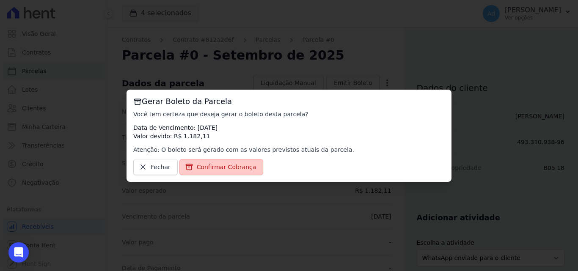
click at [228, 166] on span "Confirmar Cobrança" at bounding box center [227, 167] width 60 height 8
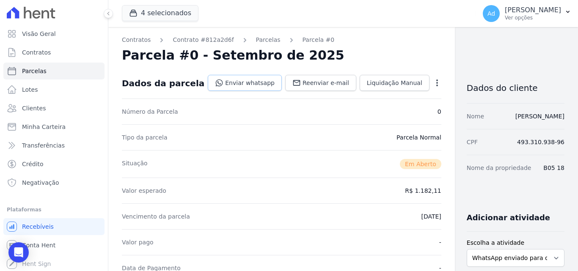
click at [236, 86] on link "Enviar whatsapp" at bounding box center [245, 83] width 74 height 16
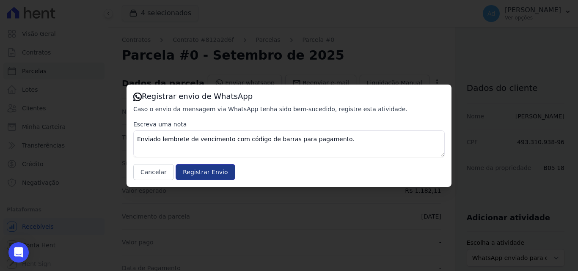
click at [202, 176] on input "Registrar Envio" at bounding box center [205, 172] width 59 height 16
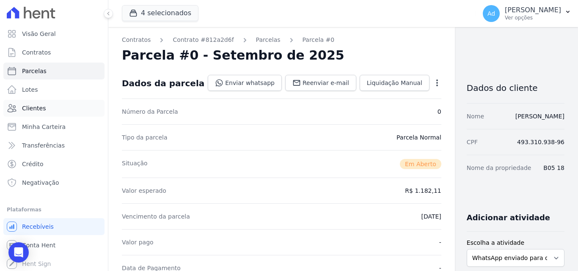
click at [45, 109] on link "Clientes" at bounding box center [53, 108] width 101 height 17
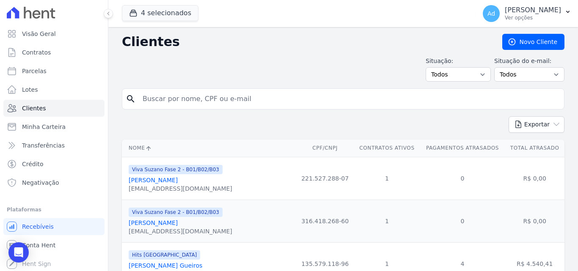
click at [206, 100] on input "search" at bounding box center [349, 99] width 423 height 17
type input "[PERSON_NAME]"
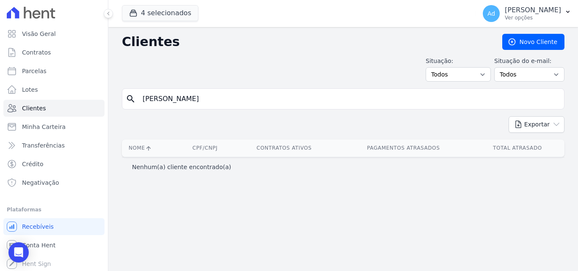
click at [200, 98] on input "[PERSON_NAME]" at bounding box center [349, 99] width 423 height 17
type input "j"
type input "[PERSON_NAME]"
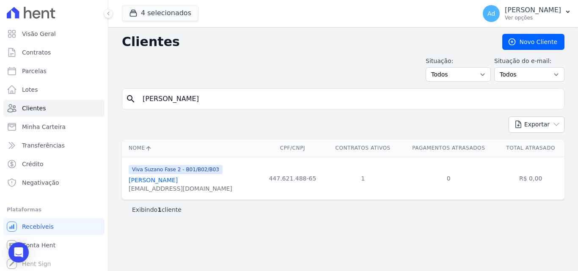
click at [177, 180] on link "[PERSON_NAME]" at bounding box center [153, 180] width 49 height 7
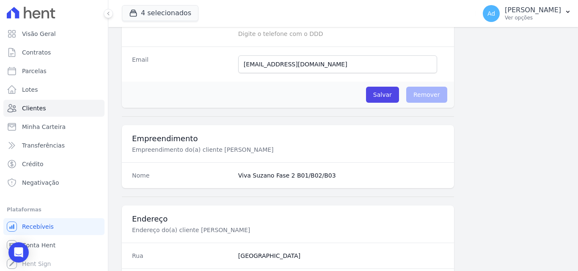
scroll to position [521, 0]
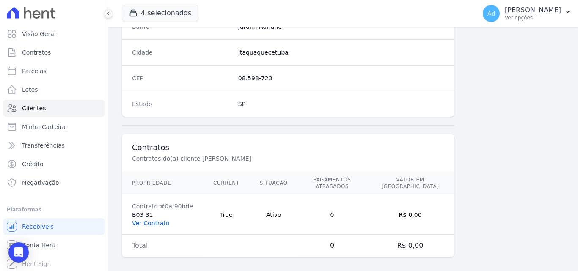
click at [153, 220] on link "Ver Contrato" at bounding box center [150, 223] width 37 height 7
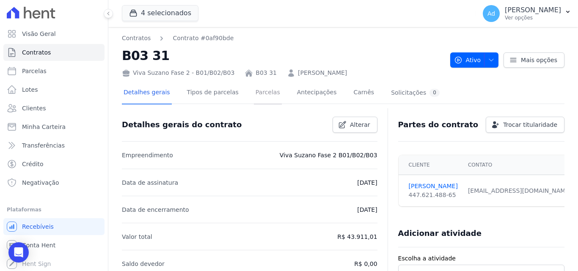
click at [254, 94] on link "Parcelas" at bounding box center [268, 93] width 28 height 22
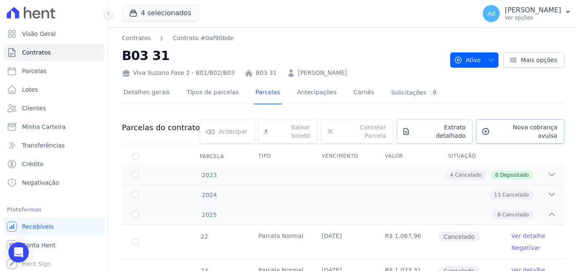
click at [511, 127] on span "Nova cobrança avulsa" at bounding box center [526, 131] width 64 height 17
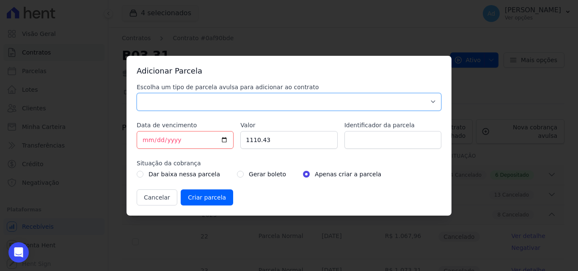
click at [174, 105] on select "Parcela Normal Sinal Caução Intercalada Chaves Pré Chaves Pós Chaves Taxas Quit…" at bounding box center [289, 102] width 305 height 18
select select "standard"
click at [137, 93] on select "Parcela Normal Sinal Caução Intercalada Chaves Pré Chaves Pós Chaves Taxas Quit…" at bounding box center [289, 102] width 305 height 18
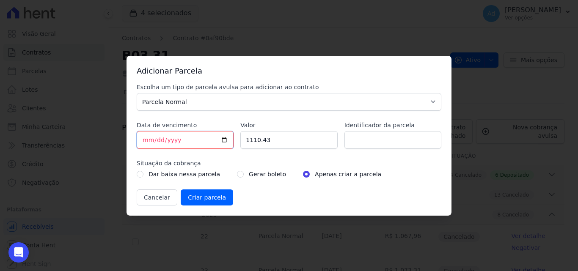
click at [144, 139] on input "[DATE]" at bounding box center [185, 140] width 97 height 18
type input "[DATE]"
click at [256, 138] on input "1110.43" at bounding box center [288, 140] width 97 height 18
drag, startPoint x: 276, startPoint y: 140, endPoint x: 212, endPoint y: 140, distance: 64.8
click at [212, 140] on div "Escolha um tipo de parcela avulsa para adicionar ao contrato Parcela Normal Sin…" at bounding box center [289, 144] width 305 height 123
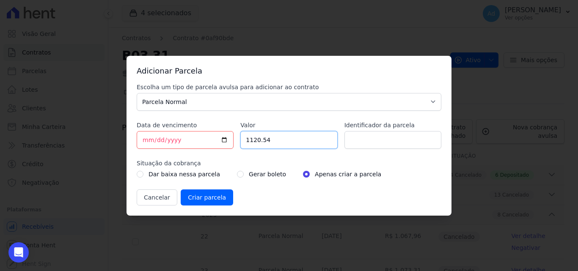
type input "1120.54"
click at [361, 137] on input "Identificador da parcela" at bounding box center [393, 140] width 97 height 18
type input "09/2025"
click at [206, 197] on input "Criar parcela" at bounding box center [207, 198] width 52 height 16
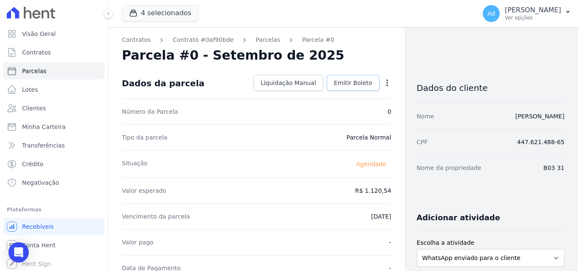
click at [334, 83] on span "Emitir Boleto" at bounding box center [353, 83] width 39 height 8
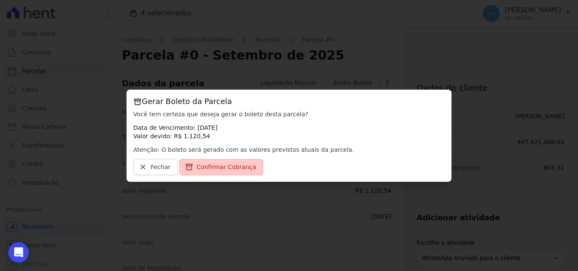
click at [219, 166] on span "Confirmar Cobrança" at bounding box center [227, 167] width 60 height 8
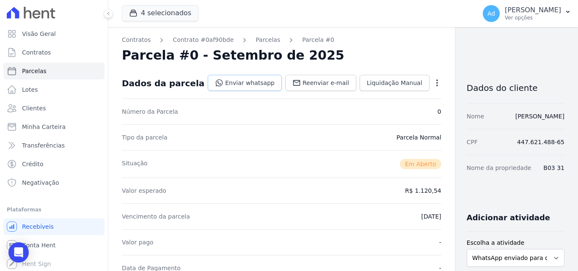
click at [223, 80] on link "Enviar whatsapp" at bounding box center [245, 83] width 74 height 16
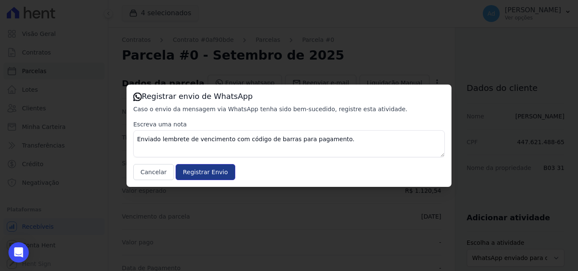
click at [199, 172] on input "Registrar Envio" at bounding box center [205, 172] width 59 height 16
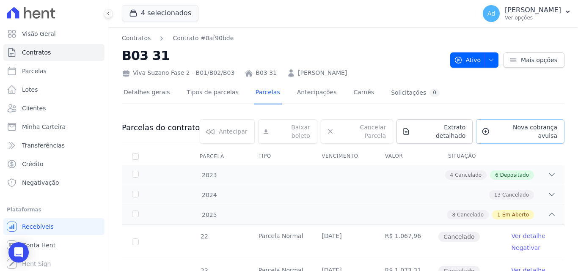
click at [519, 125] on span "Nova cobrança avulsa" at bounding box center [526, 131] width 64 height 17
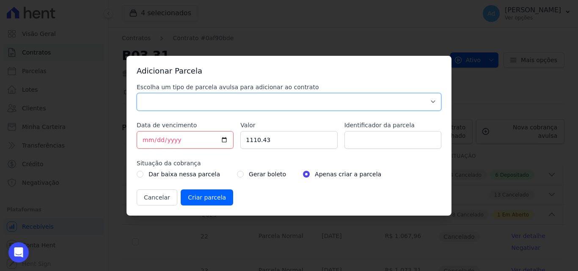
click at [168, 100] on select "Parcela Normal Sinal Caução Intercalada Chaves Pré Chaves Pós Chaves Taxas Quit…" at bounding box center [289, 102] width 305 height 18
click at [170, 100] on select "Parcela Normal Sinal Caução Intercalada Chaves Pré Chaves Pós Chaves Taxas Quit…" at bounding box center [289, 102] width 305 height 18
click at [176, 102] on select "Parcela Normal Sinal Caução Intercalada Chaves Pré Chaves Pós Chaves Taxas Quit…" at bounding box center [289, 102] width 305 height 18
select select "others"
click at [137, 93] on select "Parcela Normal Sinal Caução Intercalada Chaves Pré Chaves Pós Chaves Taxas Quit…" at bounding box center [289, 102] width 305 height 18
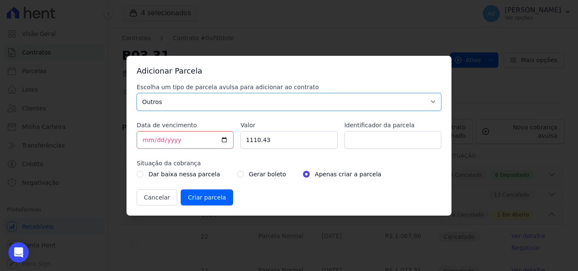
click at [235, 105] on select "Parcela Normal Sinal Caução Intercalada Chaves Pré Chaves Pós Chaves Taxas Quit…" at bounding box center [289, 102] width 305 height 18
click at [137, 93] on select "Parcela Normal Sinal Caução Intercalada Chaves Pré Chaves Pós Chaves Taxas Quit…" at bounding box center [289, 102] width 305 height 18
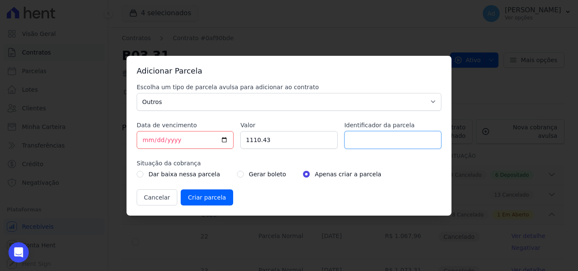
click at [368, 139] on input "Identificador da parcela" at bounding box center [393, 140] width 97 height 18
type input "09/2025 Anual"
click at [140, 138] on input "[DATE]" at bounding box center [185, 140] width 97 height 18
type input "[DATE]"
drag, startPoint x: 281, startPoint y: 140, endPoint x: 219, endPoint y: 144, distance: 61.9
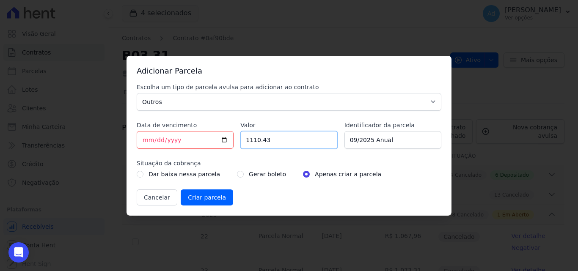
click at [219, 144] on div "Escolha um tipo de parcela avulsa para adicionar ao contrato Parcela Normal Sin…" at bounding box center [289, 144] width 305 height 123
type input "7416.66"
click at [206, 200] on input "Criar parcela" at bounding box center [207, 198] width 52 height 16
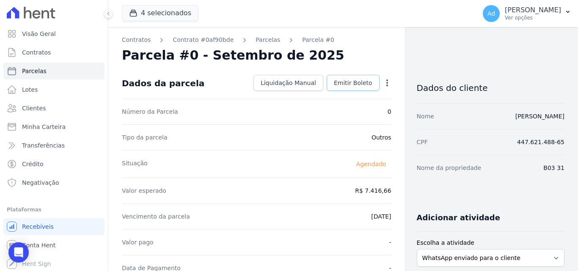
click at [363, 79] on span "Emitir Boleto" at bounding box center [353, 83] width 39 height 8
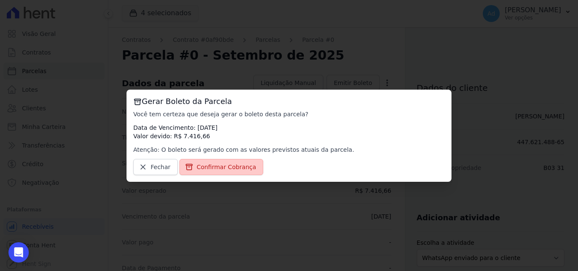
click at [219, 168] on span "Confirmar Cobrança" at bounding box center [227, 167] width 60 height 8
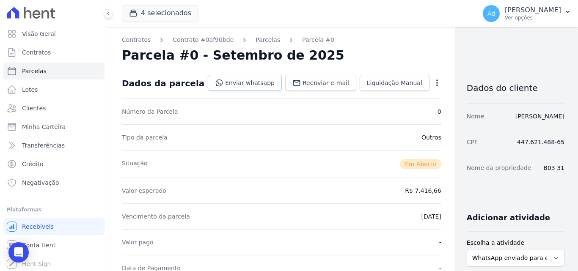
click at [241, 85] on link "Enviar whatsapp" at bounding box center [245, 83] width 74 height 16
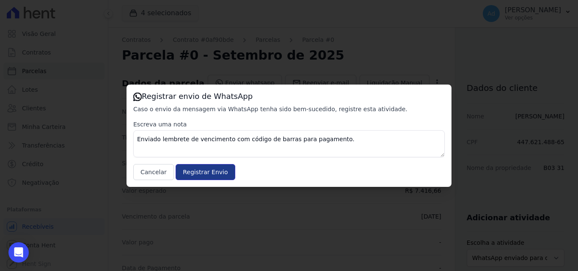
click at [202, 172] on input "Registrar Envio" at bounding box center [205, 172] width 59 height 16
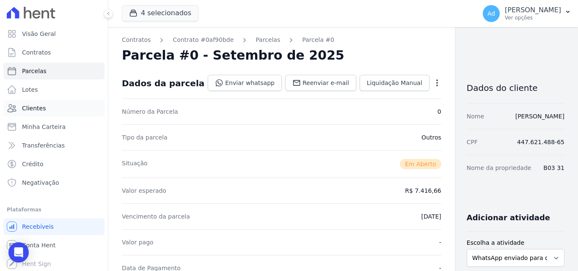
click at [40, 108] on span "Clientes" at bounding box center [34, 108] width 24 height 8
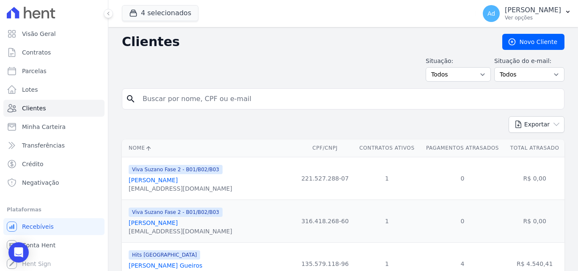
click at [186, 99] on input "search" at bounding box center [349, 99] width 423 height 17
type input "[PERSON_NAME]"
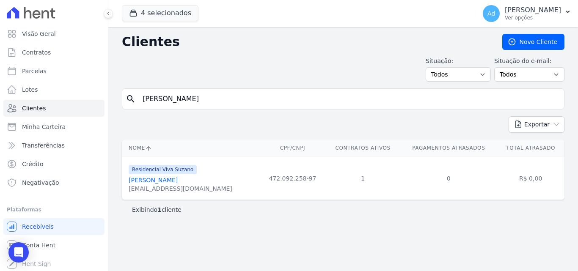
click at [178, 181] on link "[PERSON_NAME]" at bounding box center [153, 180] width 49 height 7
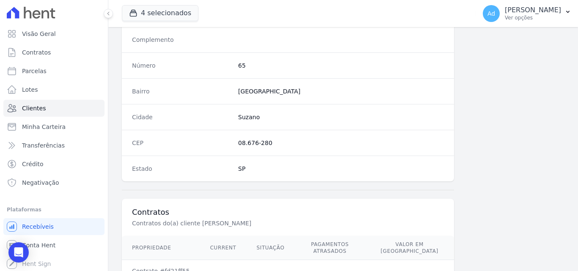
scroll to position [521, 0]
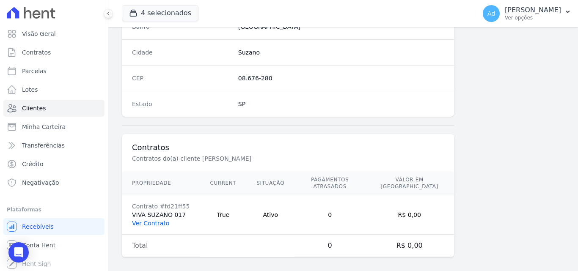
click at [161, 220] on link "Ver Contrato" at bounding box center [150, 223] width 37 height 7
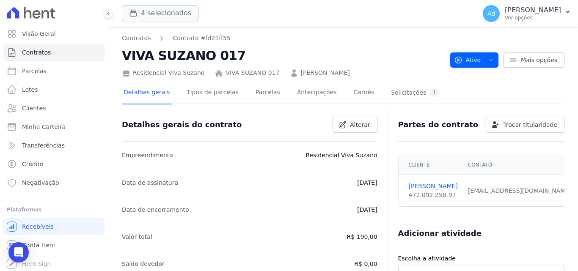
click at [165, 17] on button "4 selecionados" at bounding box center [160, 13] width 77 height 16
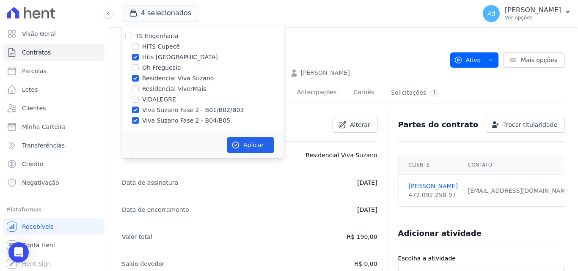
click at [139, 66] on div "Oh Freguesia" at bounding box center [203, 68] width 163 height 9
click at [134, 69] on input "Oh Freguesia" at bounding box center [135, 67] width 7 height 7
checkbox input "true"
drag, startPoint x: 136, startPoint y: 60, endPoint x: 138, endPoint y: 67, distance: 7.0
click at [137, 61] on div "Hits [GEOGRAPHIC_DATA]" at bounding box center [203, 57] width 163 height 9
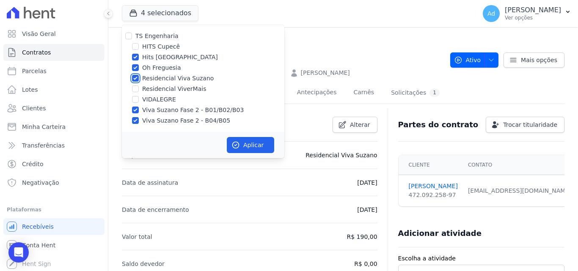
click at [136, 78] on input "Residencial Viva Suzano" at bounding box center [135, 78] width 7 height 7
checkbox input "false"
click at [133, 58] on input "Hits [GEOGRAPHIC_DATA]" at bounding box center [135, 57] width 7 height 7
checkbox input "false"
click at [138, 111] on input "Viva Suzano Fase 2 - B01/B02/B03" at bounding box center [135, 110] width 7 height 7
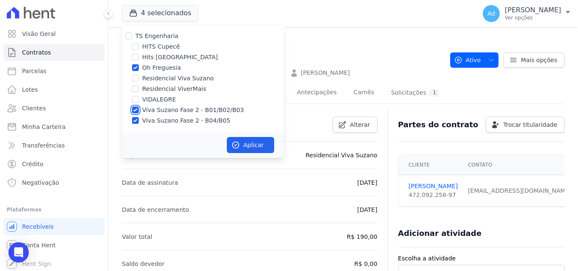
checkbox input "false"
click at [135, 119] on input "Viva Suzano Fase 2 - B04/B05" at bounding box center [135, 120] width 7 height 7
checkbox input "false"
click at [243, 143] on button "Aplicar" at bounding box center [250, 145] width 47 height 16
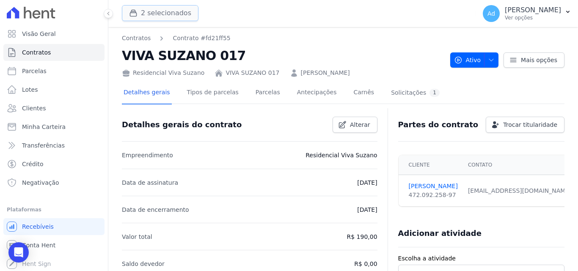
click at [171, 16] on button "2 selecionados" at bounding box center [160, 13] width 77 height 16
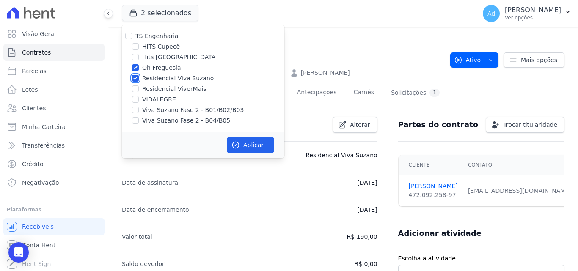
drag, startPoint x: 133, startPoint y: 80, endPoint x: 156, endPoint y: 88, distance: 25.3
click at [134, 81] on input "Residencial Viva Suzano" at bounding box center [135, 78] width 7 height 7
checkbox input "false"
click at [247, 145] on button "Aplicar" at bounding box center [250, 145] width 47 height 16
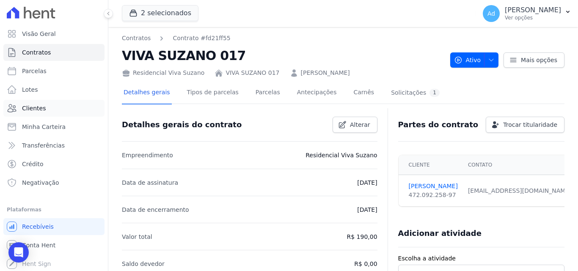
click at [61, 104] on link "Clientes" at bounding box center [53, 108] width 101 height 17
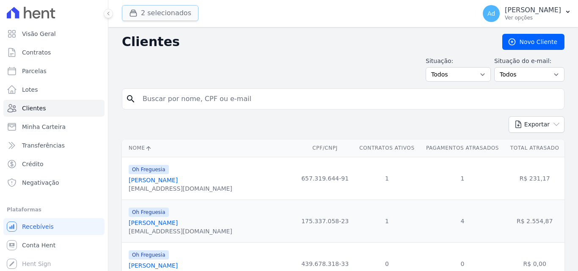
click at [157, 6] on button "2 selecionados" at bounding box center [160, 13] width 77 height 16
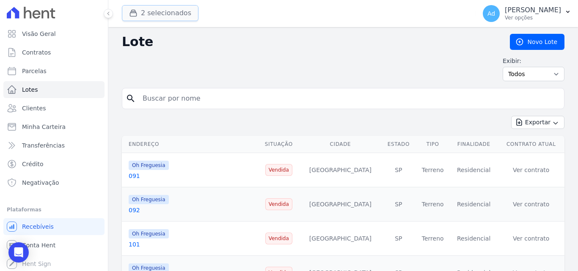
click at [159, 16] on button "2 selecionados" at bounding box center [160, 13] width 77 height 16
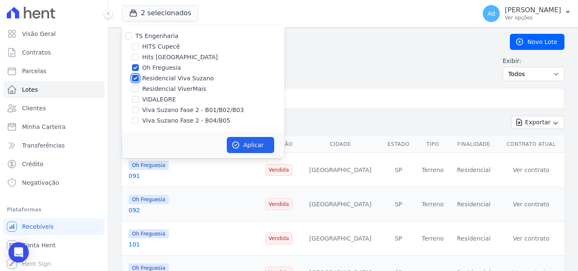
drag, startPoint x: 135, startPoint y: 77, endPoint x: 179, endPoint y: 105, distance: 52.5
click at [135, 77] on input "Residencial Viva Suzano" at bounding box center [135, 78] width 7 height 7
checkbox input "false"
click at [236, 143] on icon "button" at bounding box center [236, 145] width 8 height 8
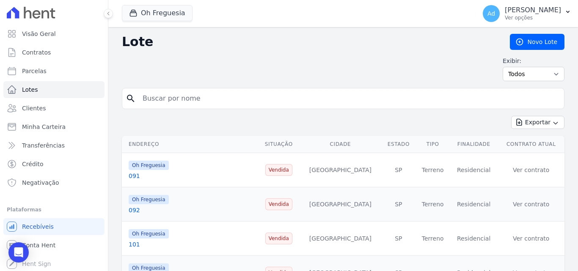
click at [235, 102] on input "search" at bounding box center [349, 98] width 423 height 17
type input "[PERSON_NAME]"
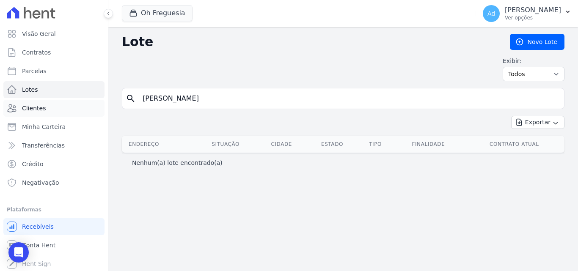
click at [49, 110] on link "Clientes" at bounding box center [53, 108] width 101 height 17
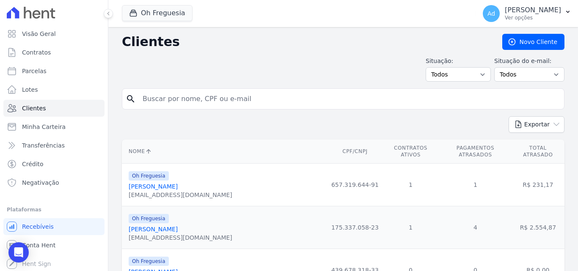
click at [181, 103] on input "search" at bounding box center [349, 99] width 423 height 17
type input "[PERSON_NAME]"
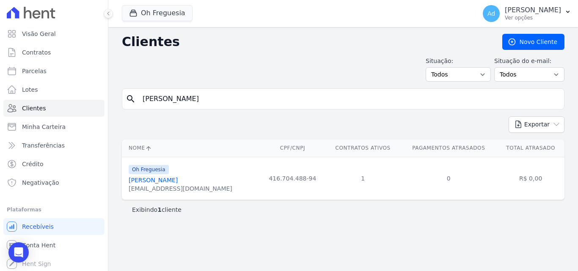
click at [178, 180] on link "[PERSON_NAME]" at bounding box center [153, 180] width 49 height 7
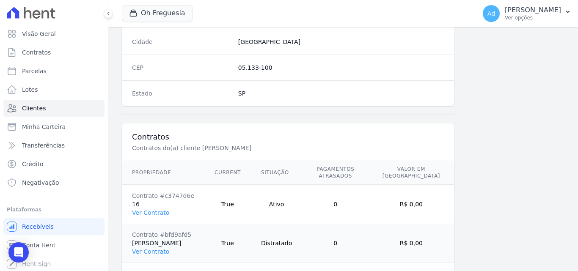
scroll to position [566, 0]
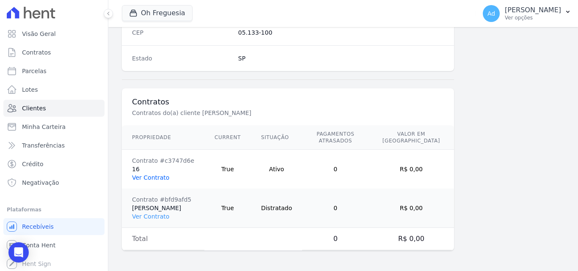
click at [155, 178] on link "Ver Contrato" at bounding box center [150, 177] width 37 height 7
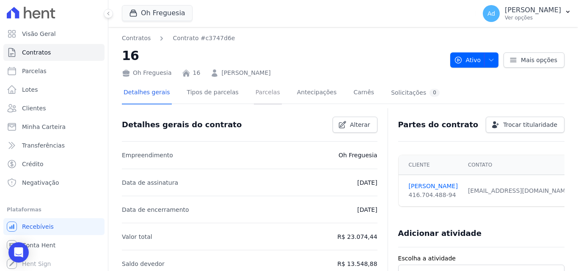
click at [254, 91] on link "Parcelas" at bounding box center [268, 93] width 28 height 22
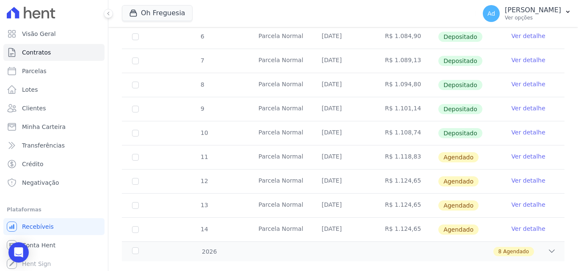
scroll to position [262, 0]
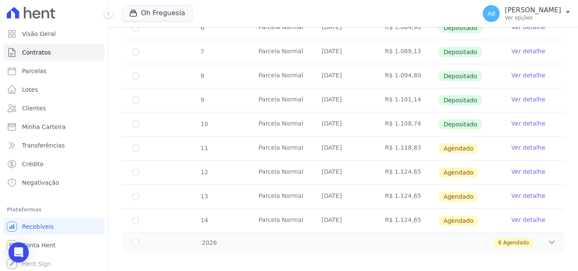
click at [521, 144] on link "Ver detalhe" at bounding box center [529, 148] width 34 height 8
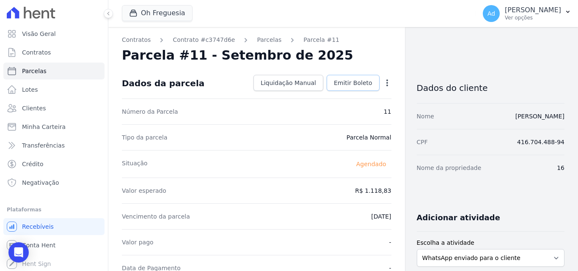
click at [357, 84] on span "Emitir Boleto" at bounding box center [353, 83] width 39 height 8
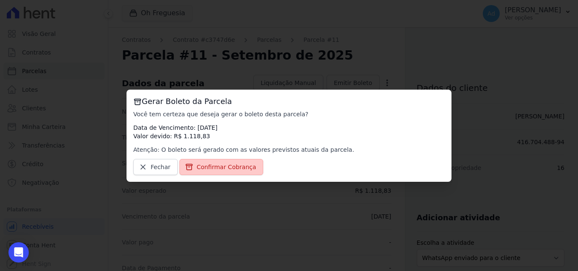
click at [213, 168] on span "Confirmar Cobrança" at bounding box center [227, 167] width 60 height 8
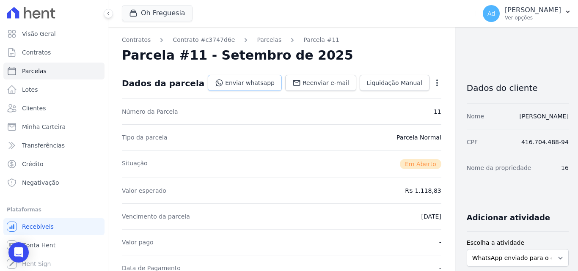
click at [244, 78] on link "Enviar whatsapp" at bounding box center [245, 83] width 74 height 16
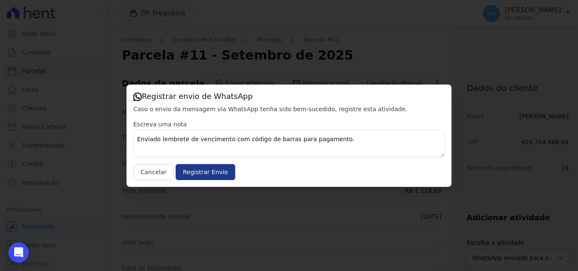
click at [198, 171] on input "Registrar Envio" at bounding box center [205, 172] width 59 height 16
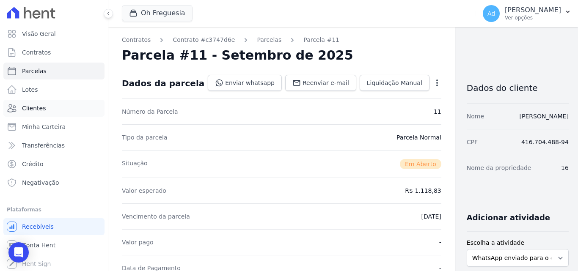
click at [36, 111] on span "Clientes" at bounding box center [34, 108] width 24 height 8
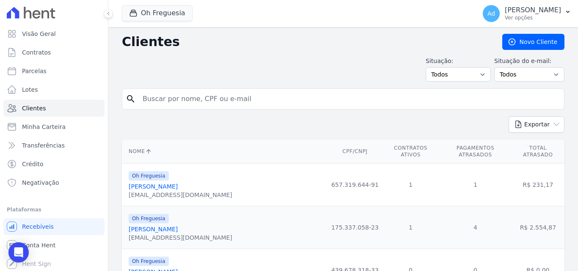
click at [259, 98] on input "search" at bounding box center [349, 99] width 423 height 17
type input "[PERSON_NAME]"
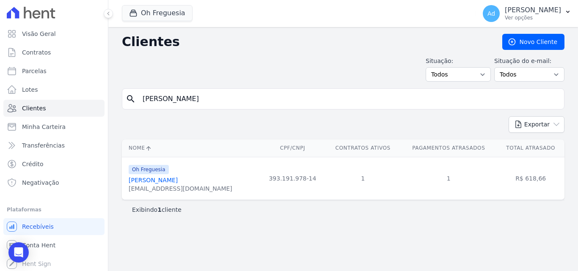
click at [177, 185] on div "[PERSON_NAME]" at bounding box center [181, 180] width 104 height 8
click at [178, 181] on link "[PERSON_NAME]" at bounding box center [153, 180] width 49 height 7
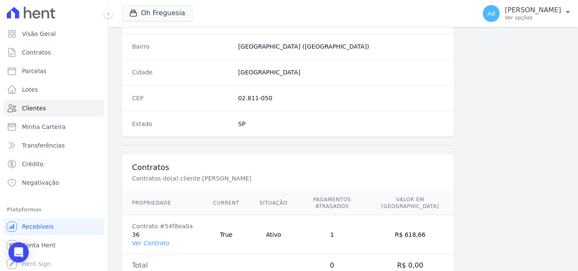
scroll to position [521, 0]
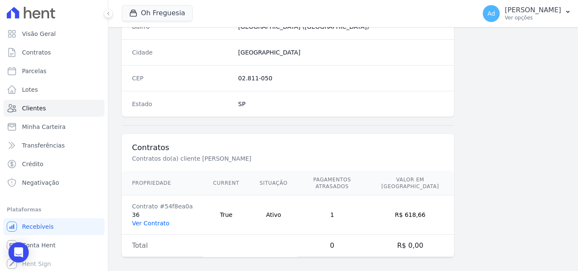
click at [151, 220] on link "Ver Contrato" at bounding box center [150, 223] width 37 height 7
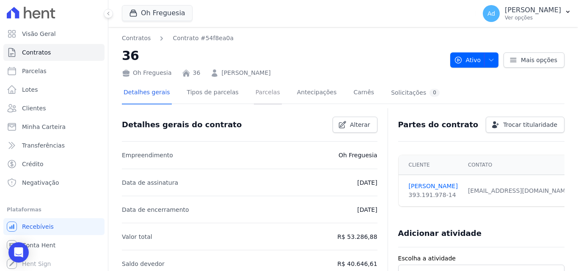
click at [258, 93] on link "Parcelas" at bounding box center [268, 93] width 28 height 22
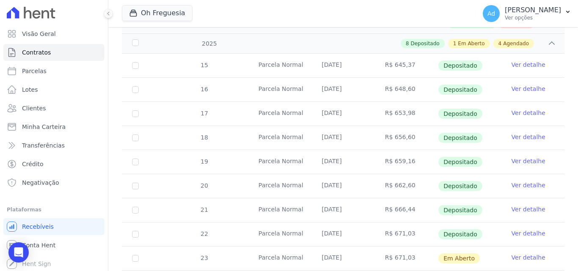
scroll to position [385, 0]
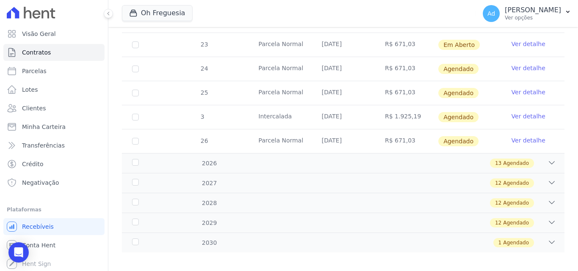
click at [518, 40] on link "Ver detalhe" at bounding box center [529, 44] width 34 height 8
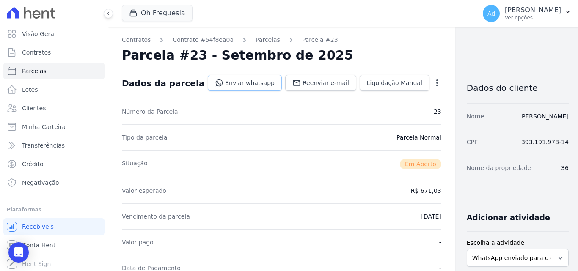
click at [224, 84] on link "Enviar whatsapp" at bounding box center [245, 83] width 74 height 16
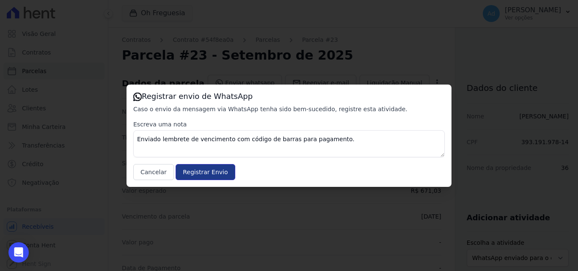
click at [210, 171] on input "Registrar Envio" at bounding box center [205, 172] width 59 height 16
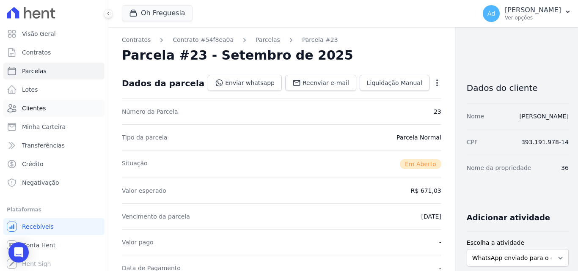
click at [39, 108] on span "Clientes" at bounding box center [34, 108] width 24 height 8
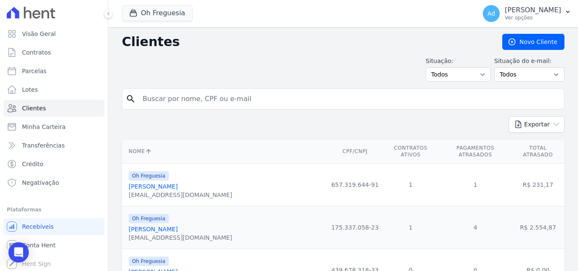
click at [180, 99] on input "search" at bounding box center [349, 99] width 423 height 17
type input "[PERSON_NAME]"
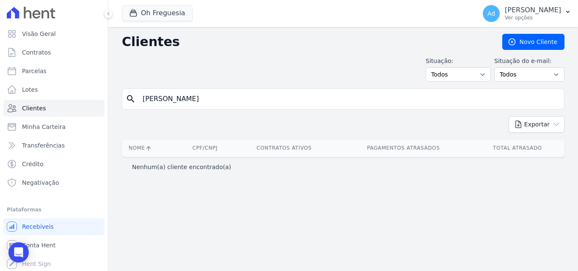
drag, startPoint x: 128, startPoint y: 102, endPoint x: 105, endPoint y: 108, distance: 23.6
click at [105, 108] on div "Visão Geral Contratos [GEOGRAPHIC_DATA] Lotes Clientes Minha Carteira Transferê…" at bounding box center [289, 135] width 578 height 271
type input "[PERSON_NAME]"
click at [220, 99] on input "[PERSON_NAME]" at bounding box center [349, 99] width 423 height 17
click at [220, 97] on input "[PERSON_NAME]" at bounding box center [349, 99] width 423 height 17
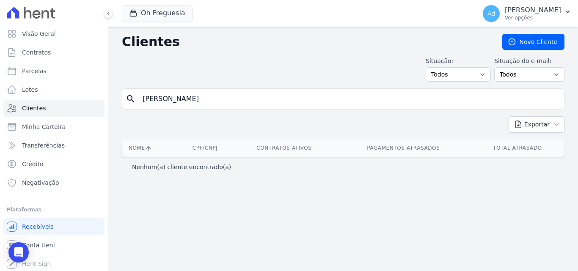
type input "[PERSON_NAME]"
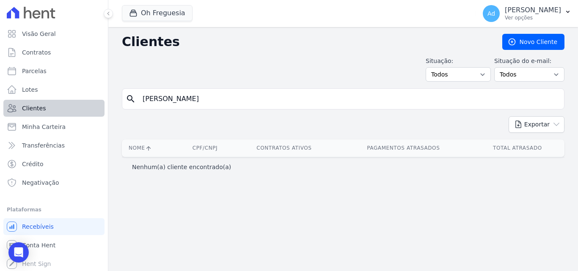
drag, startPoint x: 266, startPoint y: 101, endPoint x: 43, endPoint y: 112, distance: 223.8
click at [43, 112] on div "Visão Geral Contratos [GEOGRAPHIC_DATA] Lotes Clientes Minha Carteira Transferê…" at bounding box center [289, 135] width 578 height 271
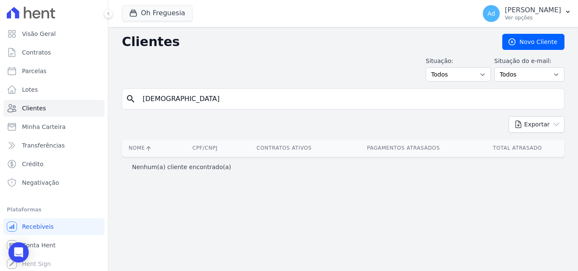
type input "[DEMOGRAPHIC_DATA]"
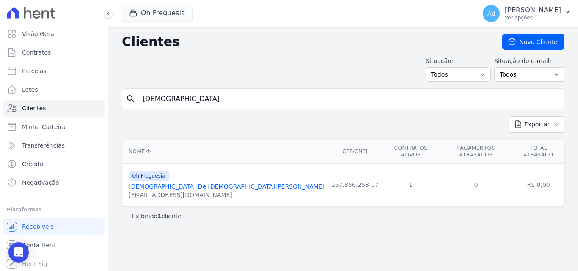
click at [174, 183] on link "[DEMOGRAPHIC_DATA] De [DEMOGRAPHIC_DATA][PERSON_NAME]" at bounding box center [227, 186] width 196 height 7
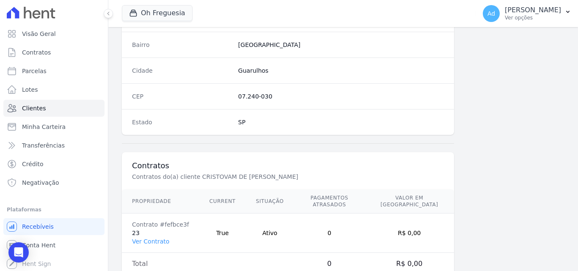
scroll to position [521, 0]
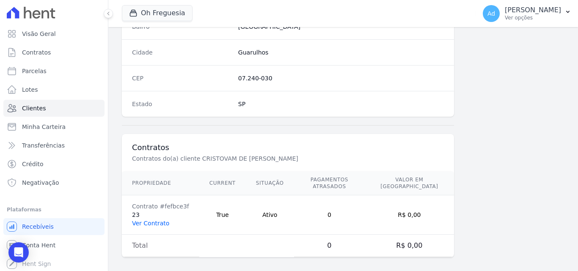
click at [152, 220] on link "Ver Contrato" at bounding box center [150, 223] width 37 height 7
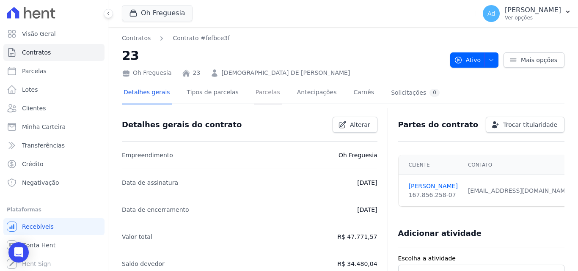
click at [257, 92] on link "Parcelas" at bounding box center [268, 93] width 28 height 22
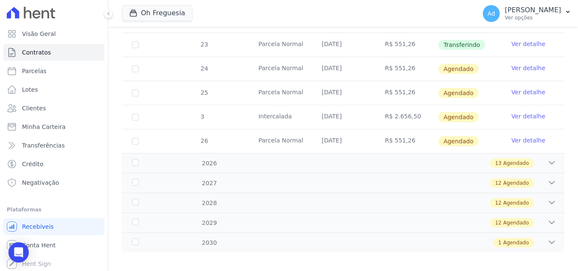
scroll to position [171, 0]
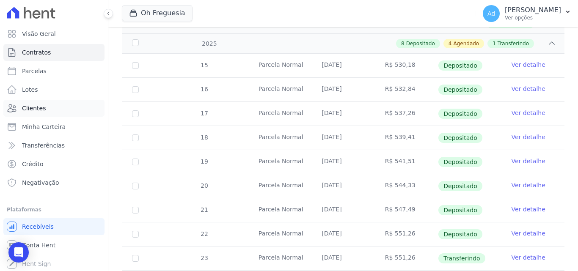
click at [49, 109] on link "Clientes" at bounding box center [53, 108] width 101 height 17
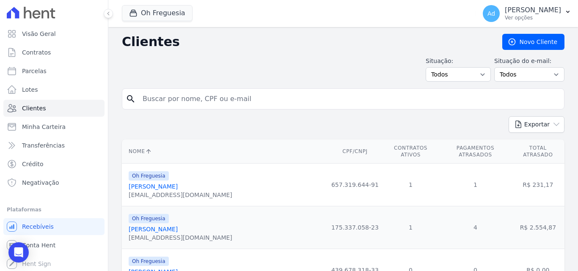
click at [185, 92] on input "search" at bounding box center [349, 99] width 423 height 17
type input "[PERSON_NAME]"
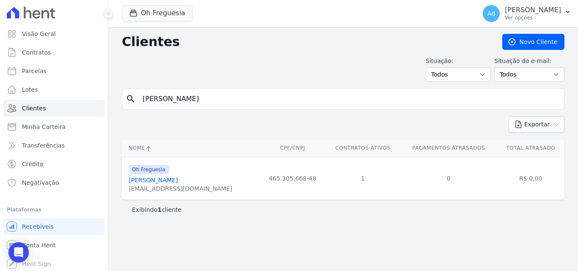
click at [178, 177] on link "[PERSON_NAME]" at bounding box center [153, 180] width 49 height 7
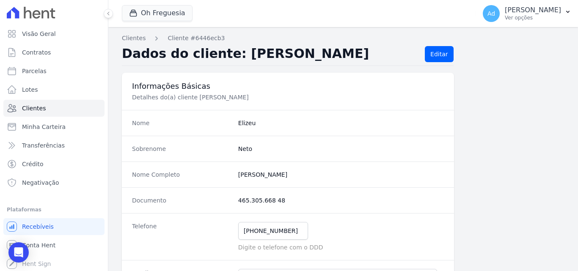
scroll to position [521, 0]
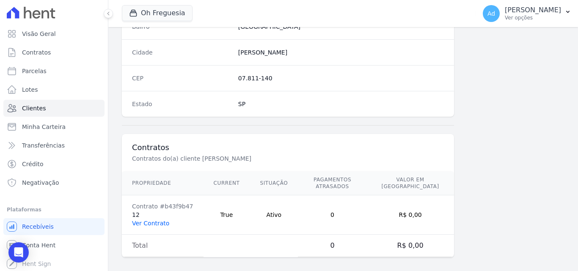
click at [151, 220] on link "Ver Contrato" at bounding box center [150, 223] width 37 height 7
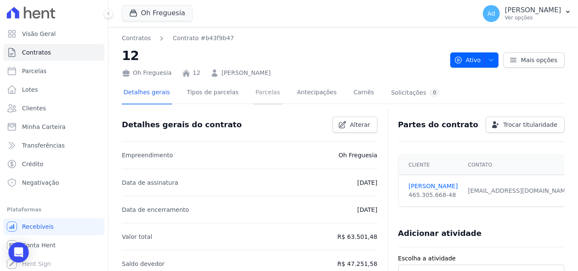
click at [254, 94] on link "Parcelas" at bounding box center [268, 93] width 28 height 22
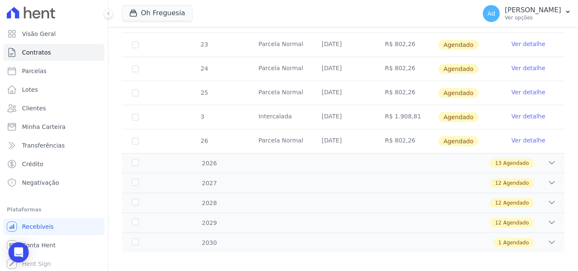
scroll to position [171, 0]
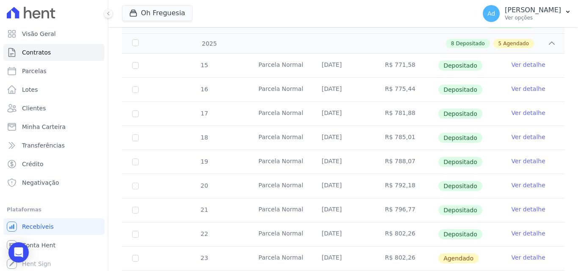
click at [516, 254] on link "Ver detalhe" at bounding box center [529, 258] width 34 height 8
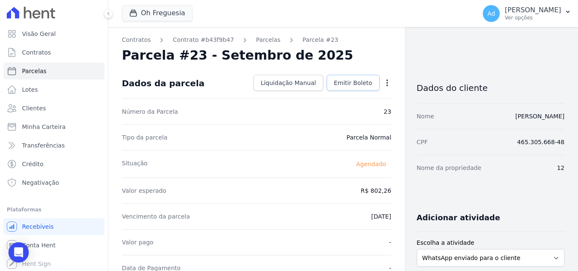
click at [347, 85] on span "Emitir Boleto" at bounding box center [353, 83] width 39 height 8
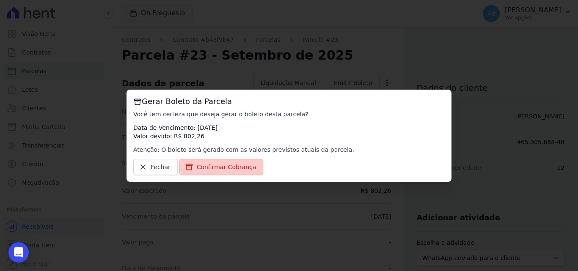
click at [238, 166] on span "Confirmar Cobrança" at bounding box center [227, 167] width 60 height 8
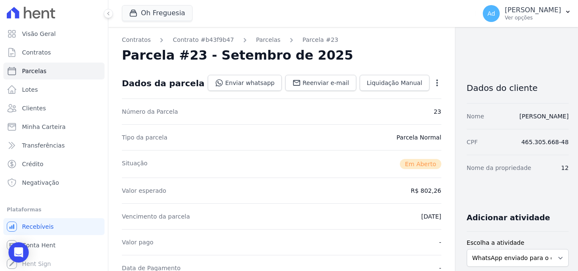
click at [233, 75] on div "Dados da parcela Enviar whatsapp Registrar envio de WhatsApp Caso o envio da me…" at bounding box center [282, 83] width 320 height 30
click at [232, 82] on link "Enviar whatsapp" at bounding box center [245, 83] width 74 height 16
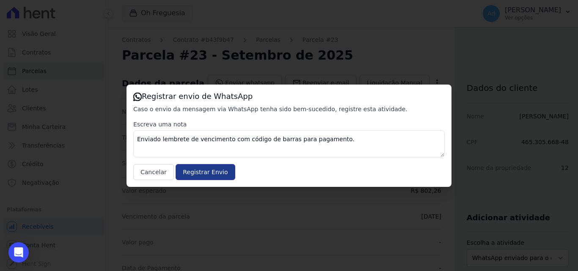
click at [189, 173] on input "Registrar Envio" at bounding box center [205, 172] width 59 height 16
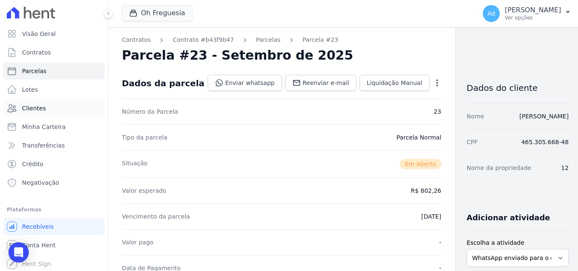
click at [40, 109] on span "Clientes" at bounding box center [34, 108] width 24 height 8
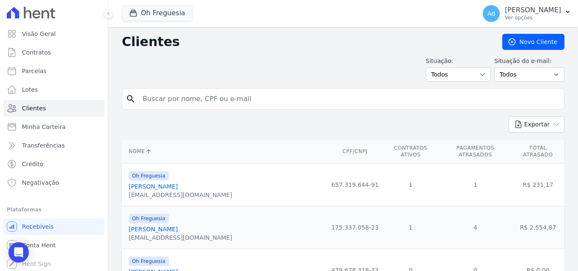
click at [204, 98] on input "search" at bounding box center [349, 99] width 423 height 17
type input "f"
type input "[PERSON_NAME]"
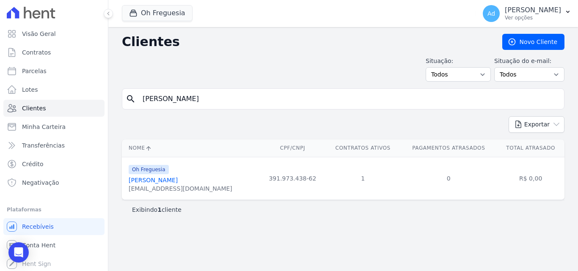
click at [178, 177] on link "[PERSON_NAME]" at bounding box center [153, 180] width 49 height 7
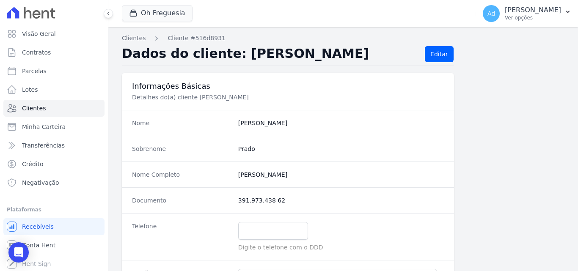
scroll to position [521, 0]
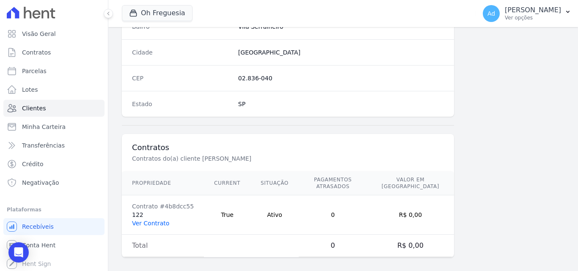
click at [149, 220] on link "Ver Contrato" at bounding box center [150, 223] width 37 height 7
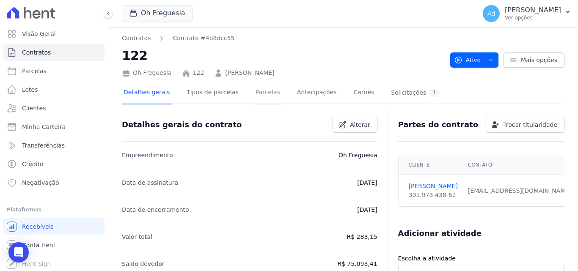
click at [254, 93] on link "Parcelas" at bounding box center [268, 93] width 28 height 22
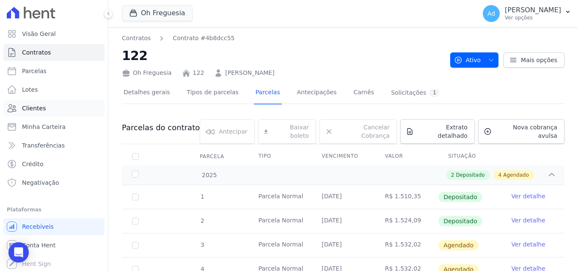
click at [37, 108] on span "Clientes" at bounding box center [34, 108] width 24 height 8
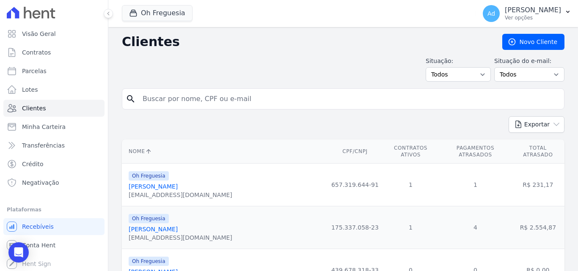
type input "[PERSON_NAME]"
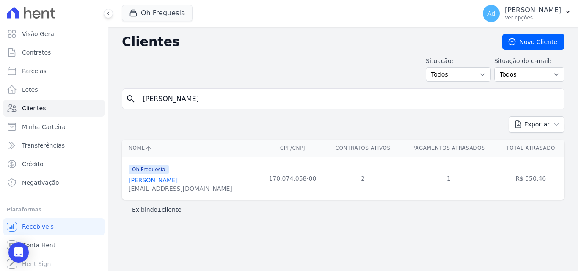
click at [178, 180] on link "[PERSON_NAME]" at bounding box center [153, 180] width 49 height 7
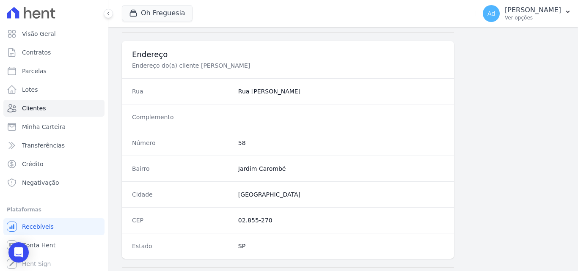
scroll to position [580, 0]
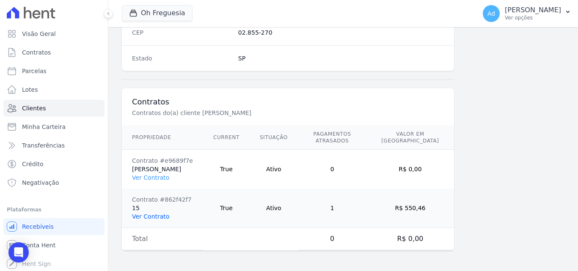
click at [157, 213] on link "Ver Contrato" at bounding box center [150, 216] width 37 height 7
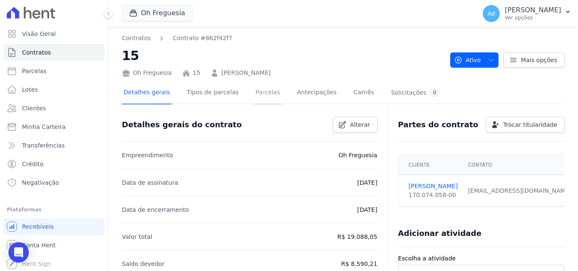
click at [262, 91] on link "Parcelas" at bounding box center [268, 93] width 28 height 22
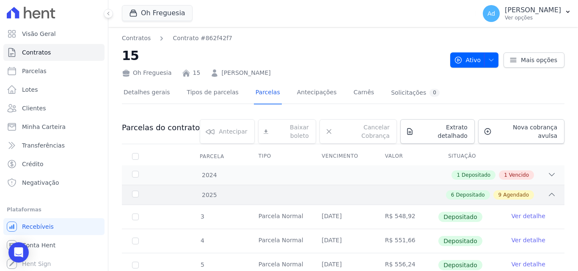
scroll to position [334, 0]
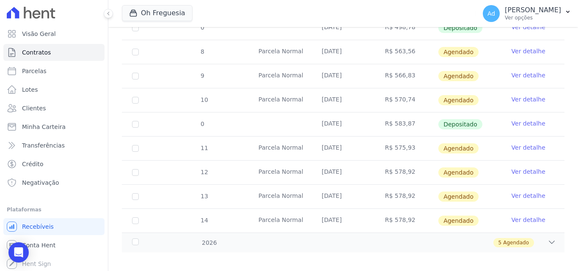
click at [524, 144] on link "Ver detalhe" at bounding box center [529, 148] width 34 height 8
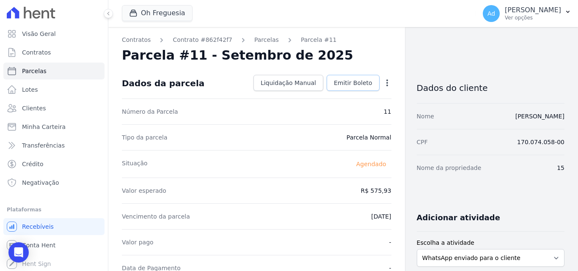
click at [334, 81] on span "Emitir Boleto" at bounding box center [353, 83] width 39 height 8
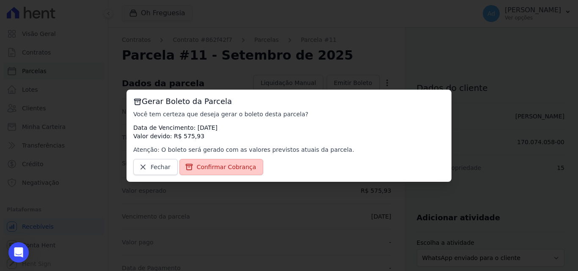
click at [221, 169] on span "Confirmar Cobrança" at bounding box center [227, 167] width 60 height 8
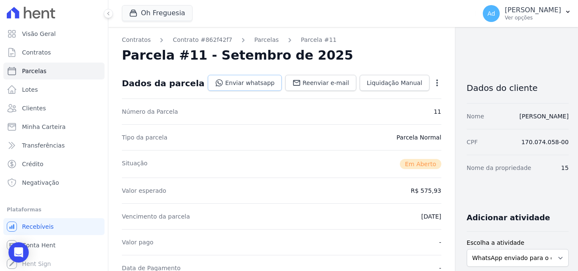
click at [217, 86] on link "Enviar whatsapp" at bounding box center [245, 83] width 74 height 16
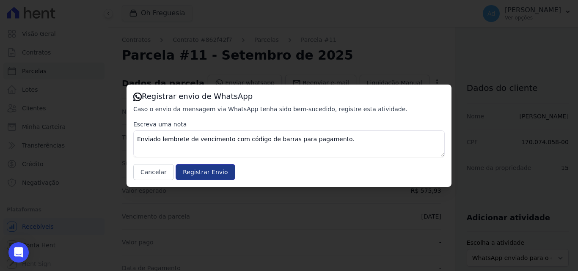
click at [201, 169] on input "Registrar Envio" at bounding box center [205, 172] width 59 height 16
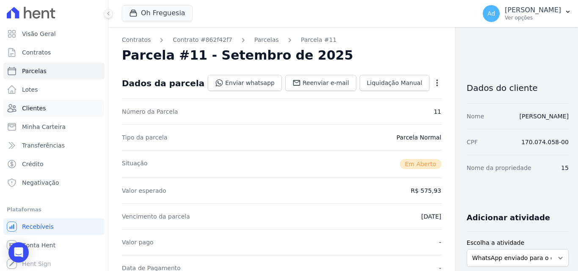
click at [44, 108] on link "Clientes" at bounding box center [53, 108] width 101 height 17
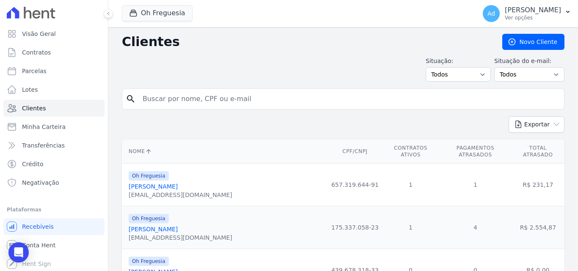
click at [212, 99] on input "search" at bounding box center [349, 99] width 423 height 17
type input "ELIZANGELA"
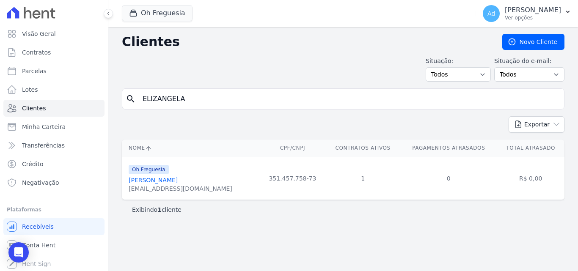
click at [174, 180] on link "[PERSON_NAME]" at bounding box center [153, 180] width 49 height 7
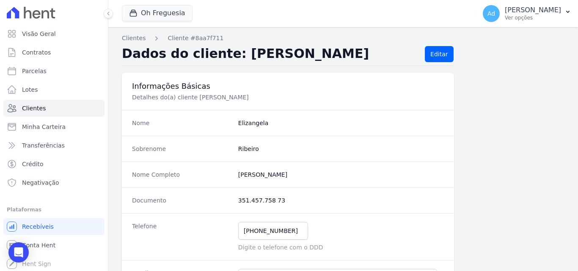
drag, startPoint x: 315, startPoint y: 174, endPoint x: 216, endPoint y: 174, distance: 99.1
click at [216, 174] on div "Nome Completo Elizangela Luguinho Ribeiro" at bounding box center [288, 175] width 332 height 26
copy div "[PERSON_NAME]"
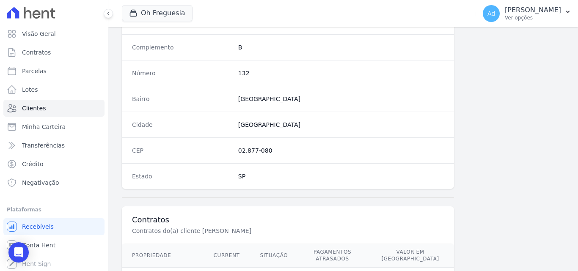
scroll to position [521, 0]
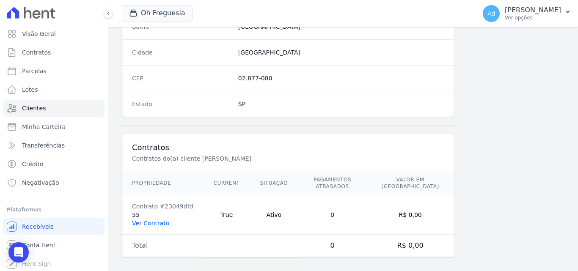
click at [147, 220] on link "Ver Contrato" at bounding box center [150, 223] width 37 height 7
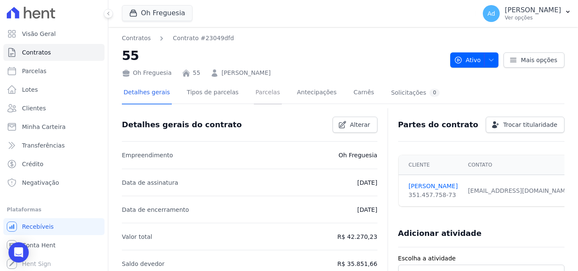
click at [257, 90] on link "Parcelas" at bounding box center [268, 93] width 28 height 22
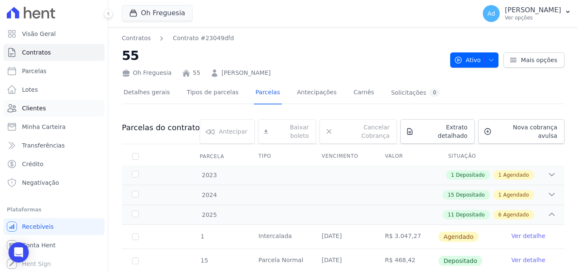
click at [42, 109] on span "Clientes" at bounding box center [34, 108] width 24 height 8
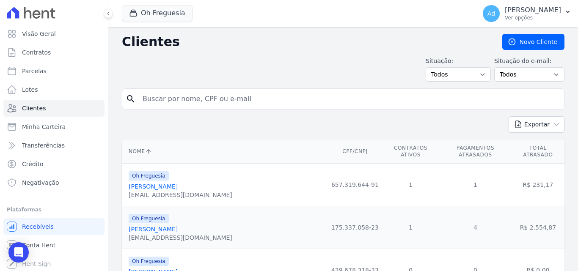
click at [205, 104] on input "search" at bounding box center [349, 99] width 423 height 17
type input "LETICIA MININEL"
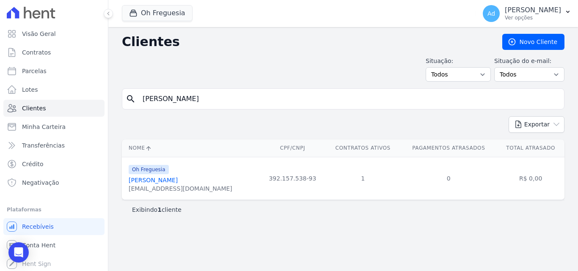
click at [171, 180] on link "Leticia Mininel Malateaux" at bounding box center [153, 180] width 49 height 7
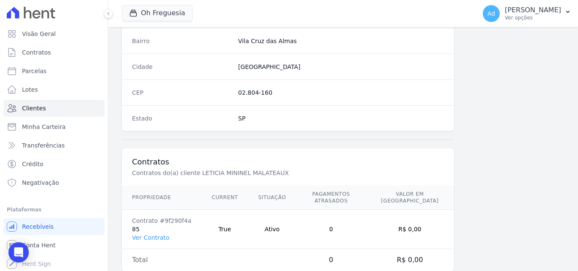
scroll to position [521, 0]
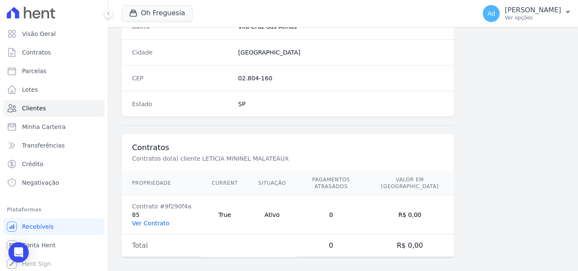
click at [148, 220] on link "Ver Contrato" at bounding box center [150, 223] width 37 height 7
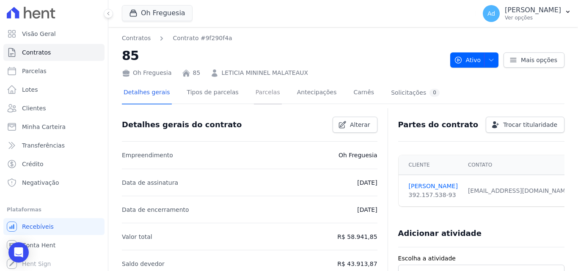
click at [259, 88] on link "Parcelas" at bounding box center [268, 93] width 28 height 22
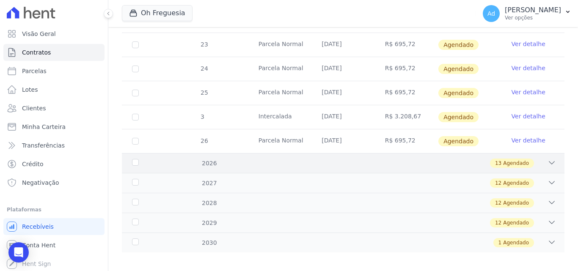
scroll to position [171, 0]
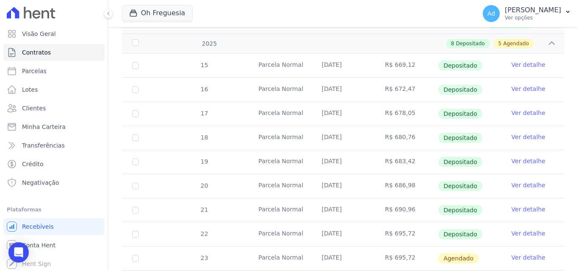
click at [519, 254] on link "Ver detalhe" at bounding box center [529, 258] width 34 height 8
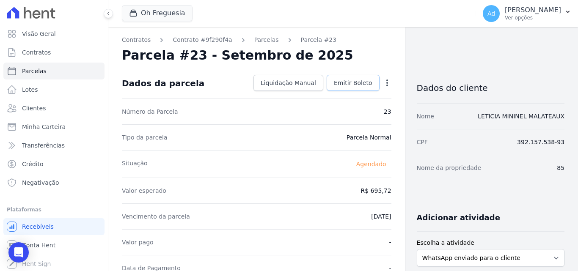
click at [349, 79] on span "Emitir Boleto" at bounding box center [353, 83] width 39 height 8
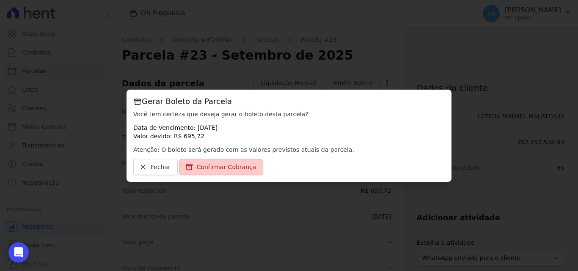
click at [227, 166] on span "Confirmar Cobrança" at bounding box center [227, 167] width 60 height 8
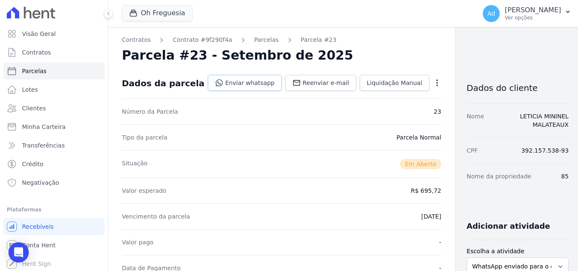
click at [213, 78] on link "Enviar whatsapp" at bounding box center [245, 83] width 74 height 16
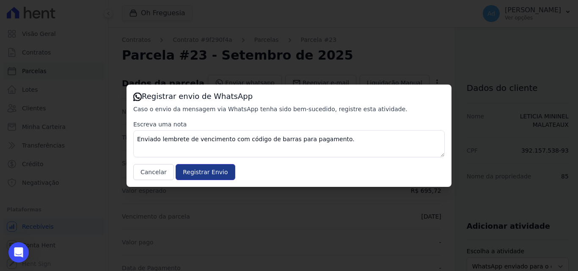
click at [213, 173] on input "Registrar Envio" at bounding box center [205, 172] width 59 height 16
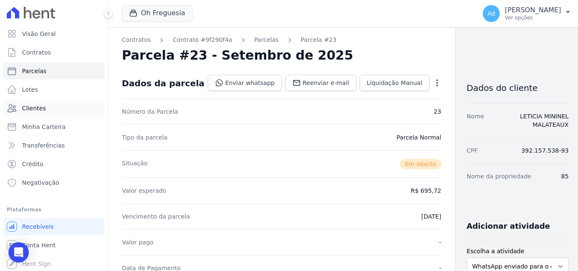
click at [39, 112] on span "Clientes" at bounding box center [34, 108] width 24 height 8
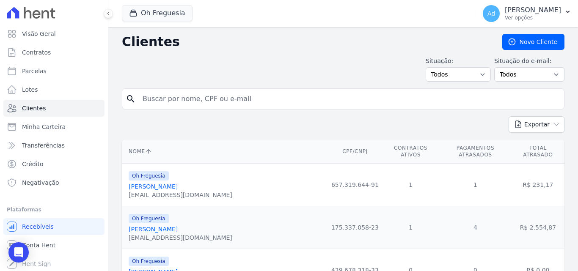
click at [156, 94] on input "search" at bounding box center [349, 99] width 423 height 17
type input "VITOR"
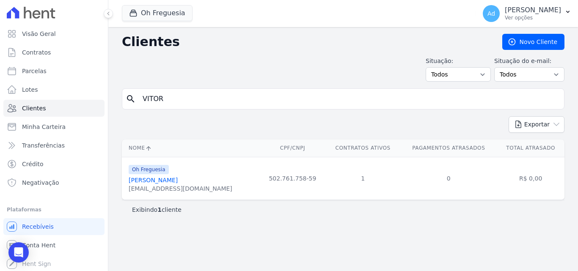
click at [180, 185] on div "Vitor Thales Santos Barros" at bounding box center [181, 180] width 104 height 8
click at [178, 181] on link "Vitor Thales Santos Barros" at bounding box center [153, 180] width 49 height 7
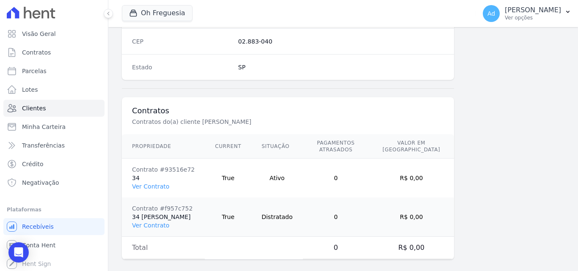
scroll to position [566, 0]
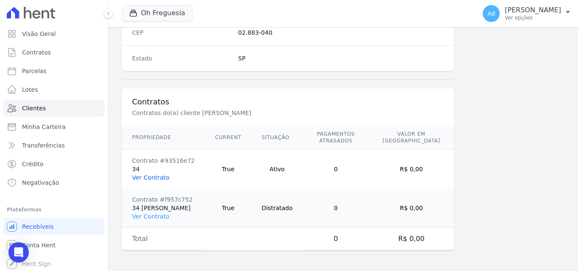
click at [141, 177] on link "Ver Contrato" at bounding box center [150, 177] width 37 height 7
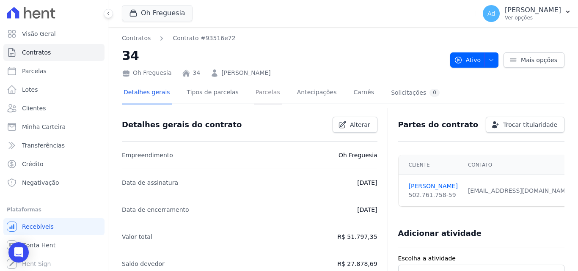
click at [254, 92] on link "Parcelas" at bounding box center [268, 93] width 28 height 22
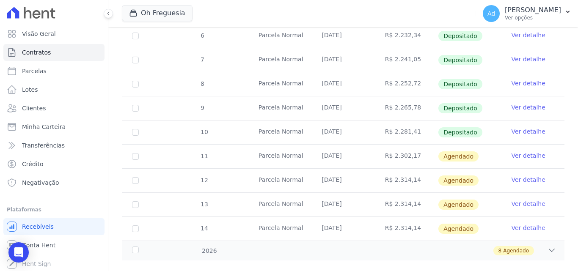
scroll to position [262, 0]
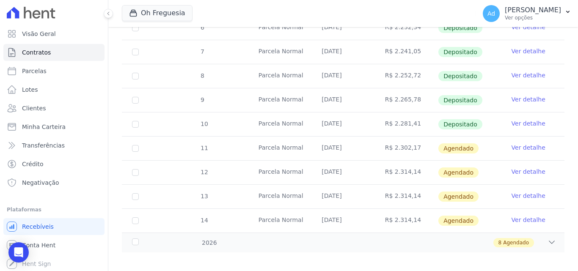
click at [516, 144] on link "Ver detalhe" at bounding box center [529, 148] width 34 height 8
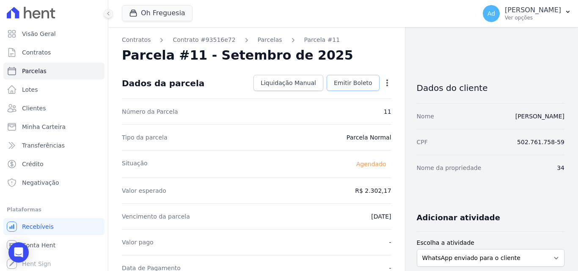
click at [341, 78] on link "Emitir Boleto" at bounding box center [353, 83] width 53 height 16
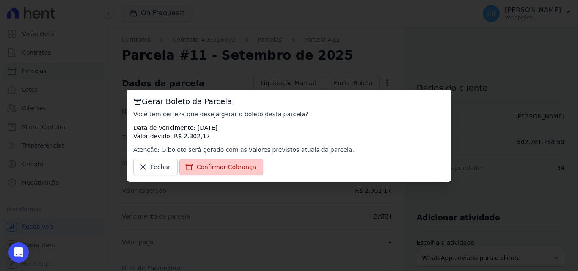
click at [226, 168] on span "Confirmar Cobrança" at bounding box center [227, 167] width 60 height 8
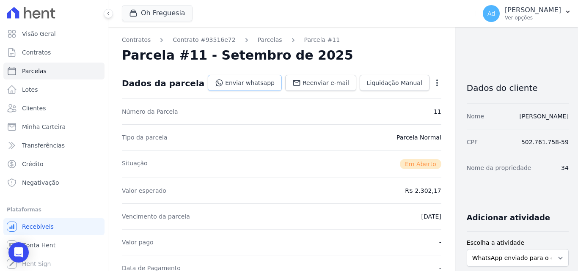
click at [218, 85] on link "Enviar whatsapp" at bounding box center [245, 83] width 74 height 16
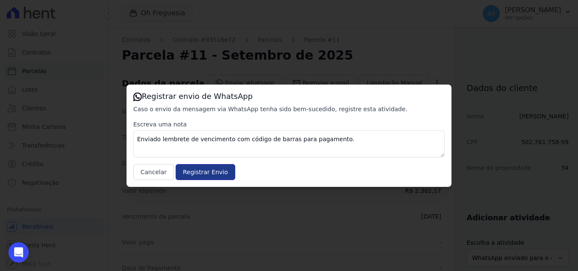
click at [217, 173] on input "Registrar Envio" at bounding box center [205, 172] width 59 height 16
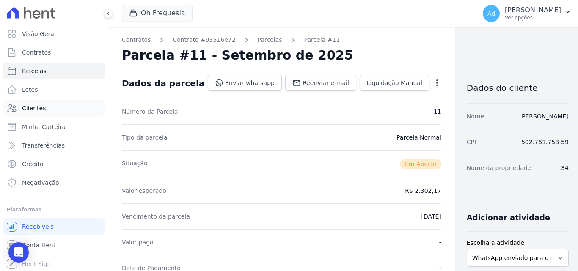
click at [39, 109] on span "Clientes" at bounding box center [34, 108] width 24 height 8
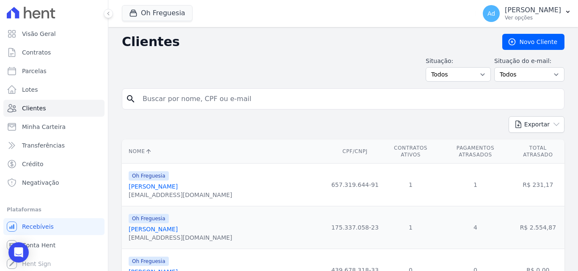
click at [201, 101] on input "search" at bounding box center [349, 99] width 423 height 17
type input "i"
type input "ISABELLA"
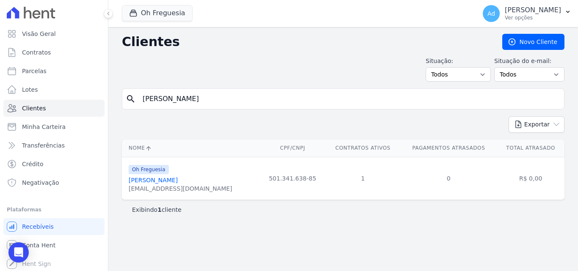
click at [177, 181] on link "Isabella Oliveira Da Silva" at bounding box center [153, 180] width 49 height 7
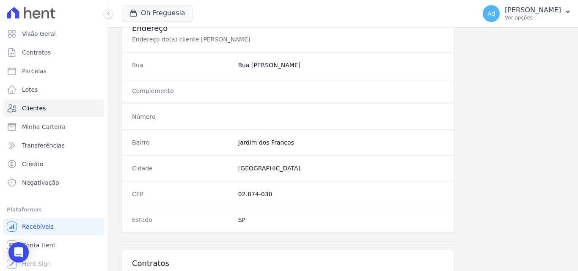
scroll to position [521, 0]
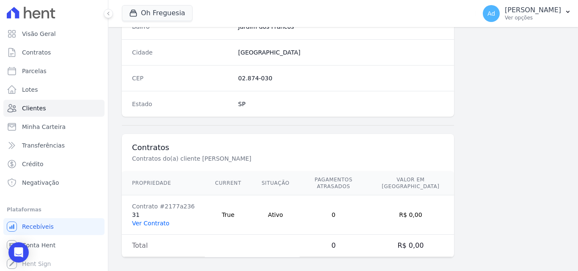
click at [155, 220] on link "Ver Contrato" at bounding box center [150, 223] width 37 height 7
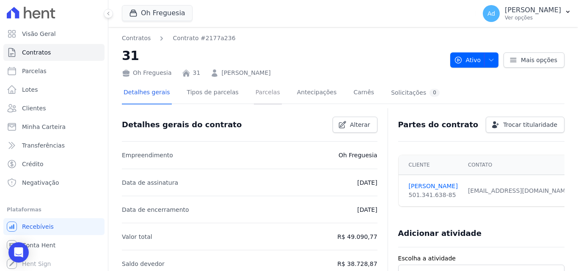
click at [259, 93] on link "Parcelas" at bounding box center [268, 93] width 28 height 22
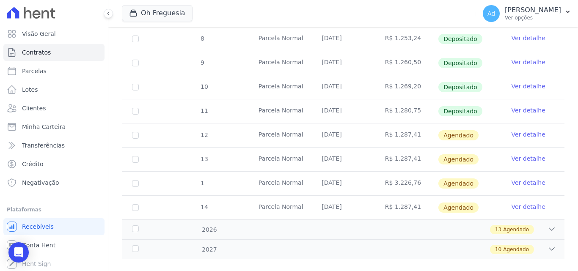
scroll to position [306, 0]
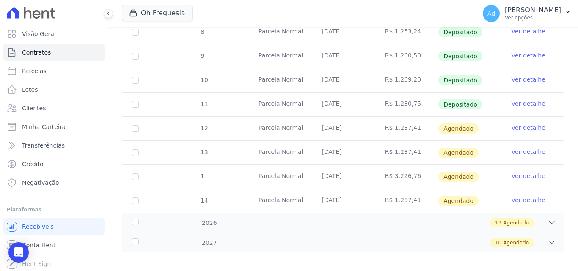
click at [517, 99] on link "Ver detalhe" at bounding box center [529, 103] width 34 height 8
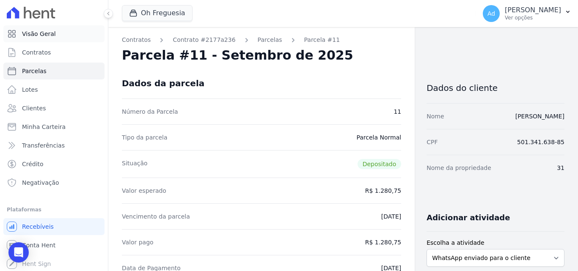
click at [56, 35] on link "Visão Geral" at bounding box center [53, 33] width 101 height 17
